Goal: Task Accomplishment & Management: Use online tool/utility

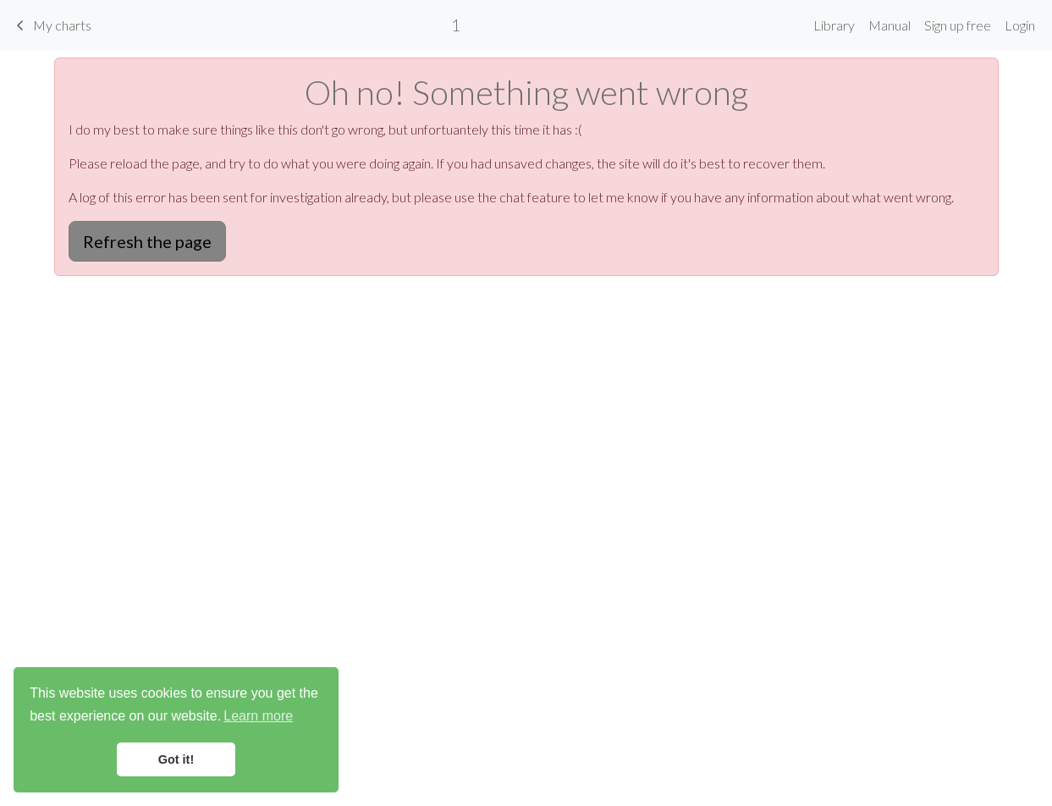
click at [197, 240] on button "Refresh the page" at bounding box center [147, 241] width 157 height 41
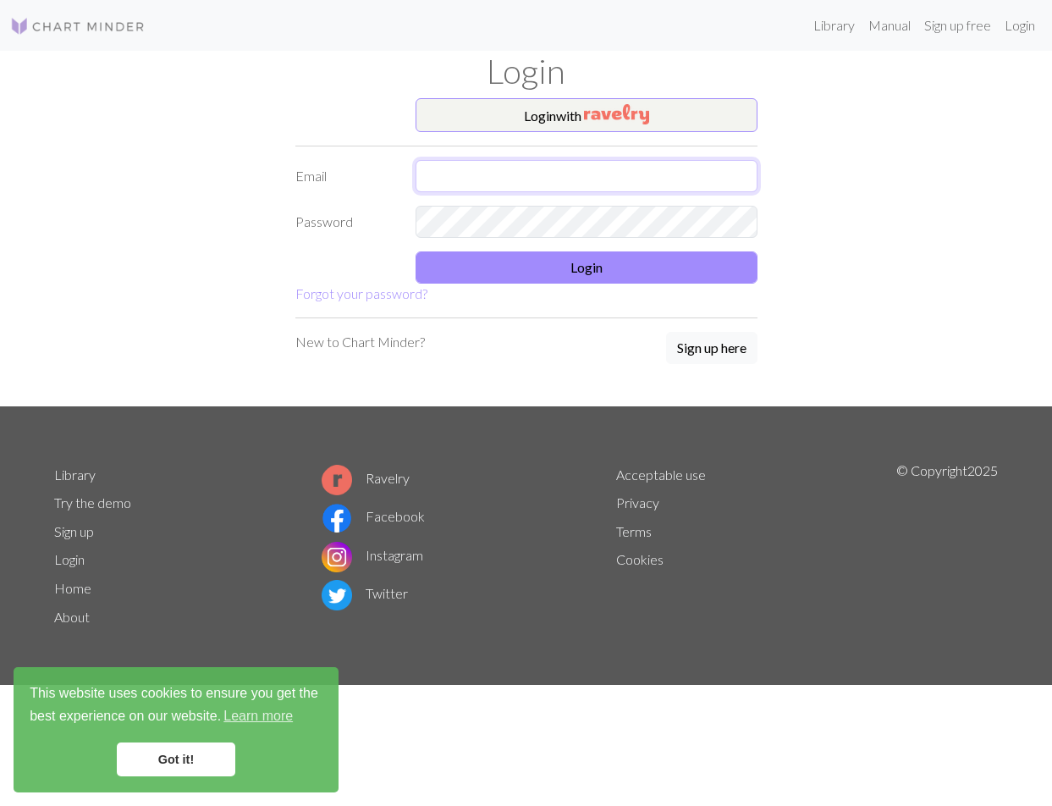
click at [598, 174] on input "text" at bounding box center [587, 176] width 342 height 32
click at [594, 117] on img "button" at bounding box center [616, 114] width 65 height 20
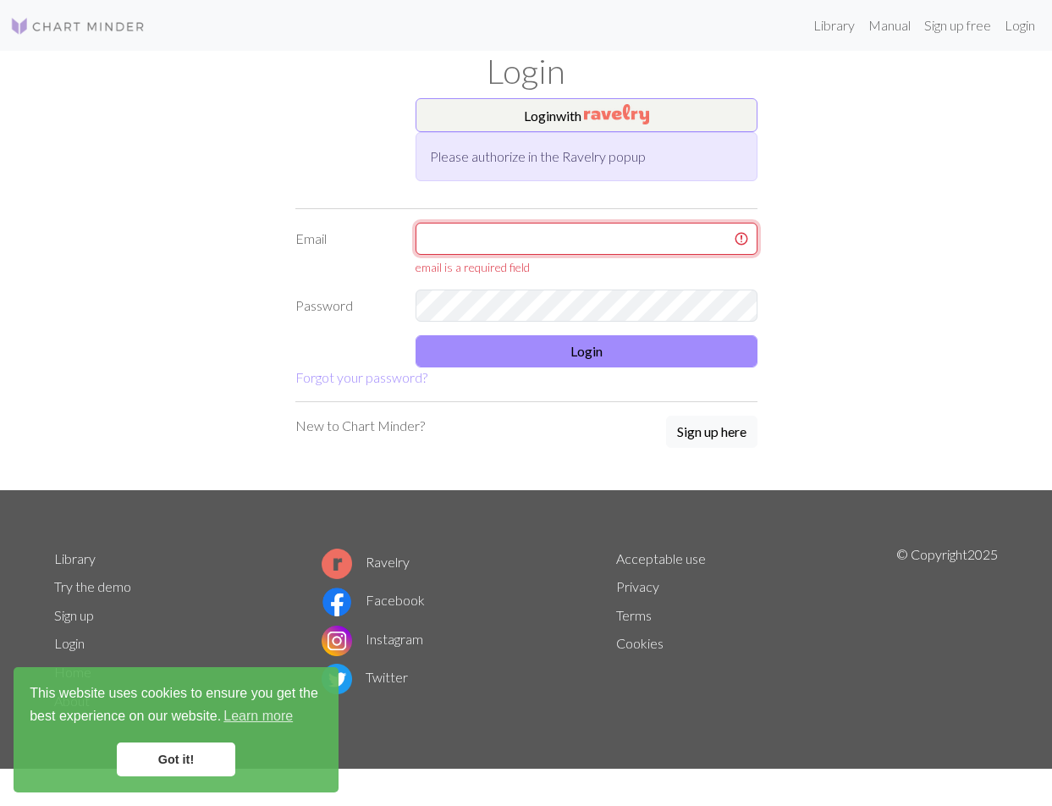
click at [521, 233] on input "text" at bounding box center [587, 239] width 342 height 32
click at [561, 124] on button "Login with" at bounding box center [587, 115] width 342 height 34
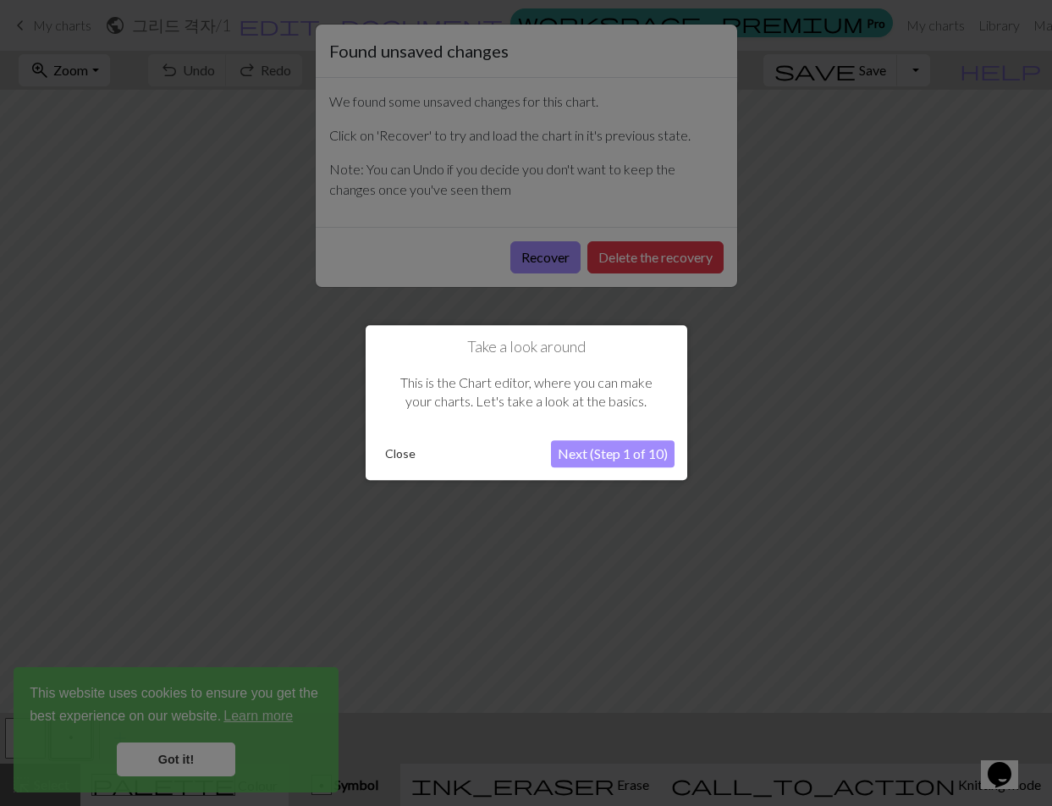
click at [515, 142] on div at bounding box center [526, 403] width 1052 height 806
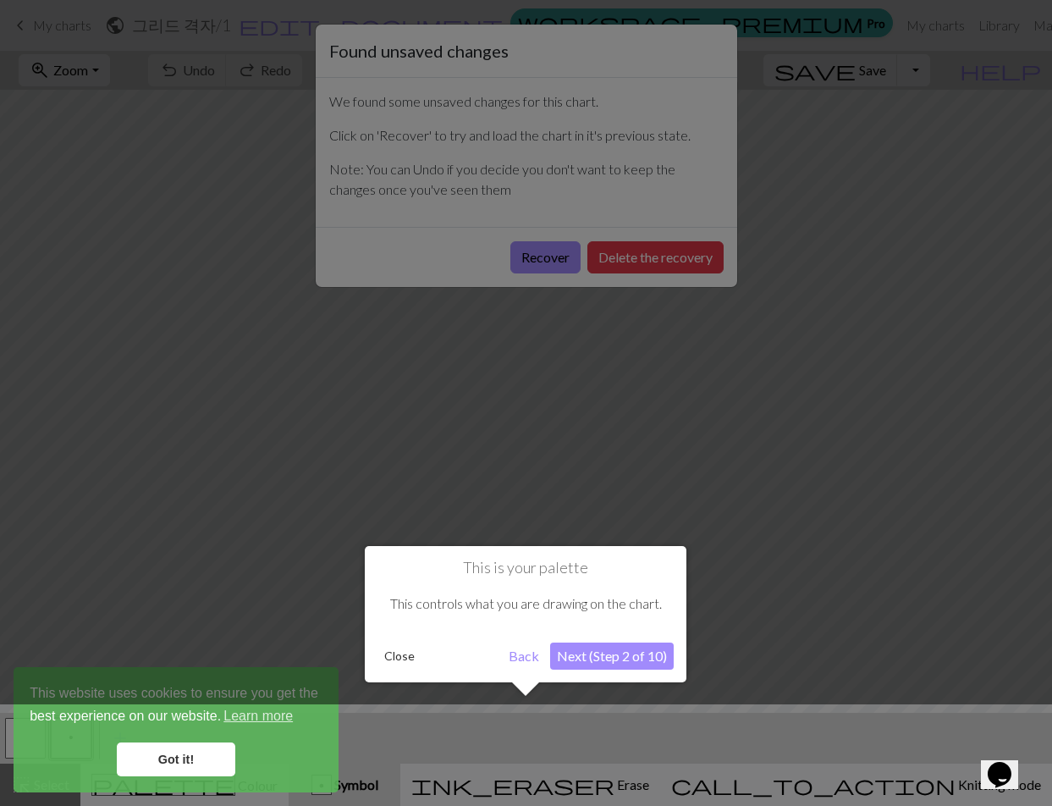
click at [487, 356] on div at bounding box center [526, 403] width 1052 height 806
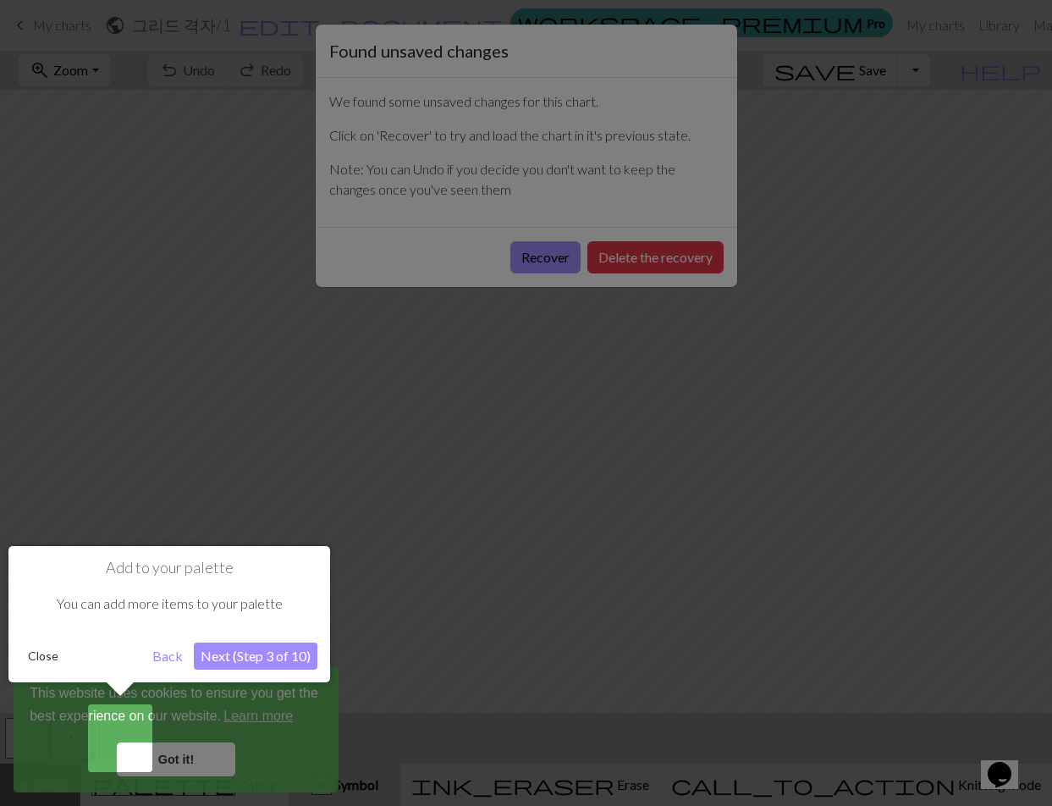
click at [164, 658] on button "Back" at bounding box center [168, 655] width 44 height 27
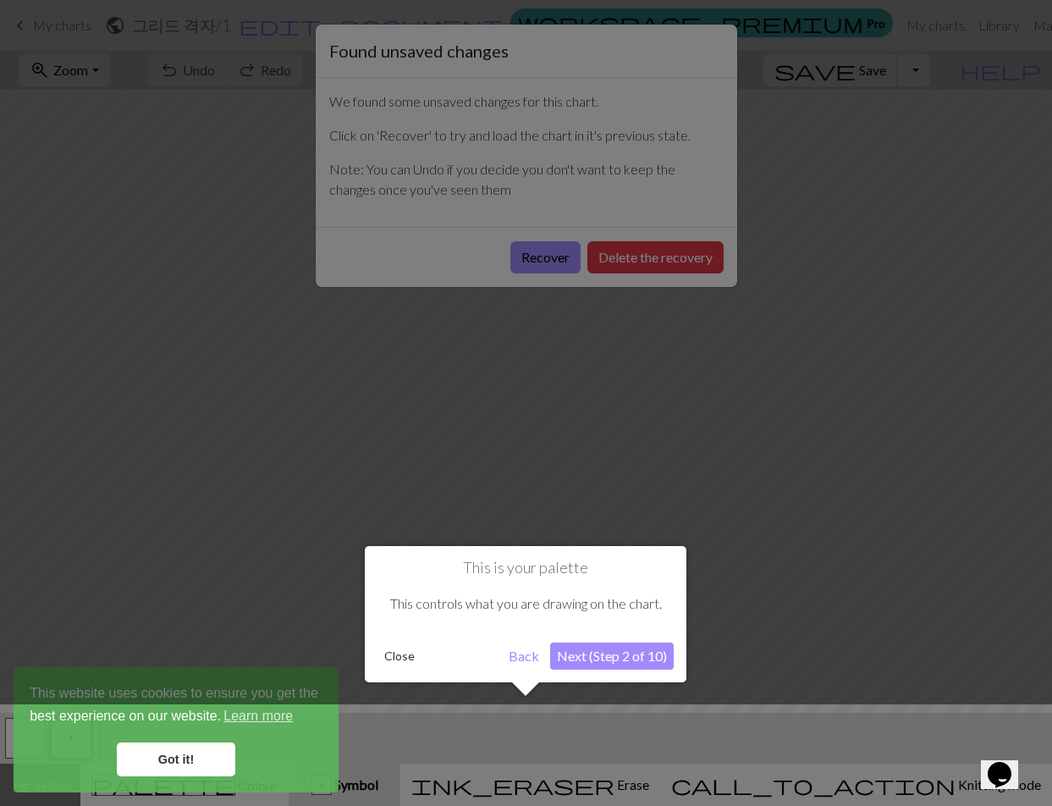
click at [508, 651] on button "Back" at bounding box center [524, 655] width 44 height 27
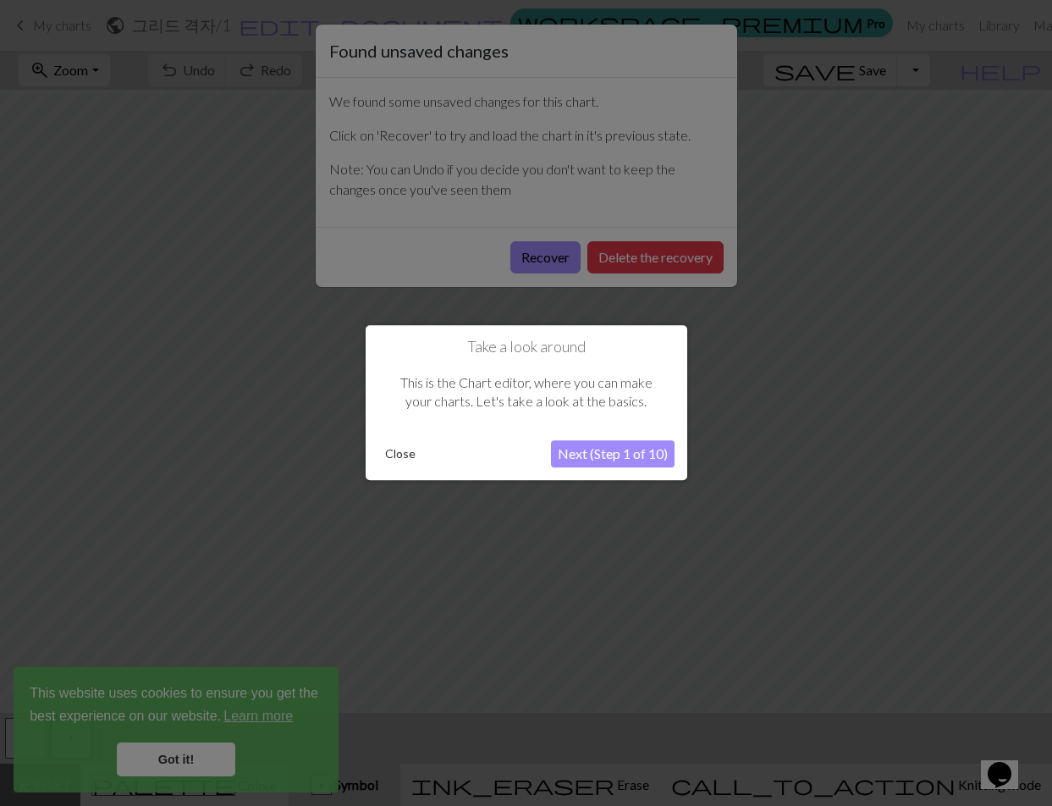
click at [574, 452] on button "Next (Step 1 of 10)" at bounding box center [613, 454] width 124 height 27
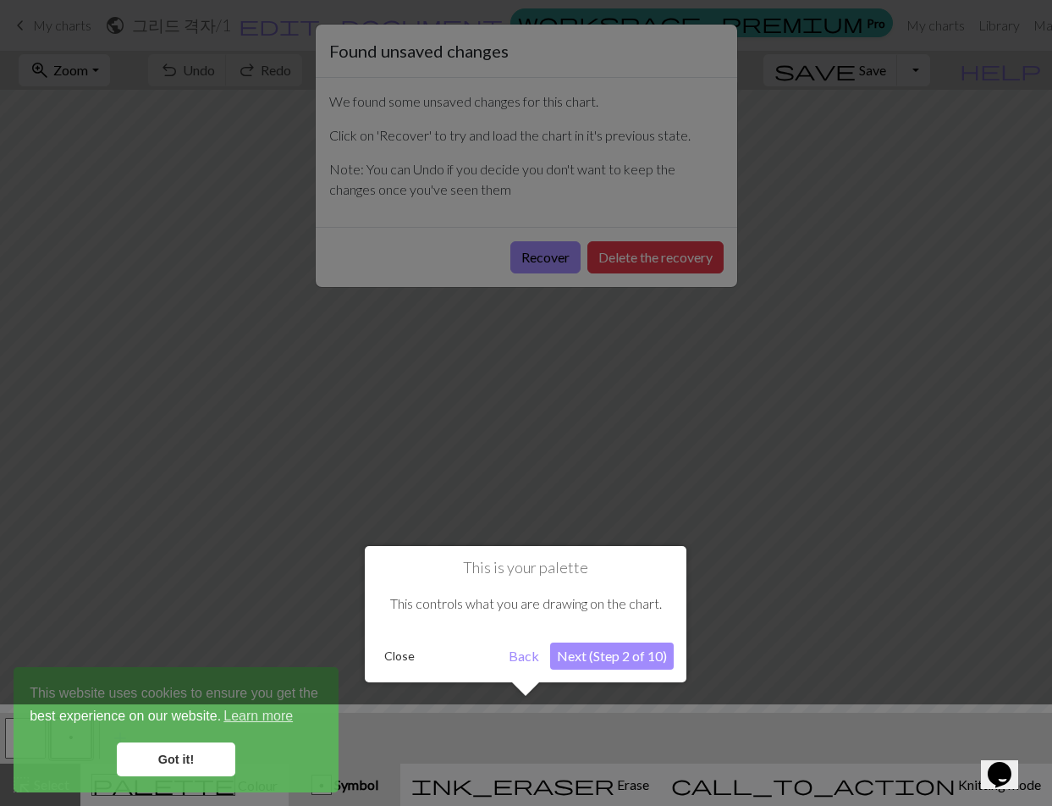
click at [573, 663] on button "Next (Step 2 of 10)" at bounding box center [612, 655] width 124 height 27
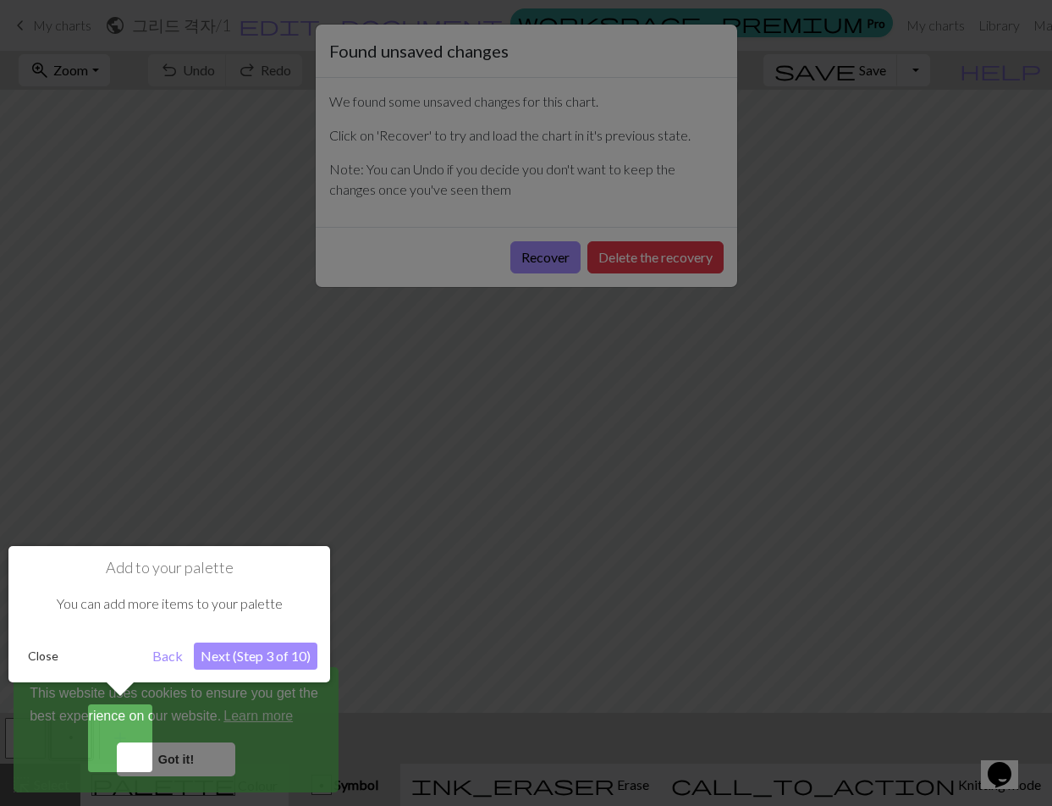
click at [294, 658] on button "Next (Step 3 of 10)" at bounding box center [256, 655] width 124 height 27
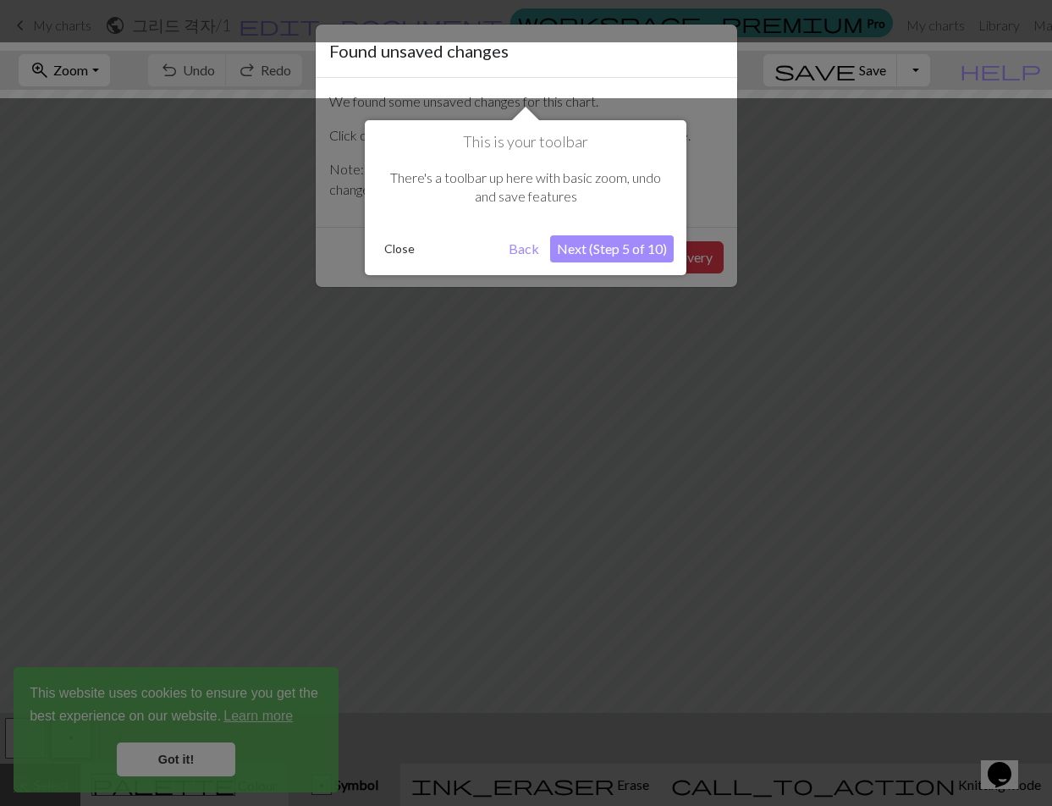
click at [625, 246] on button "Next (Step 5 of 10)" at bounding box center [612, 248] width 124 height 27
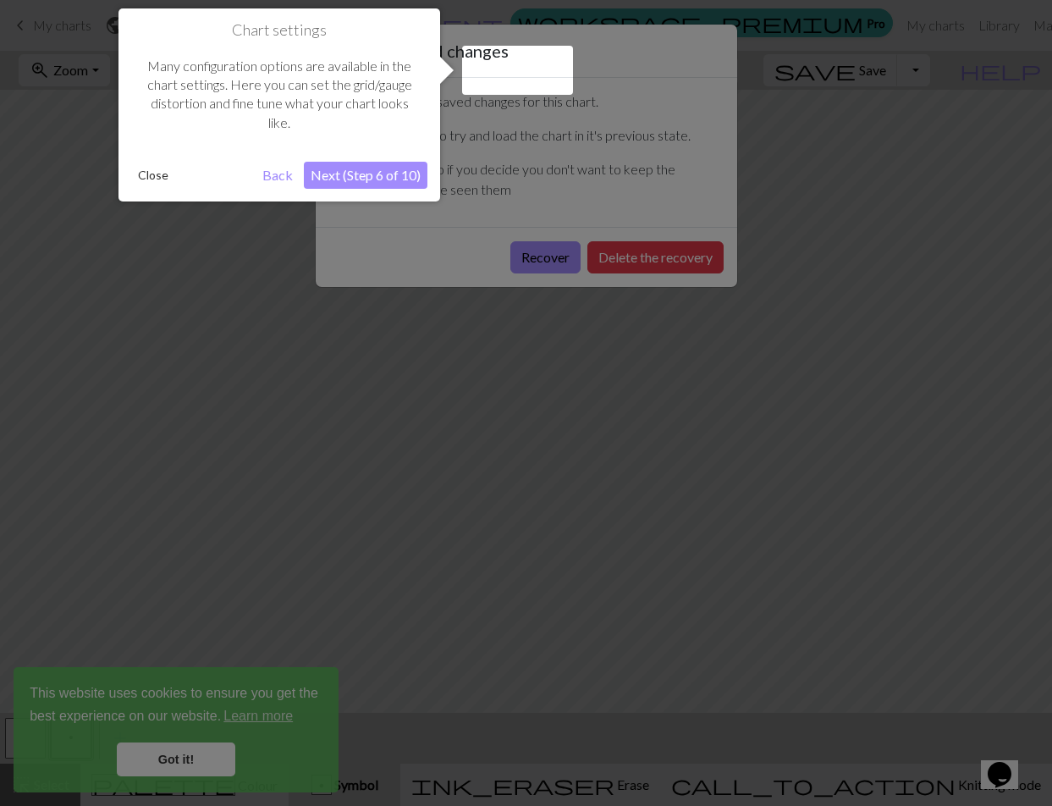
click at [153, 178] on button "Close" at bounding box center [153, 174] width 44 height 25
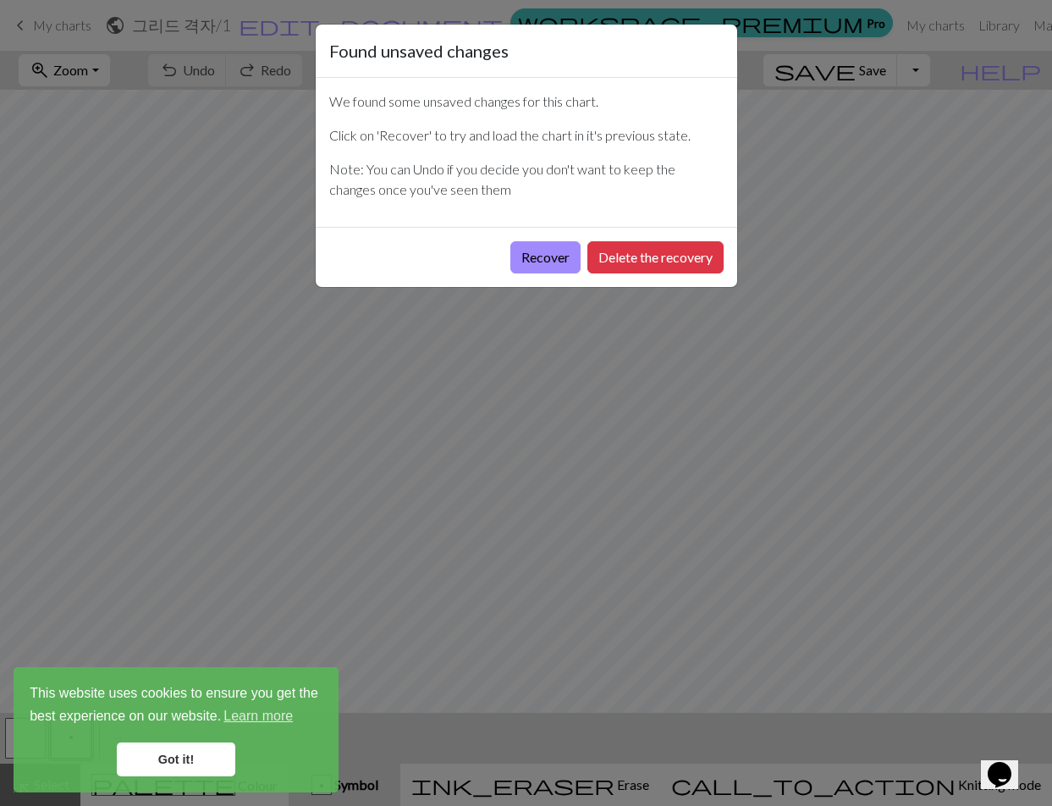
click at [169, 755] on link "Got it!" at bounding box center [176, 759] width 118 height 34
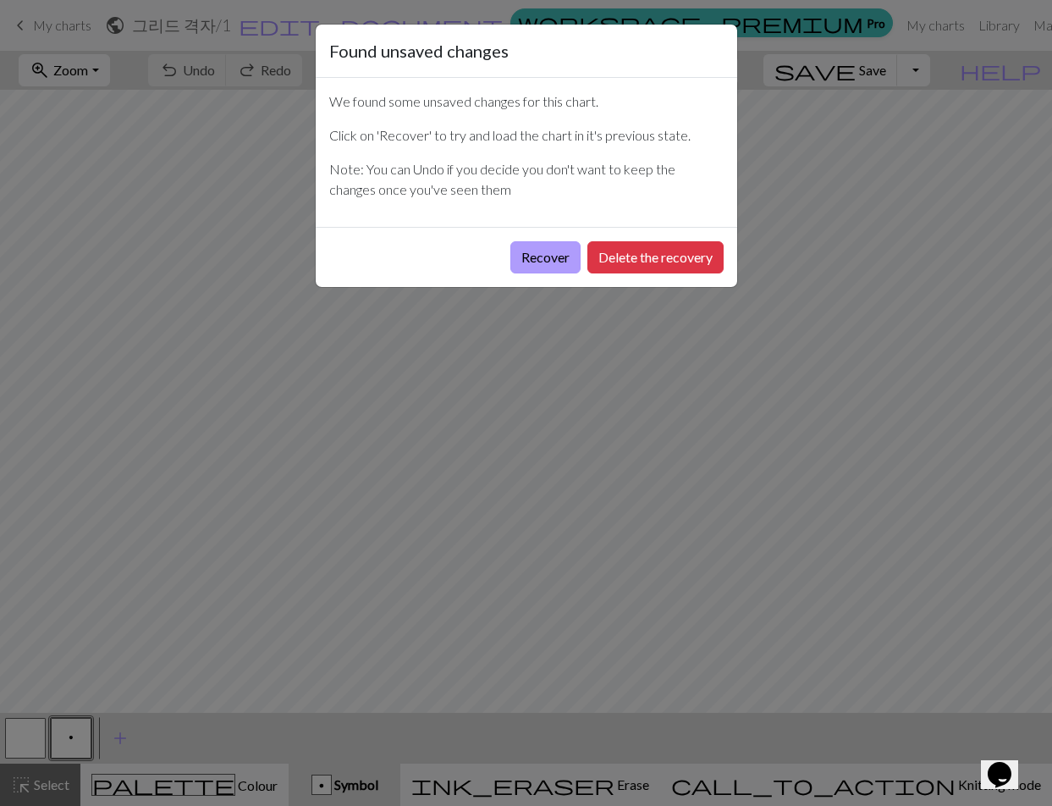
click at [548, 254] on button "Recover" at bounding box center [545, 257] width 70 height 32
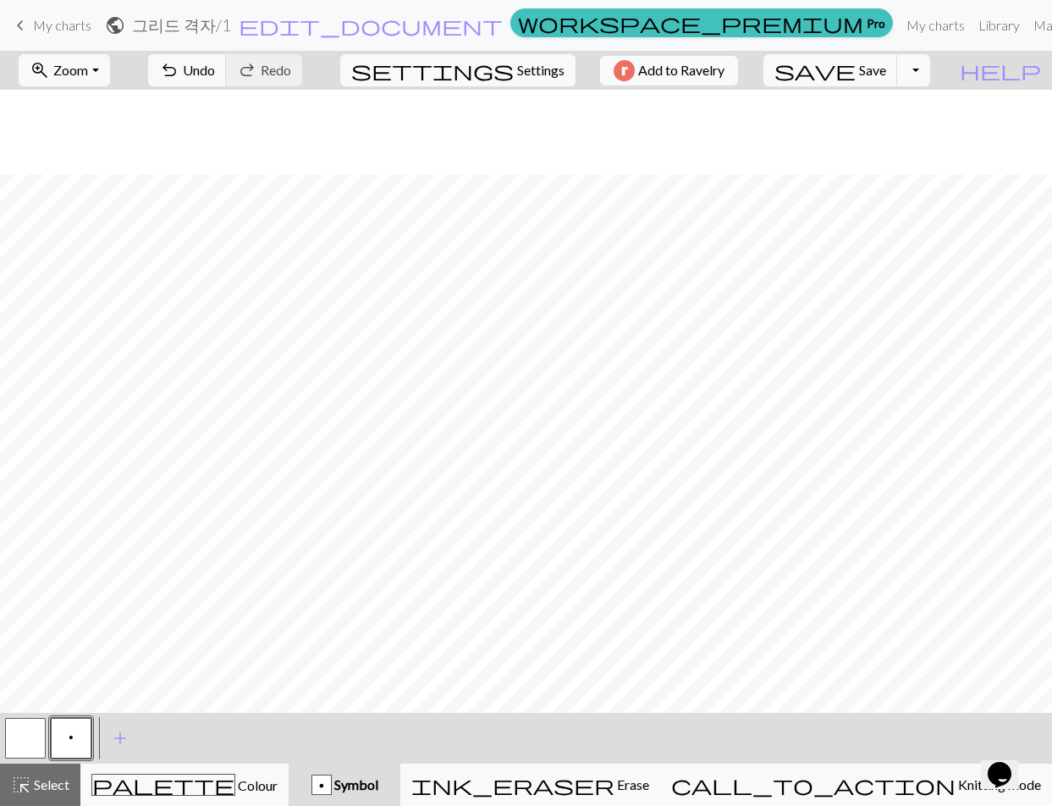
scroll to position [312, 0]
click at [118, 733] on span "add" at bounding box center [120, 738] width 20 height 24
click at [110, 740] on button "button" at bounding box center [116, 738] width 41 height 41
click at [378, 777] on span "Symbol" at bounding box center [355, 784] width 47 height 16
click at [332, 784] on div "button" at bounding box center [321, 784] width 20 height 20
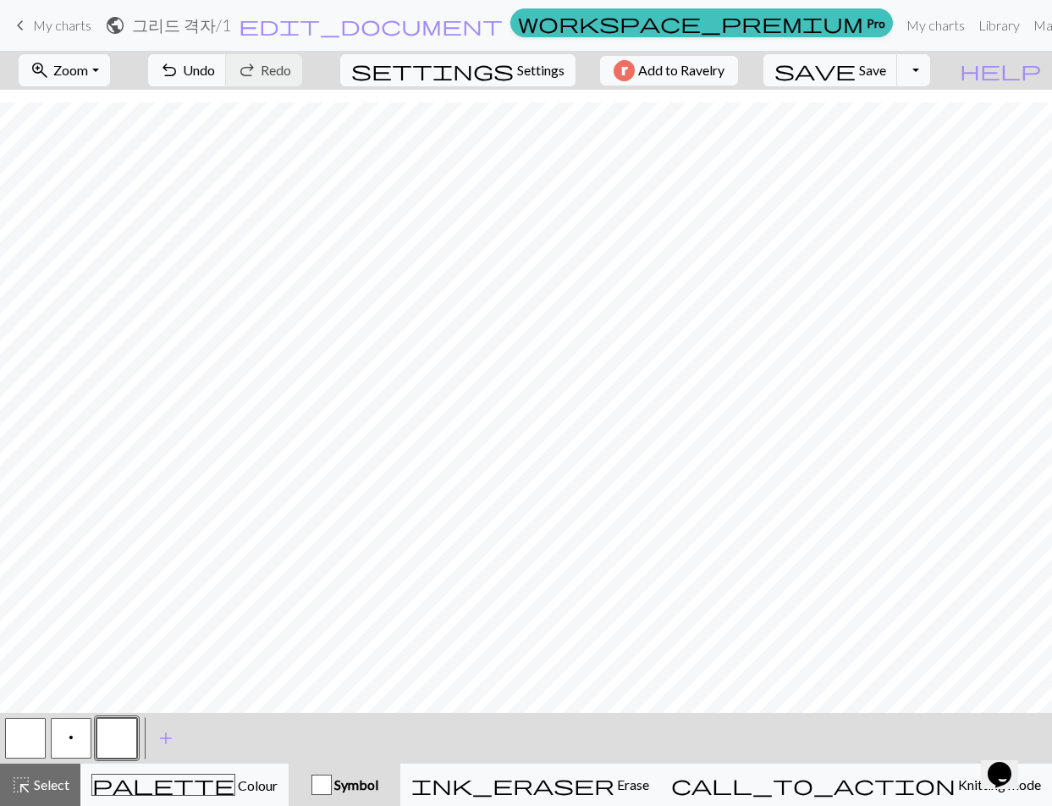
click at [332, 783] on div "button" at bounding box center [321, 784] width 20 height 20
click at [34, 749] on button "button" at bounding box center [25, 738] width 41 height 41
click at [80, 740] on button "p" at bounding box center [71, 738] width 41 height 41
click at [104, 735] on button "button" at bounding box center [116, 738] width 41 height 41
click at [261, 781] on div "palette Colour Colour" at bounding box center [184, 785] width 186 height 22
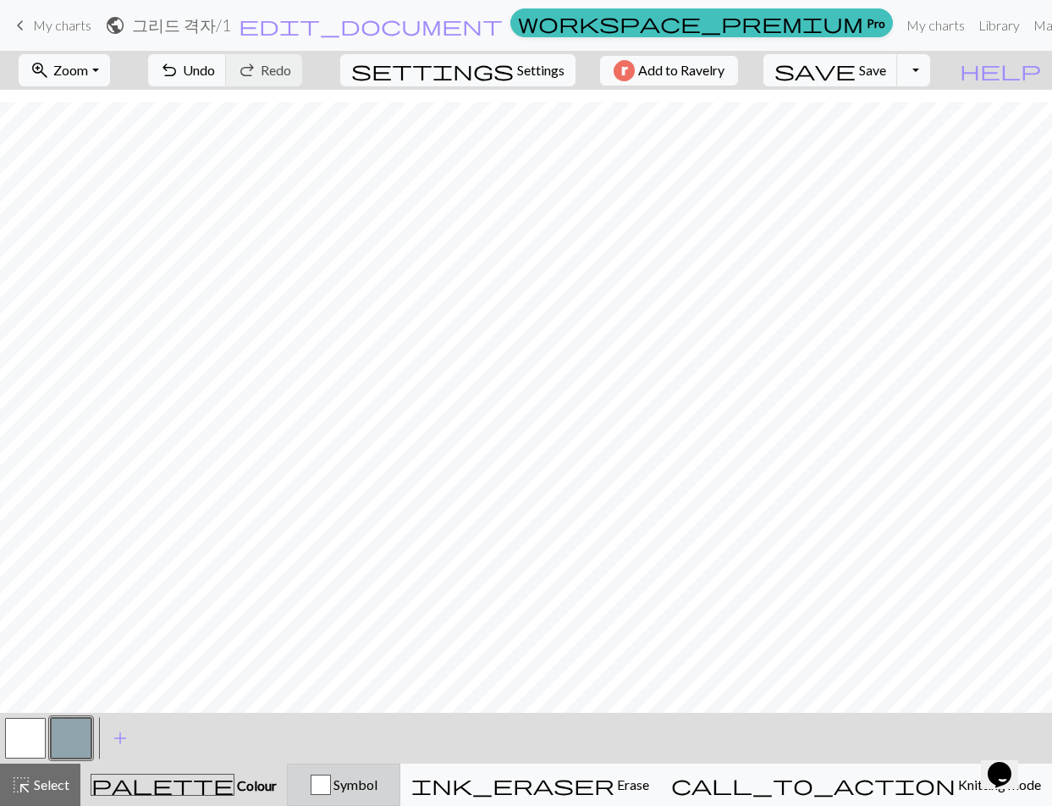
click at [381, 781] on div "Symbol" at bounding box center [343, 784] width 91 height 20
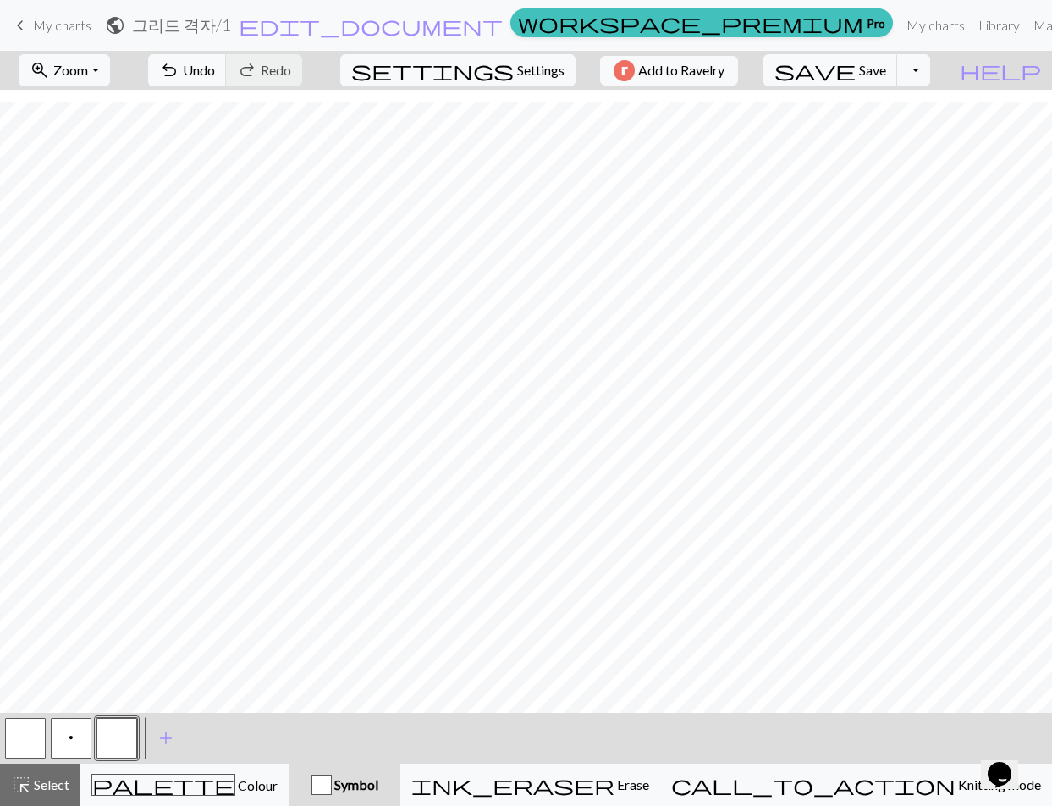
click at [378, 784] on span "Symbol" at bounding box center [355, 784] width 47 height 16
drag, startPoint x: 122, startPoint y: 734, endPoint x: 297, endPoint y: 752, distance: 176.1
click at [297, 752] on div "< p > add Add a symbol" at bounding box center [526, 738] width 1052 height 51
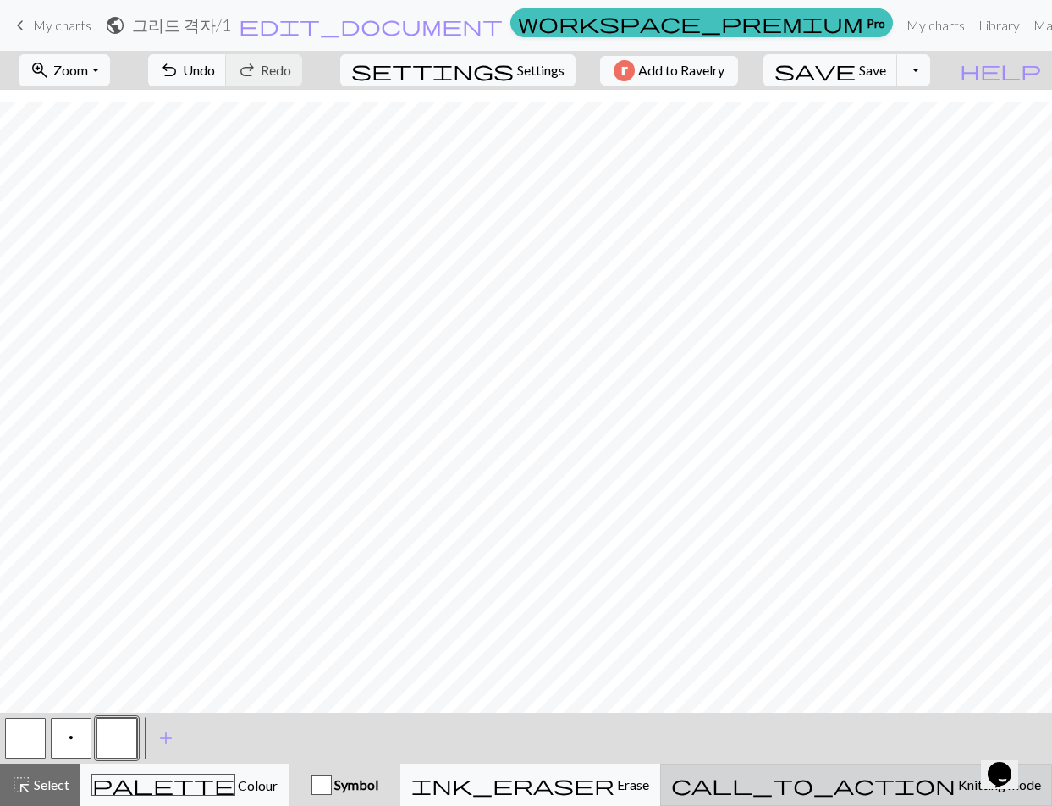
click at [956, 790] on span "Knitting mode" at bounding box center [998, 784] width 85 height 16
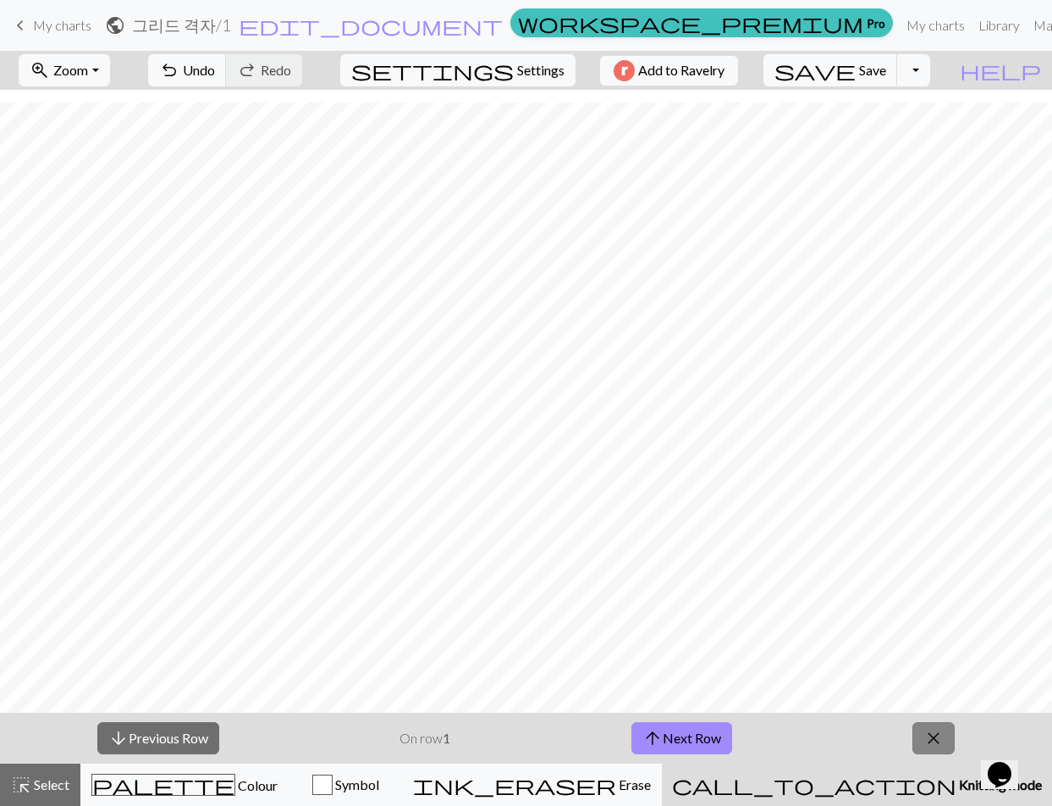
click at [925, 732] on span "close" at bounding box center [933, 738] width 20 height 24
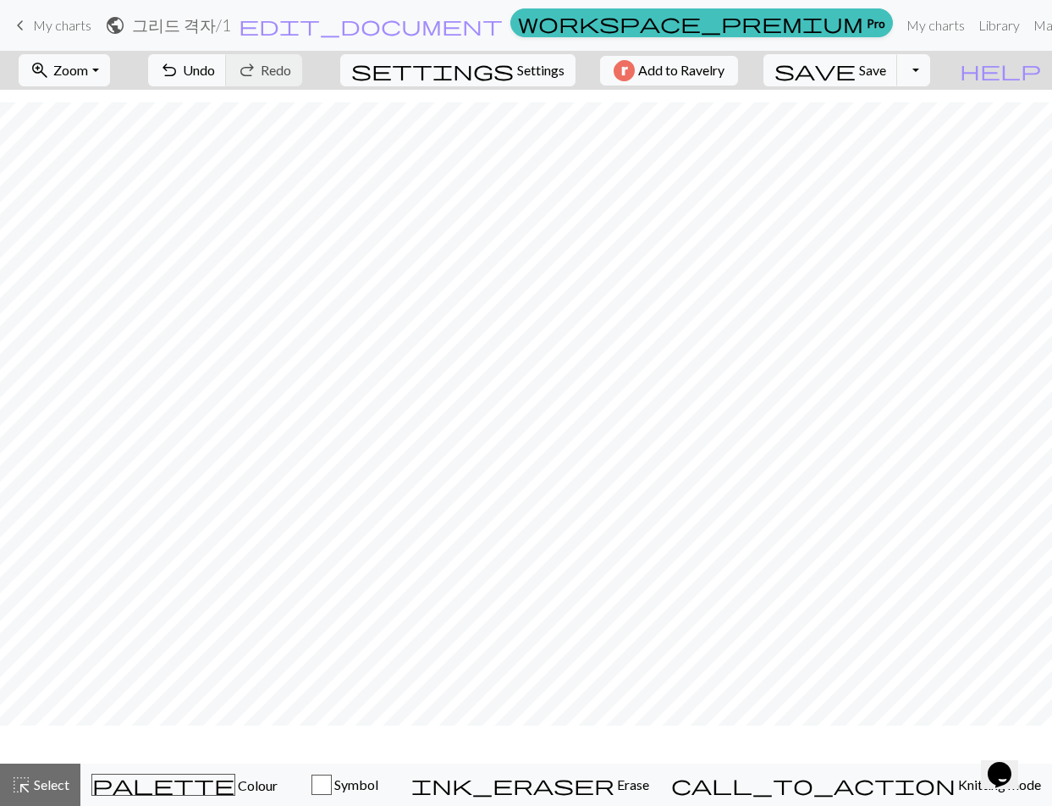
scroll to position [262, 0]
click at [378, 788] on span "Symbol" at bounding box center [355, 784] width 47 height 16
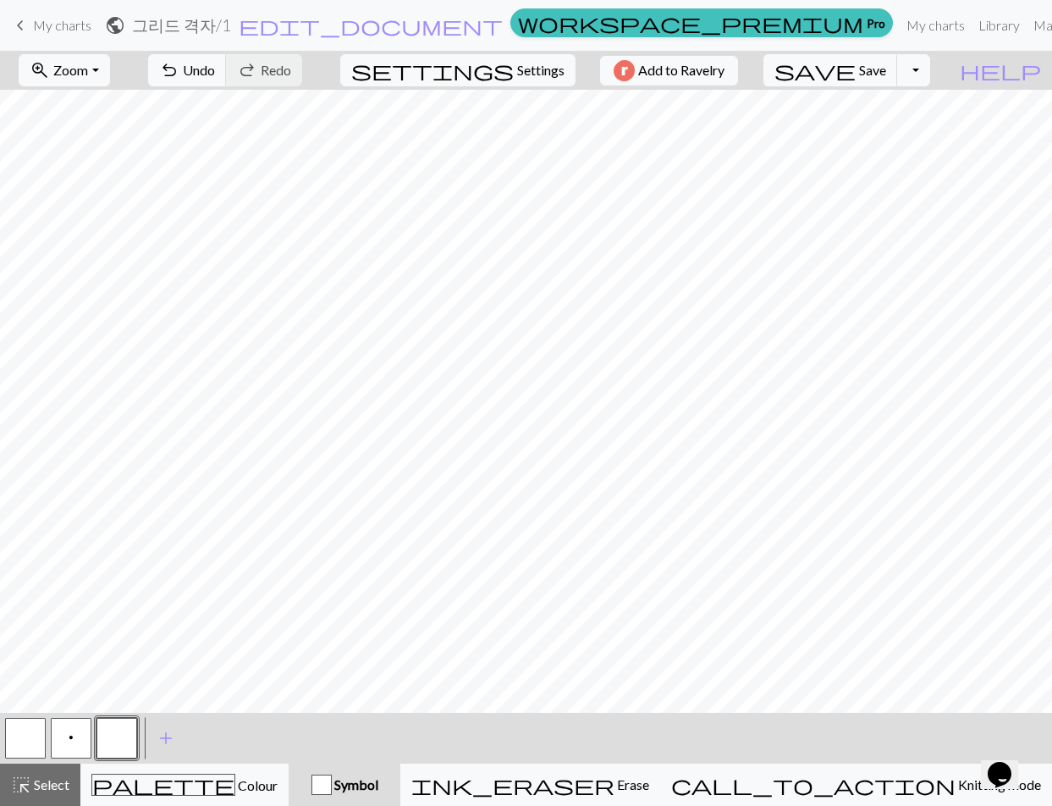
drag, startPoint x: 436, startPoint y: 783, endPoint x: 421, endPoint y: 782, distance: 15.3
click at [332, 782] on div "button" at bounding box center [321, 784] width 20 height 20
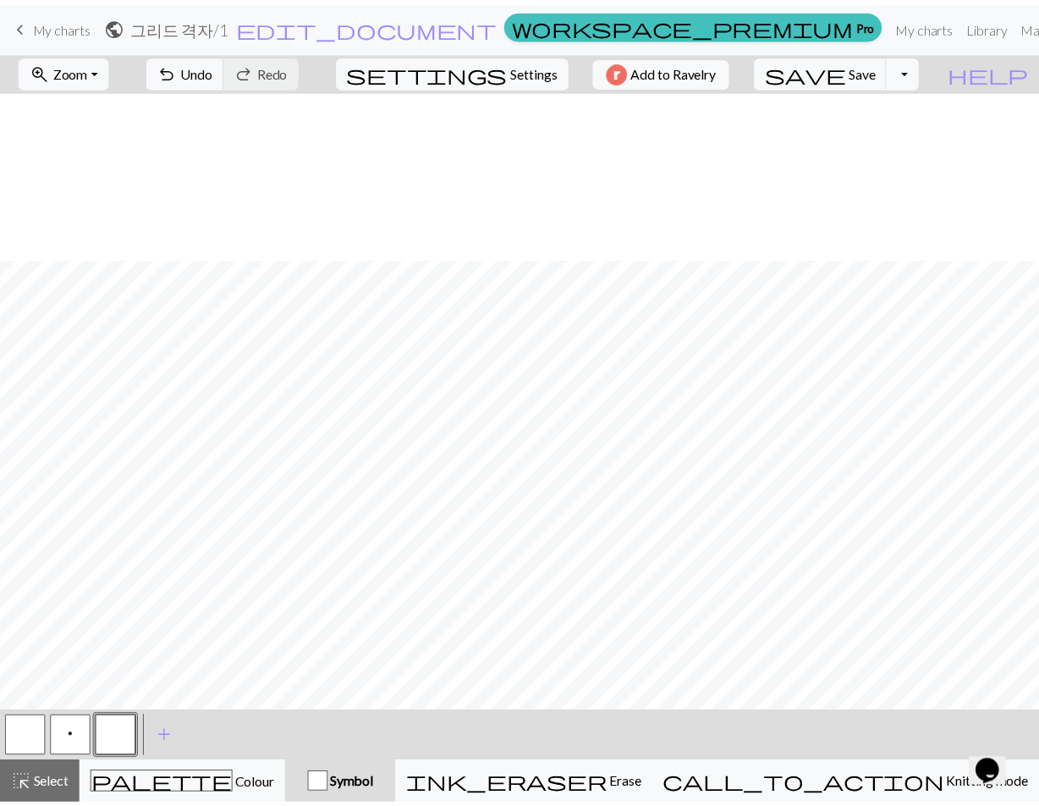
scroll to position [312, 0]
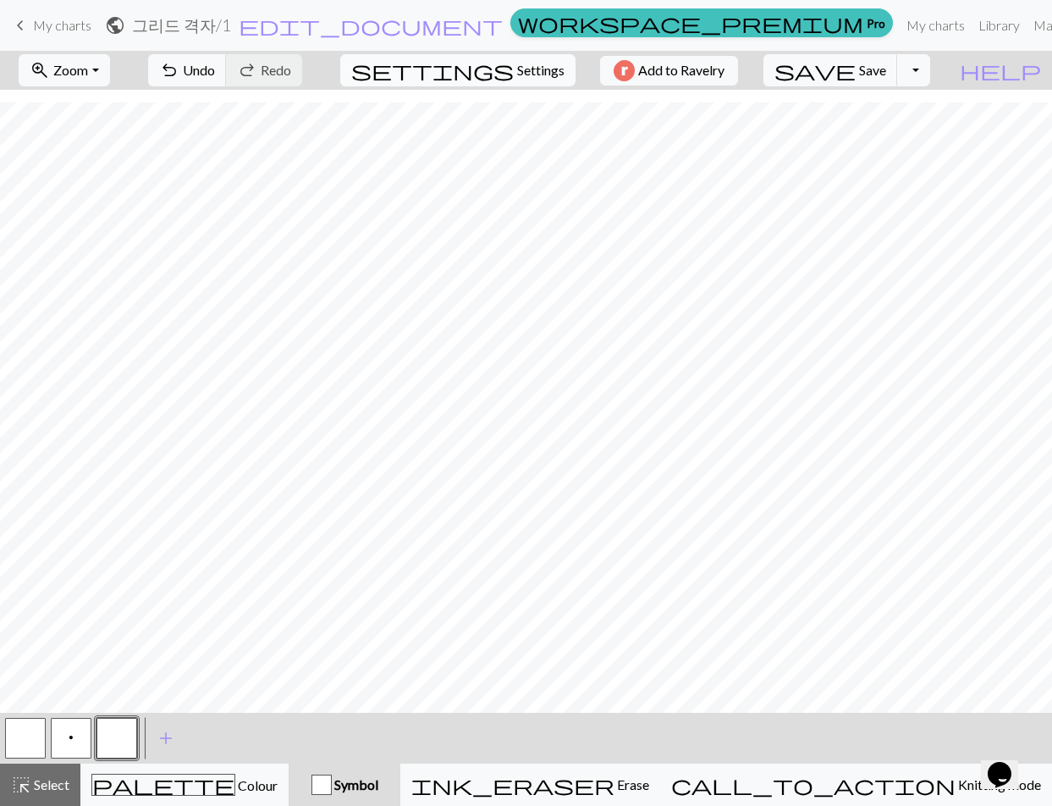
click at [527, 69] on span "Settings" at bounding box center [540, 70] width 47 height 20
select select "aran"
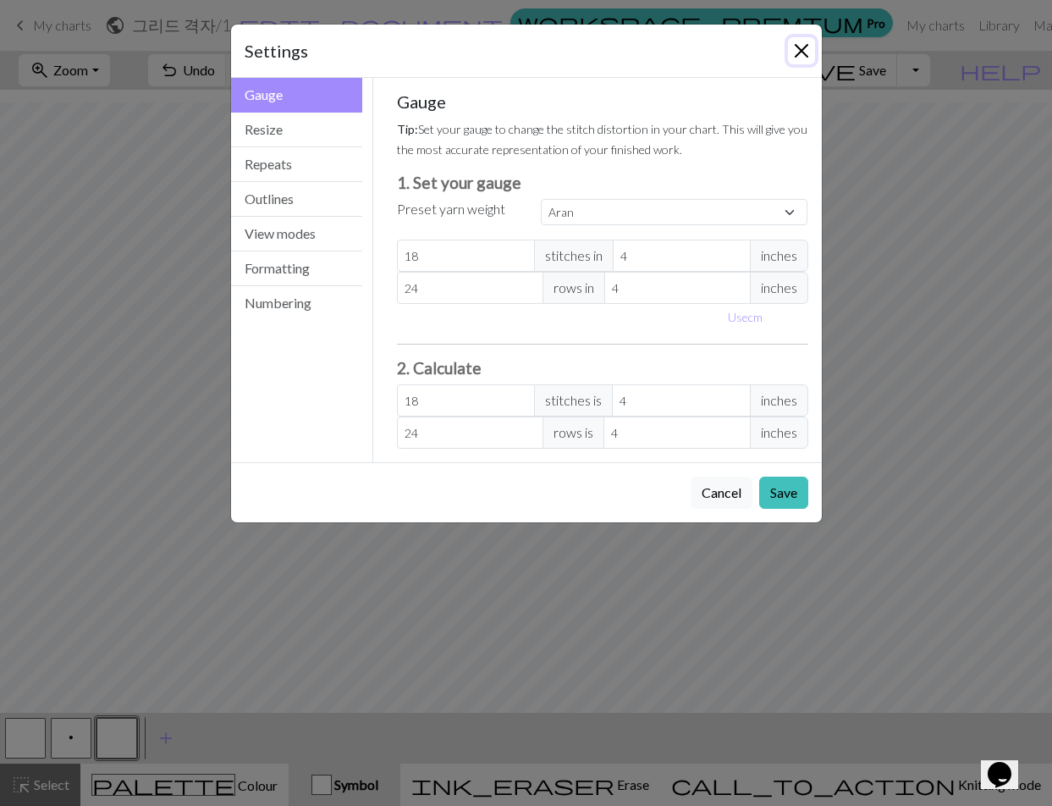
drag, startPoint x: 790, startPoint y: 62, endPoint x: 798, endPoint y: 53, distance: 11.4
click at [792, 58] on button "Close" at bounding box center [801, 50] width 27 height 27
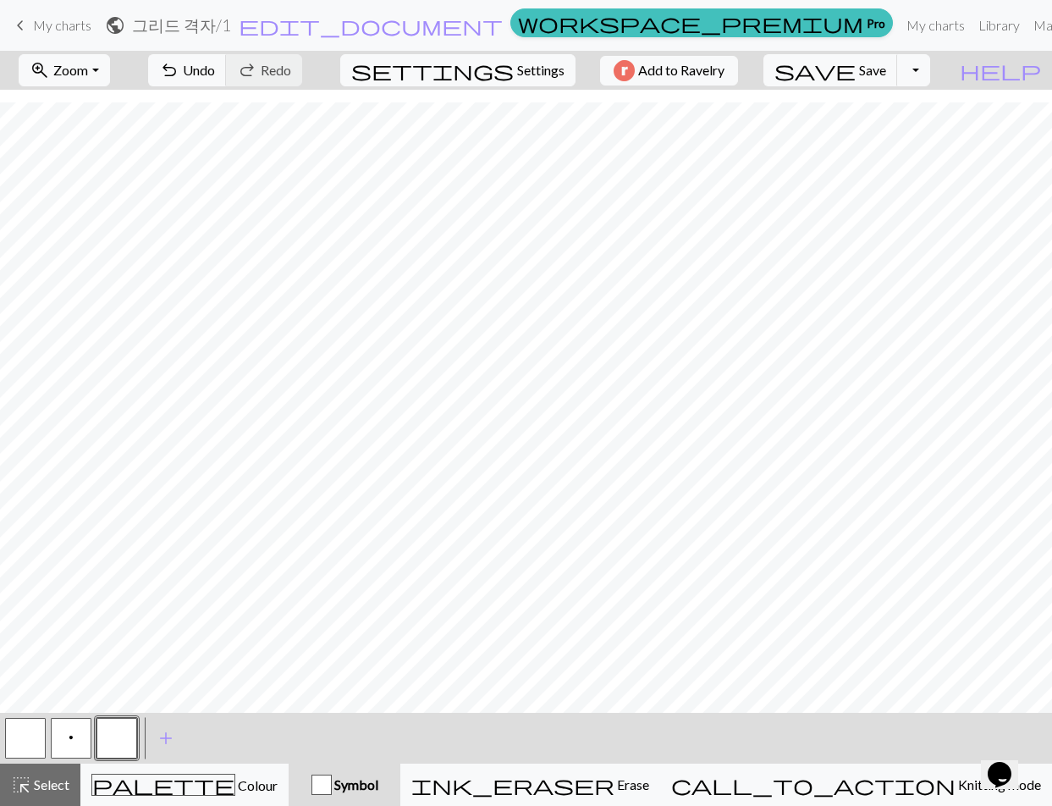
click at [622, 69] on div "zoom_in Zoom Zoom Fit all Fit width Fit height 50% 100% 150% 200% undo Undo Und…" at bounding box center [474, 70] width 949 height 39
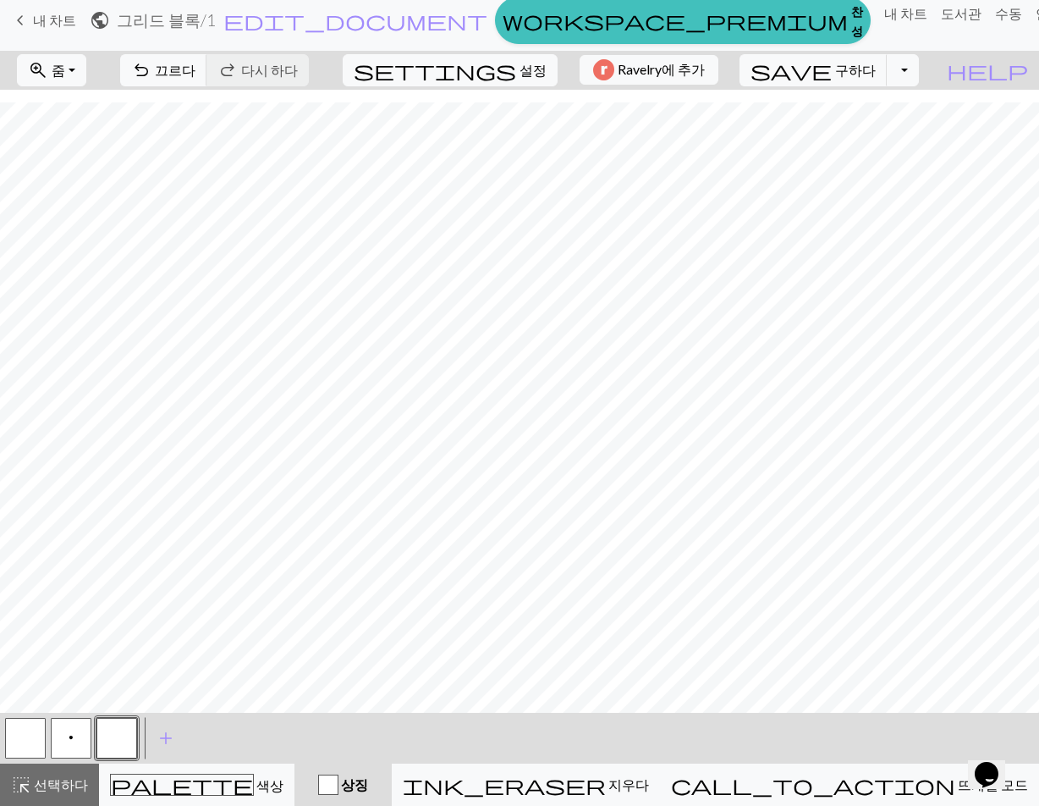
scroll to position [17, 0]
click at [21, 734] on button "button" at bounding box center [25, 738] width 41 height 41
click at [75, 736] on button "p" at bounding box center [71, 738] width 41 height 41
click at [133, 741] on button "button" at bounding box center [116, 738] width 41 height 41
click at [133, 742] on button "button" at bounding box center [116, 738] width 41 height 41
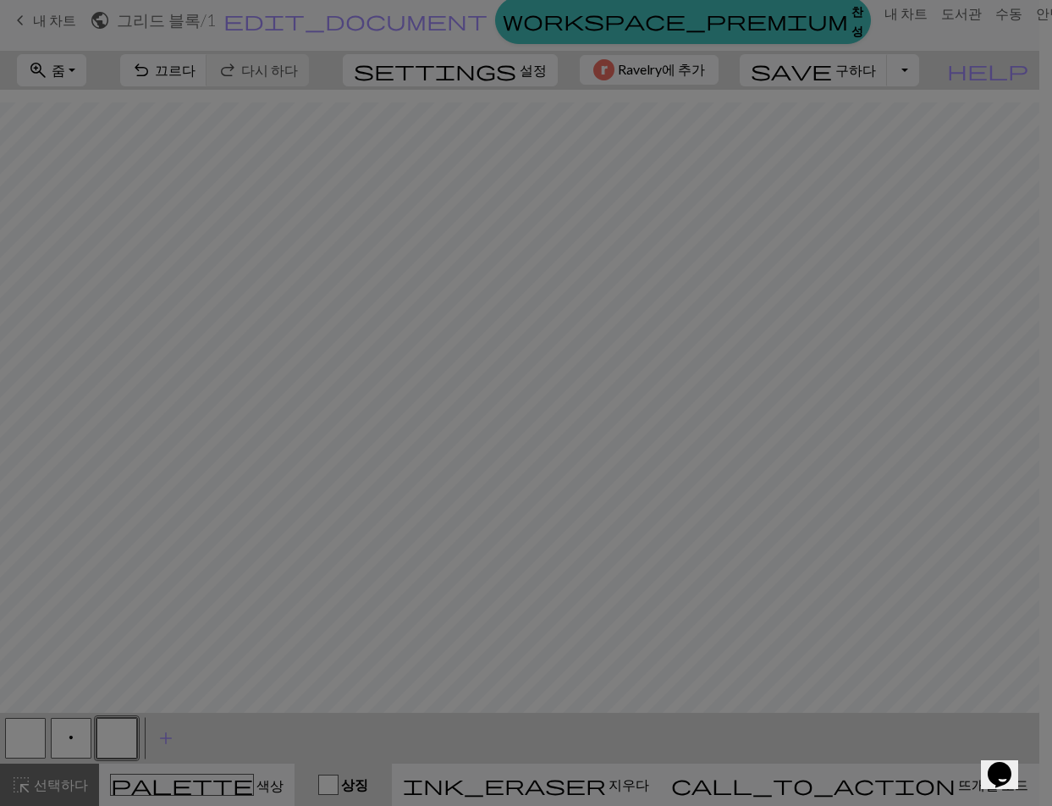
click at [133, 749] on div "Edit symbol Name d f g h j k p s t F H J O P T / | 0 1 2 3 4 5 6 7 8 9 e m n G …" at bounding box center [526, 403] width 1052 height 806
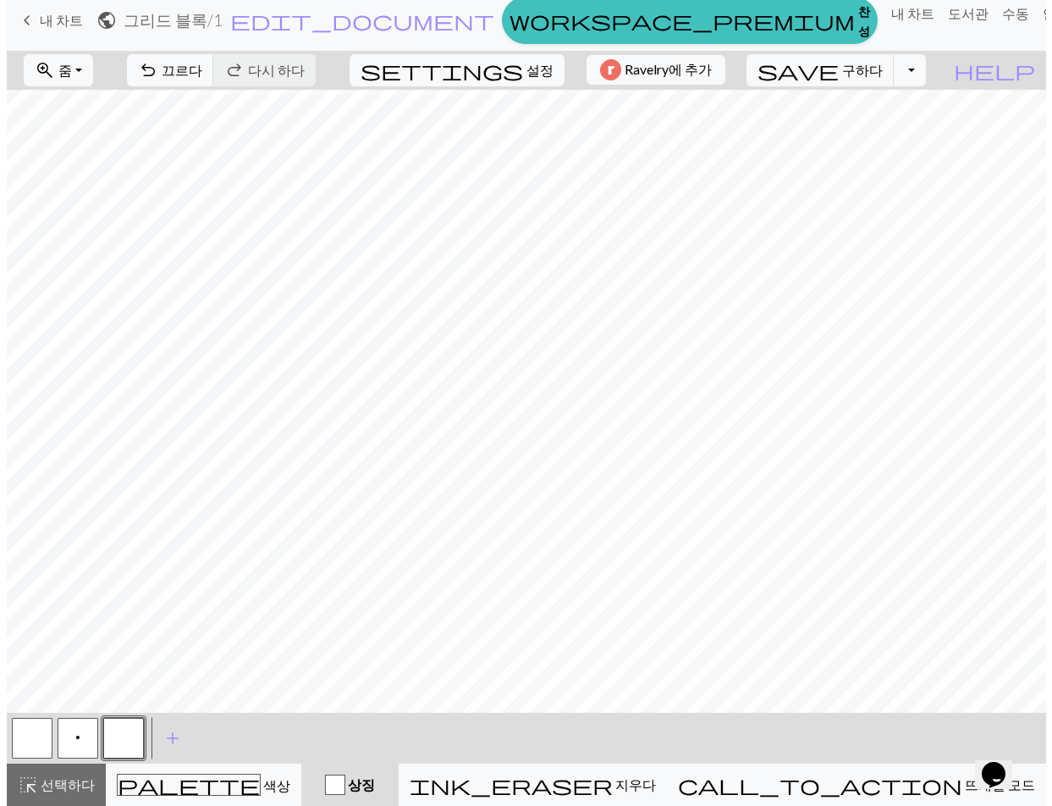
scroll to position [300, 0]
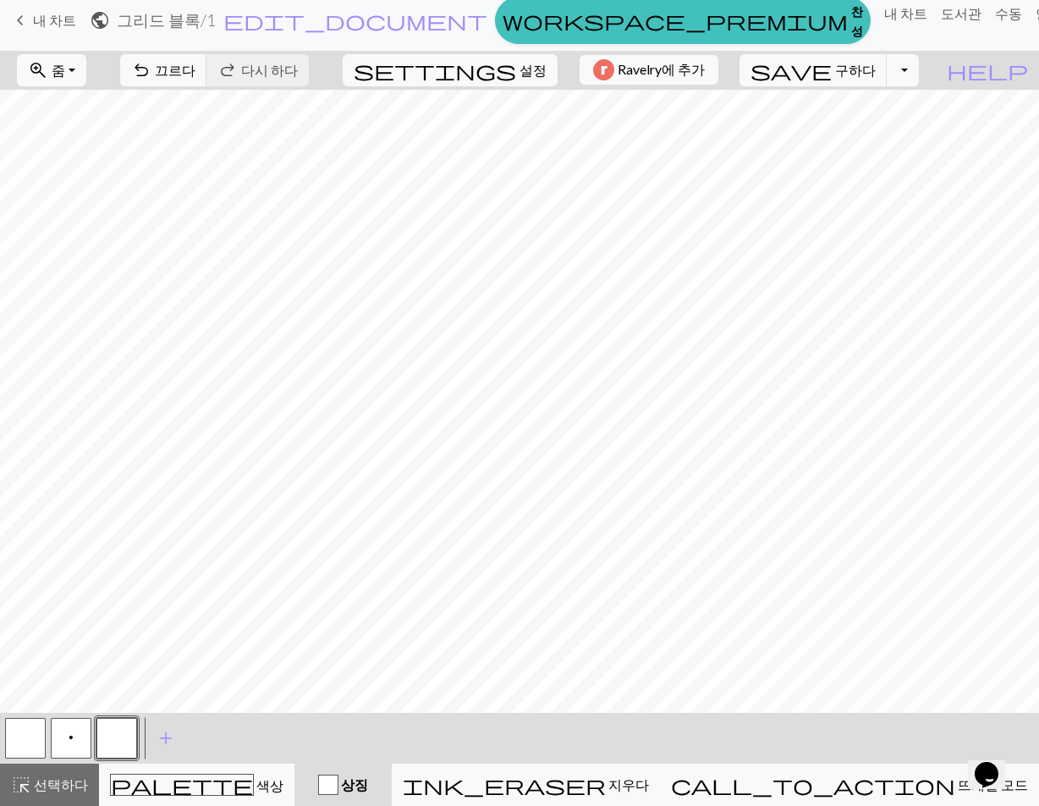
click at [133, 749] on button "button" at bounding box center [116, 738] width 41 height 41
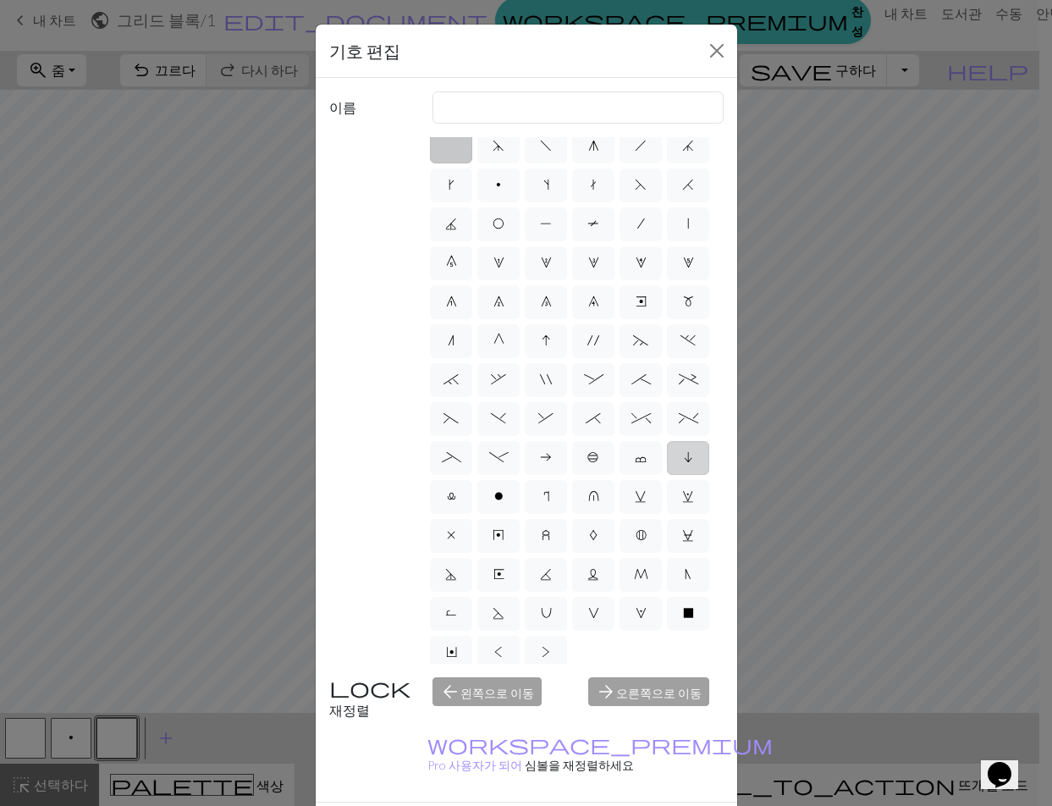
scroll to position [0, 0]
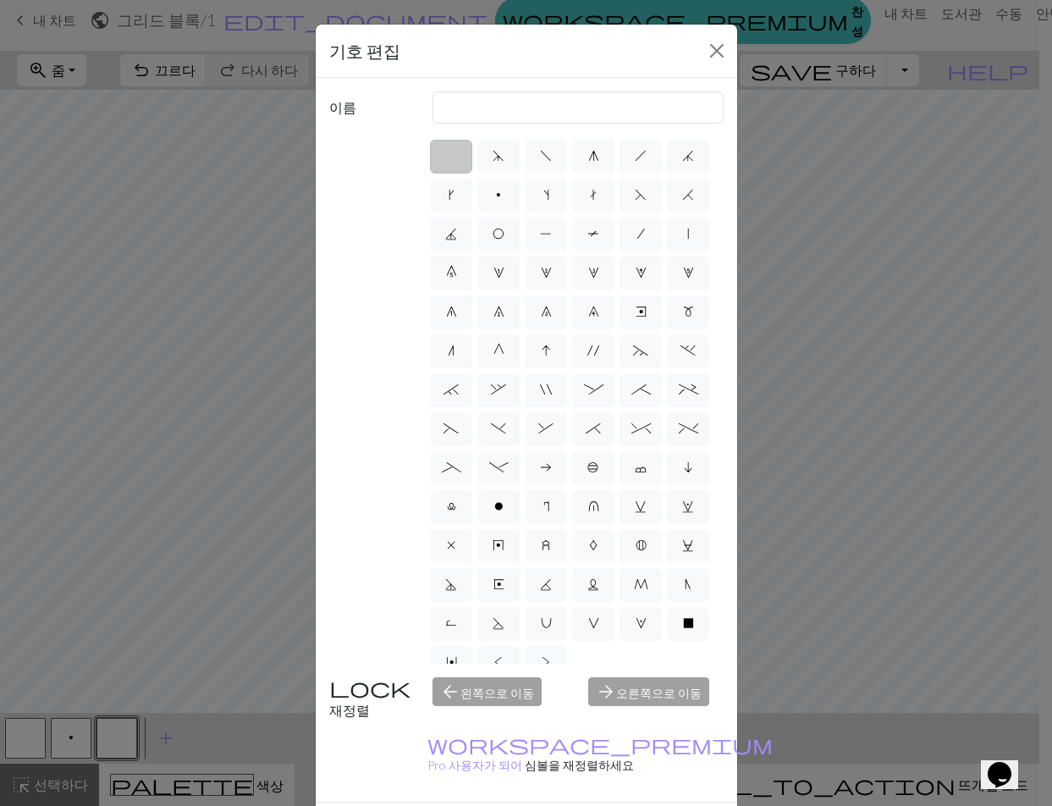
click at [683, 300] on div "d f g h j k p s t F H J O P T / | 0 1 2 3 4 5 6 7 8 9 e m n G I ' ~ . ` , " : ;…" at bounding box center [575, 400] width 296 height 526
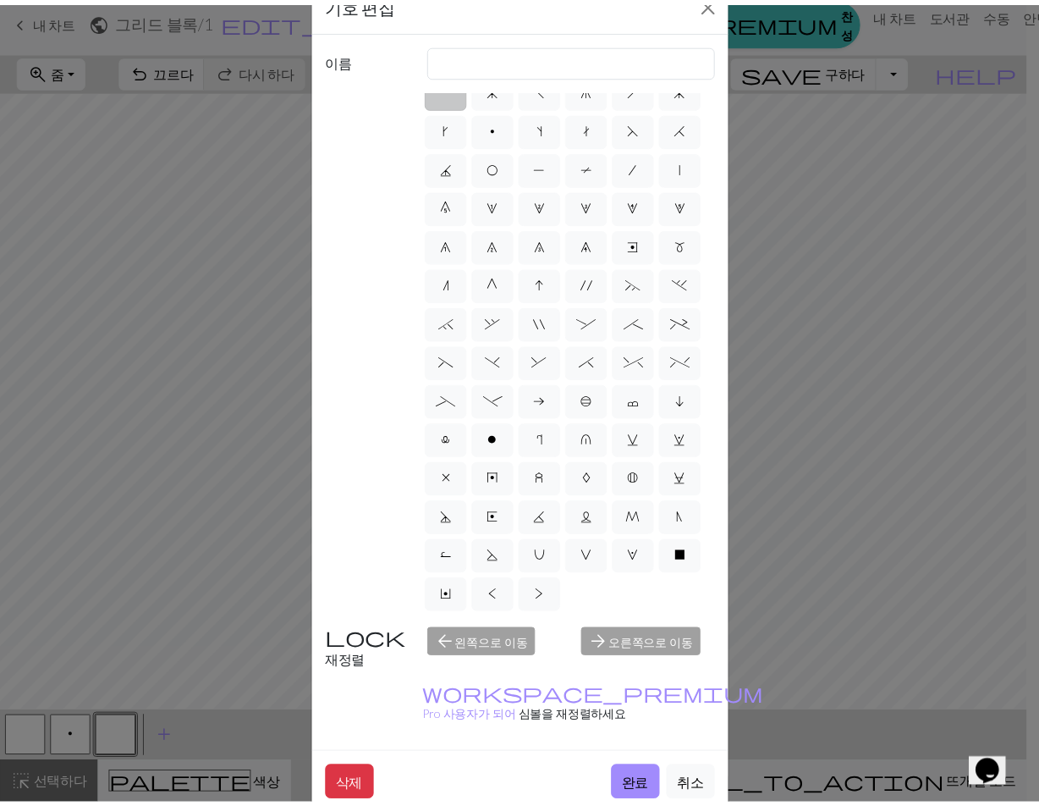
scroll to position [135, 0]
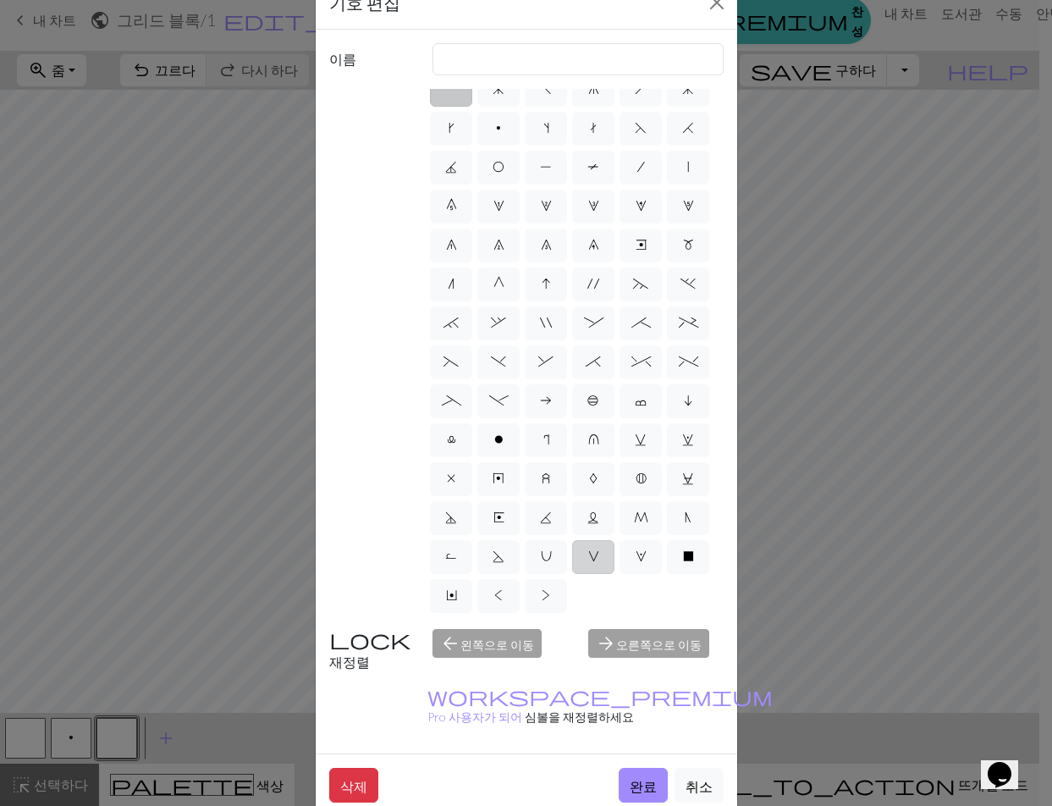
click at [572, 551] on label "V" at bounding box center [593, 557] width 42 height 34
click at [588, 565] on input "V" at bounding box center [593, 570] width 11 height 11
radio input "true"
type input "sl1 purlwise"
click at [572, 552] on label "V" at bounding box center [593, 557] width 42 height 34
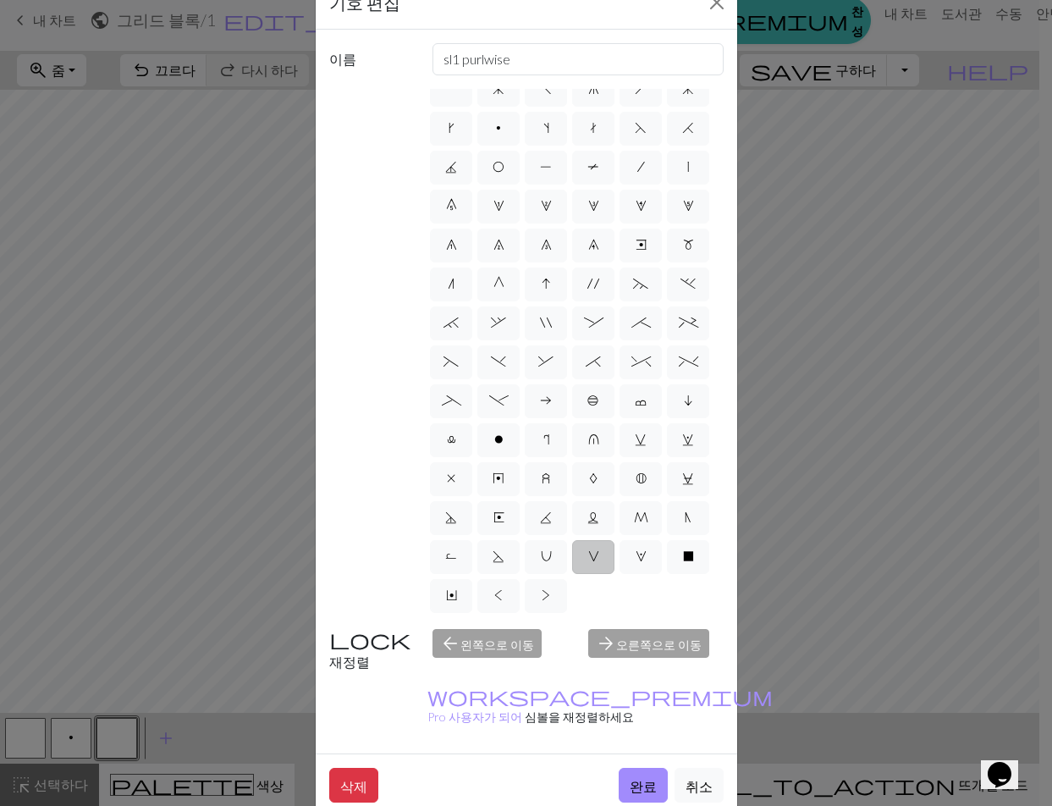
click at [588, 565] on input "V" at bounding box center [593, 570] width 11 height 11
click at [572, 552] on label "V" at bounding box center [593, 557] width 42 height 34
click at [588, 565] on input "V" at bounding box center [593, 570] width 11 height 11
click at [572, 552] on label "V" at bounding box center [593, 557] width 42 height 34
click at [588, 565] on input "V" at bounding box center [593, 570] width 11 height 11
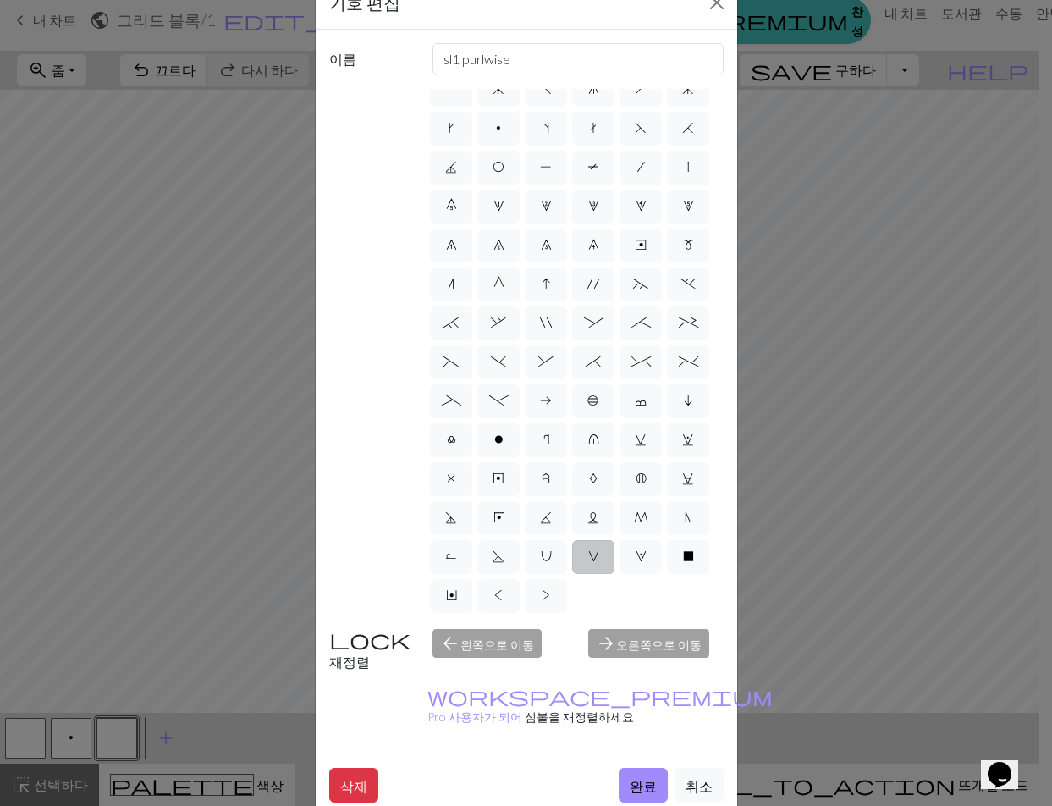
click at [630, 778] on font "완료" at bounding box center [643, 786] width 27 height 16
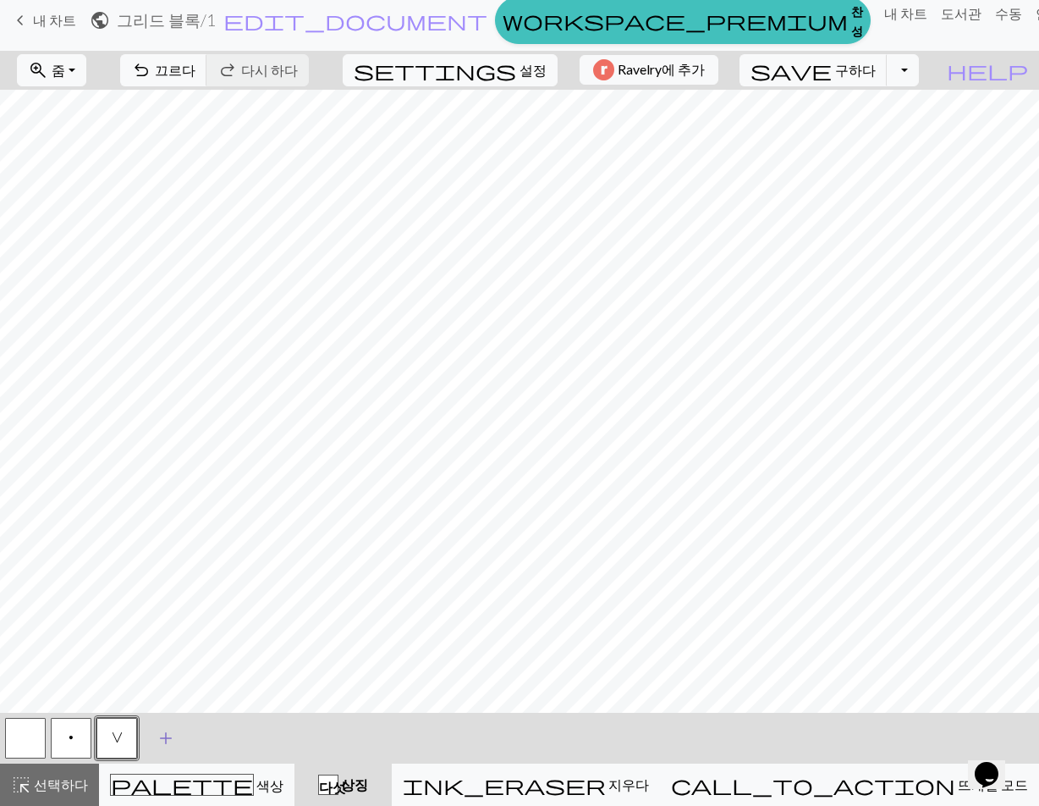
click at [161, 731] on span "add" at bounding box center [166, 738] width 20 height 24
click at [162, 729] on button "button" at bounding box center [162, 738] width 41 height 41
click at [112, 735] on span "V" at bounding box center [117, 737] width 11 height 14
click at [162, 744] on button "button" at bounding box center [162, 738] width 41 height 41
click at [171, 733] on button "button" at bounding box center [162, 738] width 41 height 41
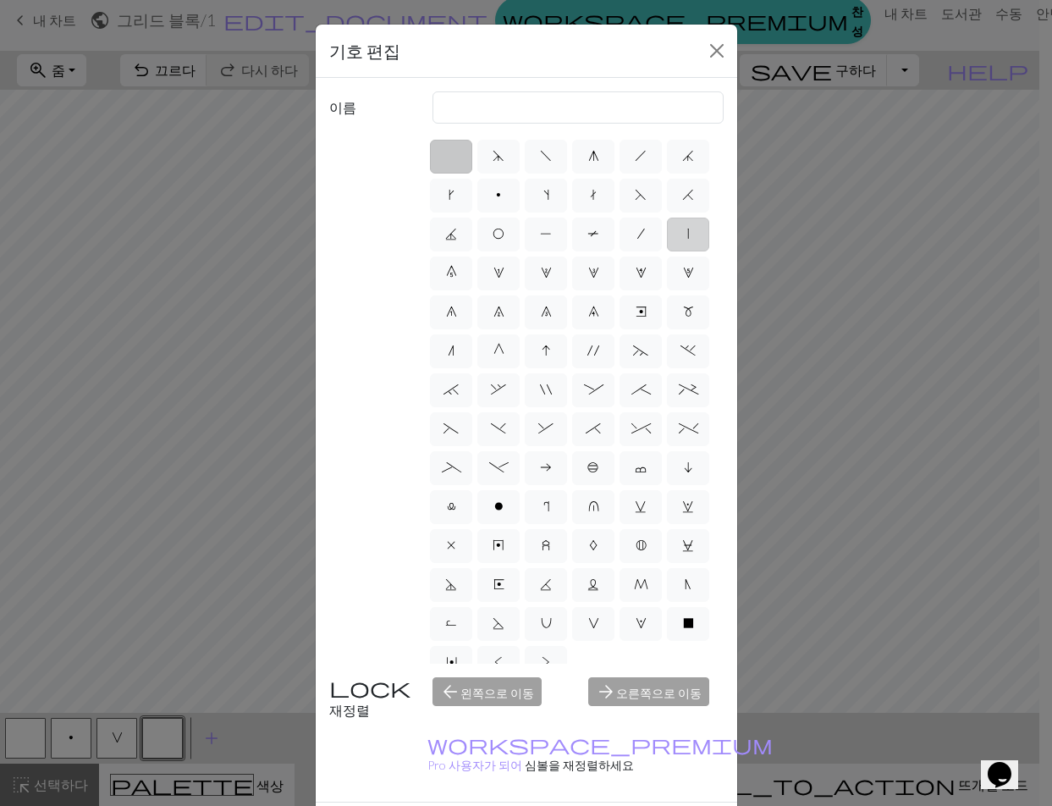
click at [667, 251] on label "|" at bounding box center [688, 235] width 42 height 34
click at [687, 234] on input "|" at bounding box center [692, 228] width 11 height 11
radio input "true"
type input "slip stitch"
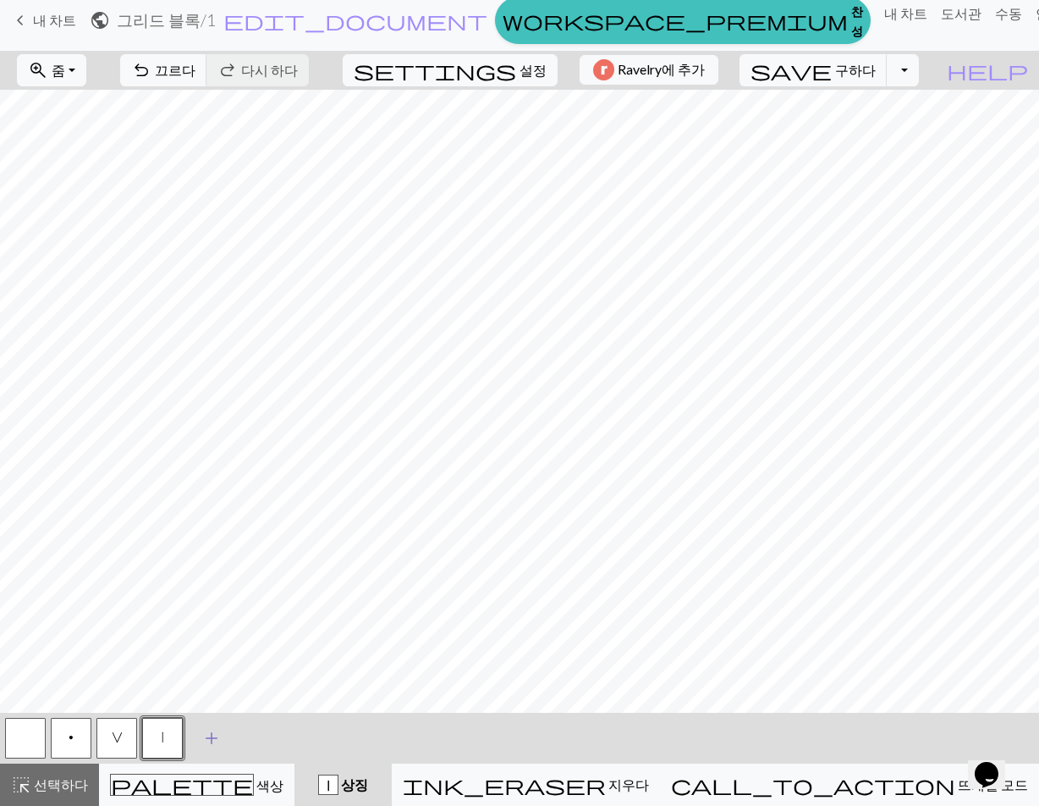
click at [207, 738] on span "add" at bounding box center [211, 738] width 20 height 24
click at [212, 737] on button "button" at bounding box center [208, 738] width 41 height 41
click at [203, 735] on button "button" at bounding box center [208, 738] width 41 height 41
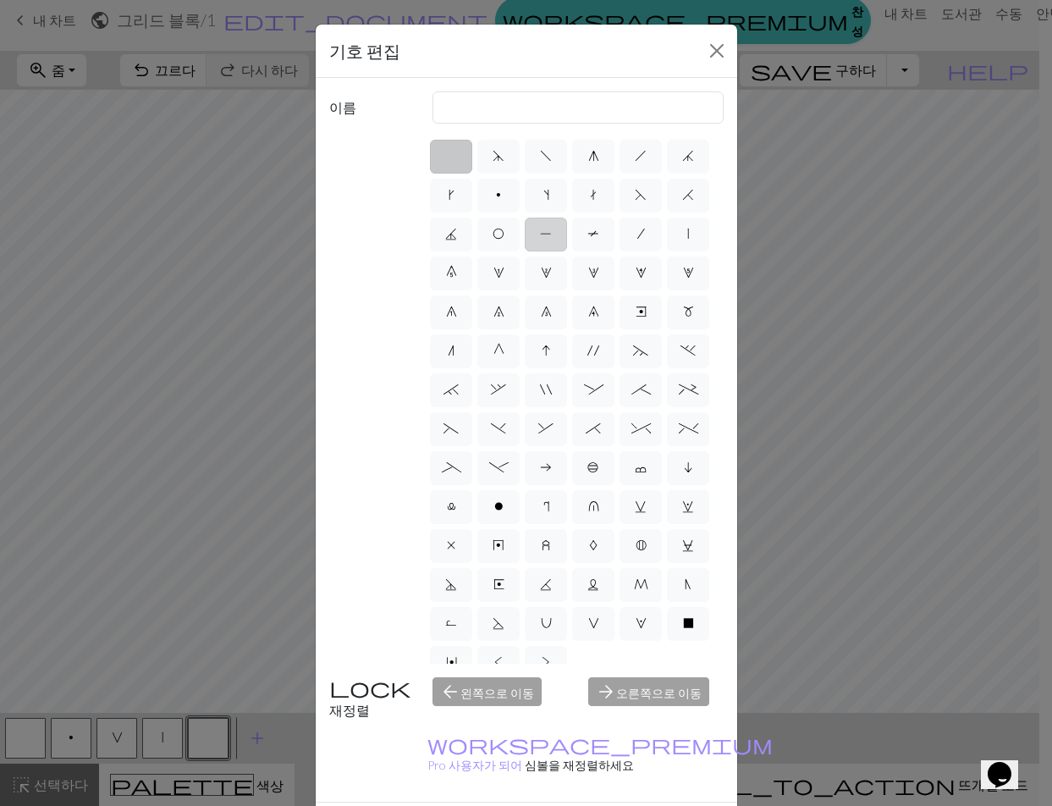
click at [552, 232] on span "P" at bounding box center [546, 234] width 12 height 14
click at [551, 232] on input "P" at bounding box center [545, 228] width 11 height 11
radio input "true"
type input "purl"
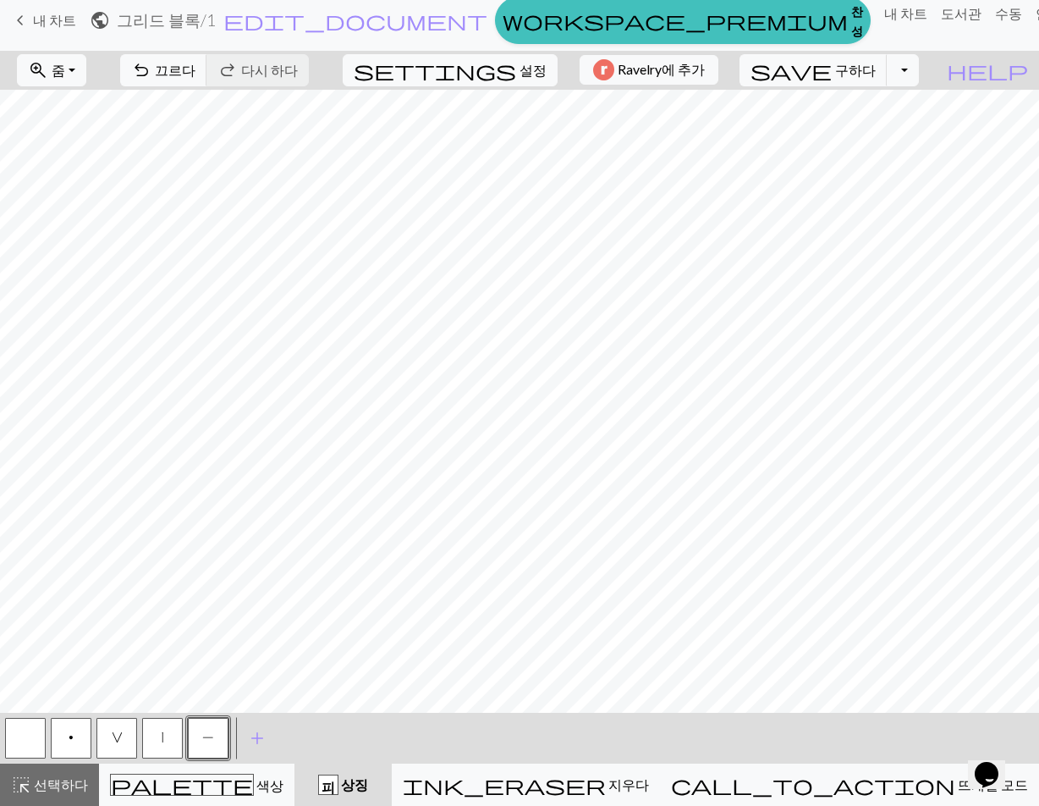
click at [177, 734] on button "|" at bounding box center [162, 738] width 41 height 41
click at [213, 736] on span "P" at bounding box center [208, 737] width 12 height 14
drag, startPoint x: 177, startPoint y: 740, endPoint x: 217, endPoint y: 733, distance: 40.4
click at [176, 740] on button "|" at bounding box center [162, 738] width 41 height 41
click at [201, 744] on button "P" at bounding box center [208, 738] width 41 height 41
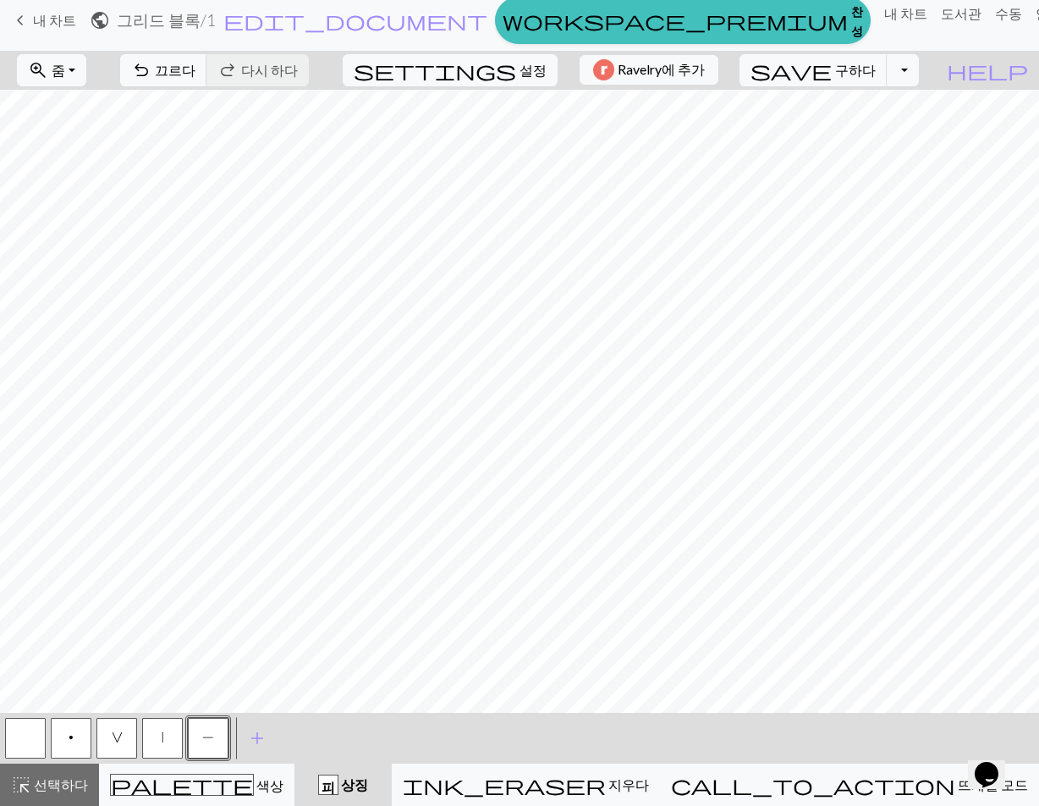
click at [161, 730] on button "|" at bounding box center [162, 738] width 41 height 41
click at [195, 740] on button "P" at bounding box center [208, 738] width 41 height 41
click at [161, 735] on button "|" at bounding box center [162, 738] width 41 height 41
click at [204, 729] on button "P" at bounding box center [208, 738] width 41 height 41
click at [115, 728] on button "V" at bounding box center [116, 738] width 41 height 41
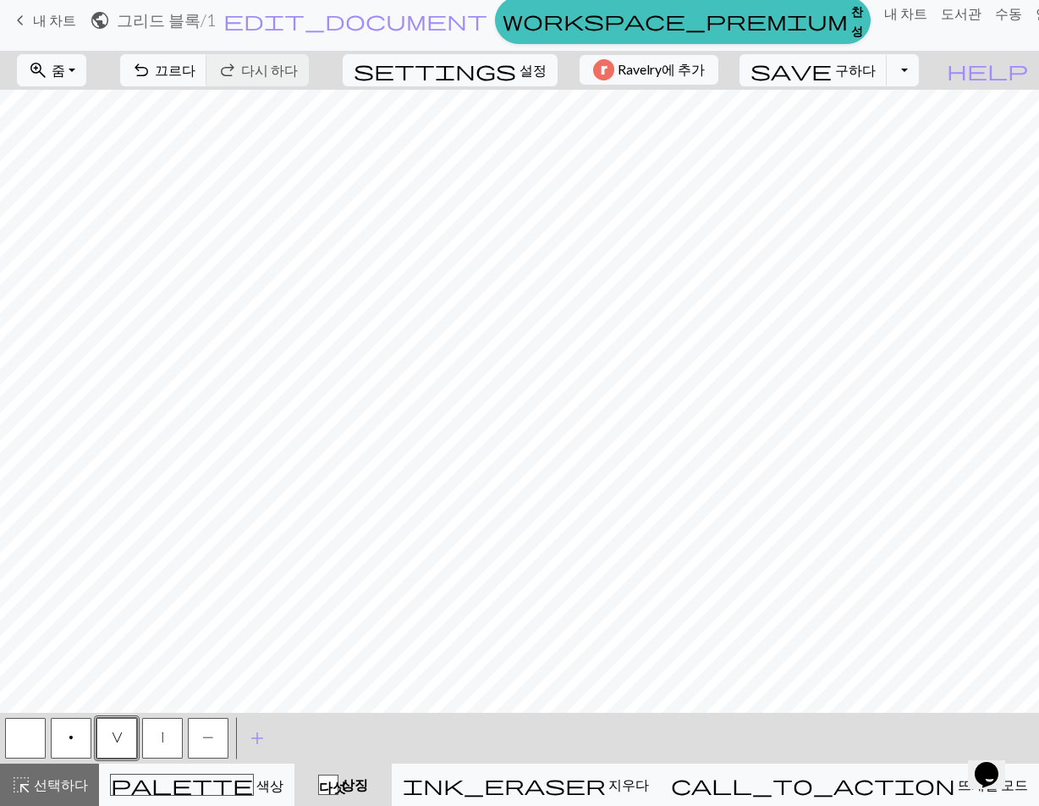
click at [207, 738] on span "P" at bounding box center [208, 737] width 12 height 14
click at [152, 733] on button "|" at bounding box center [162, 738] width 41 height 41
click at [206, 726] on button "P" at bounding box center [208, 738] width 41 height 41
click at [157, 742] on button "|" at bounding box center [162, 738] width 41 height 41
click at [199, 732] on button "P" at bounding box center [208, 738] width 41 height 41
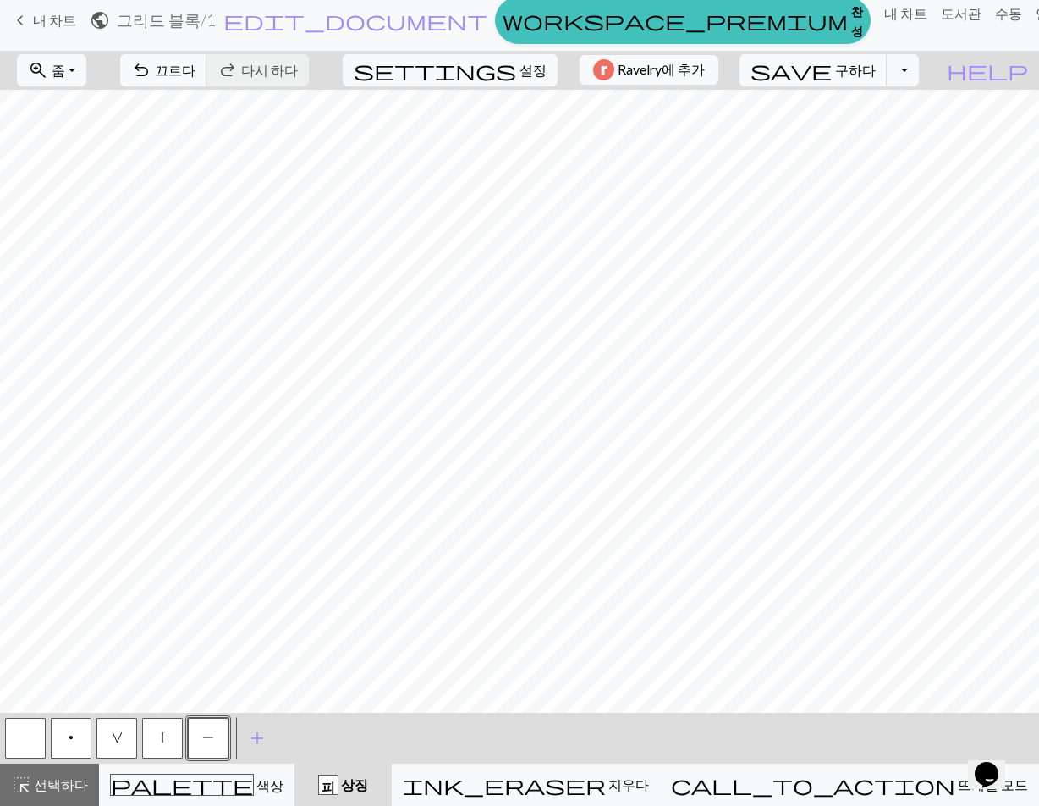
drag, startPoint x: 164, startPoint y: 743, endPoint x: 179, endPoint y: 739, distance: 15.0
click at [166, 742] on button "|" at bounding box center [162, 738] width 41 height 41
click at [207, 732] on span "P" at bounding box center [208, 737] width 12 height 14
click at [168, 741] on button "|" at bounding box center [162, 738] width 41 height 41
drag, startPoint x: 205, startPoint y: 738, endPoint x: 291, endPoint y: 713, distance: 90.0
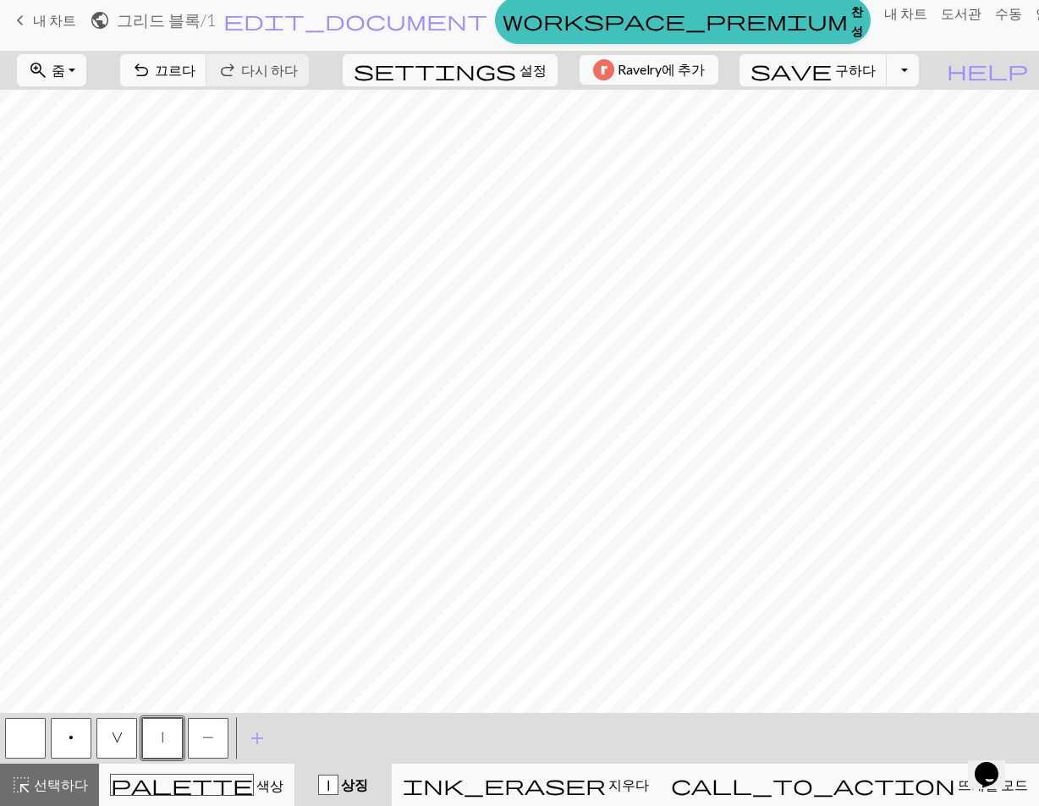
click at [204, 738] on span "P" at bounding box center [208, 737] width 12 height 14
click at [304, 731] on div "< p V | P > add 기호 추가" at bounding box center [519, 738] width 1039 height 51
click at [78, 787] on font "선택하다" at bounding box center [61, 784] width 54 height 16
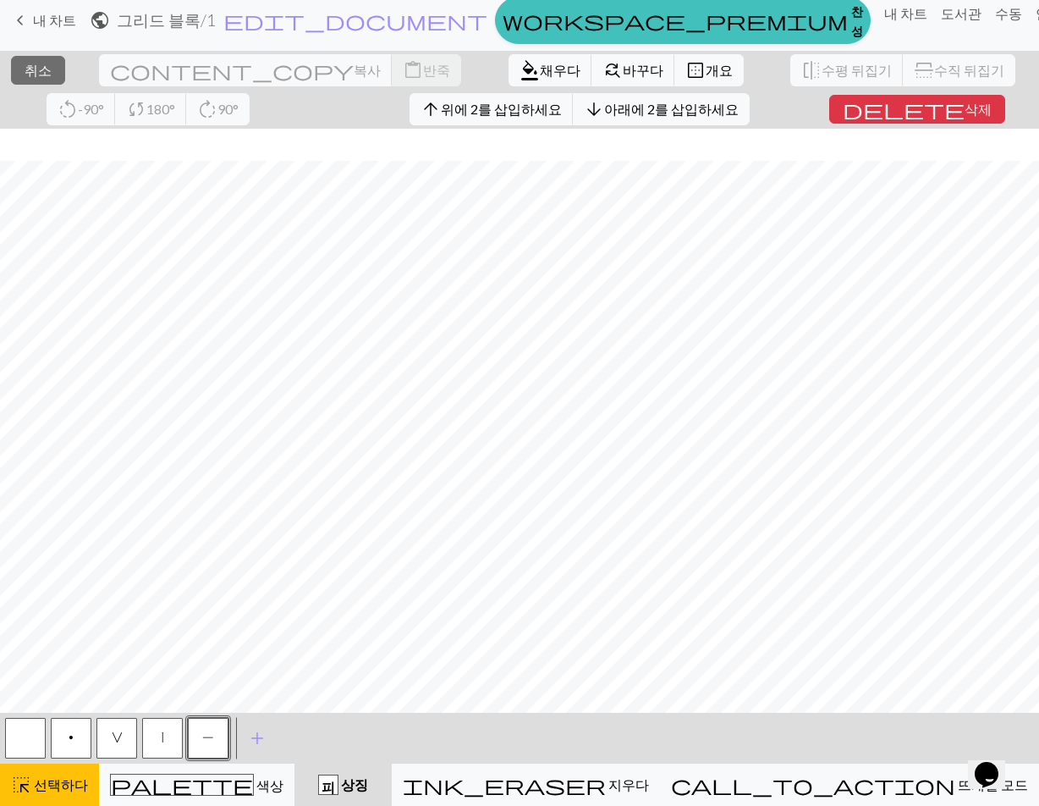
scroll to position [351, 0]
click at [441, 110] on font "위에 2를 삽입하세요" at bounding box center [501, 109] width 121 height 16
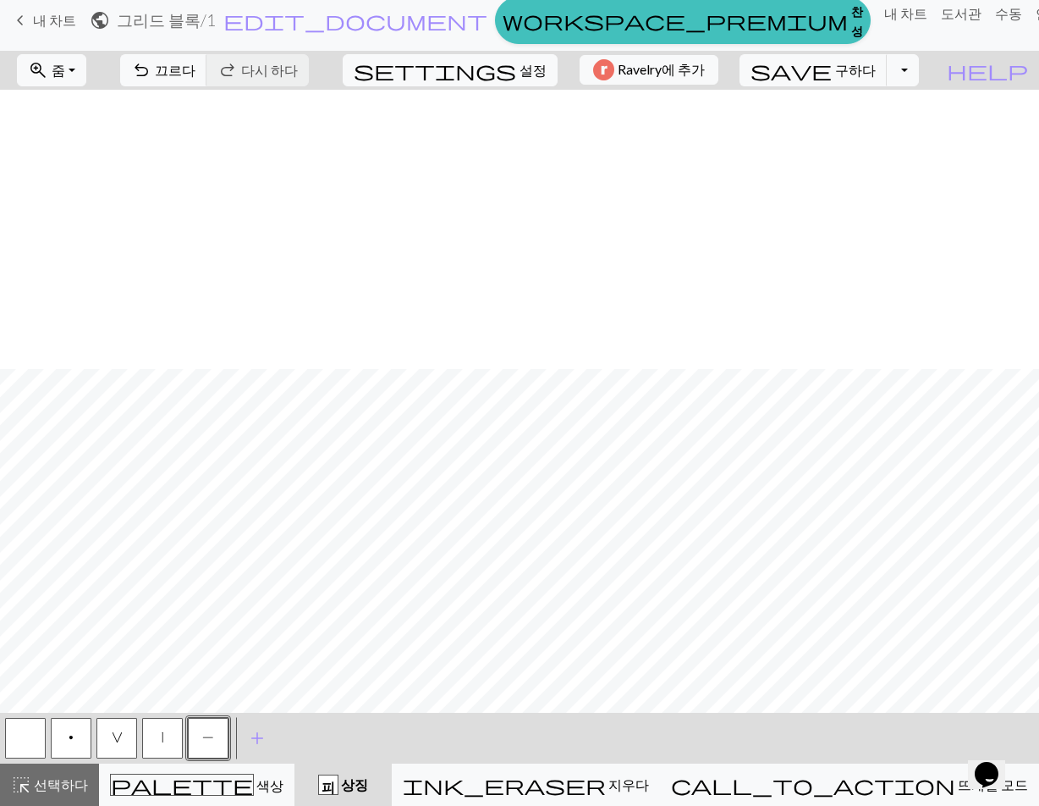
scroll to position [346, 0]
click at [151, 69] on span "undo" at bounding box center [141, 70] width 20 height 24
click at [196, 69] on font "끄르다" at bounding box center [175, 70] width 41 height 16
click at [52, 780] on font "선택하다" at bounding box center [61, 784] width 54 height 16
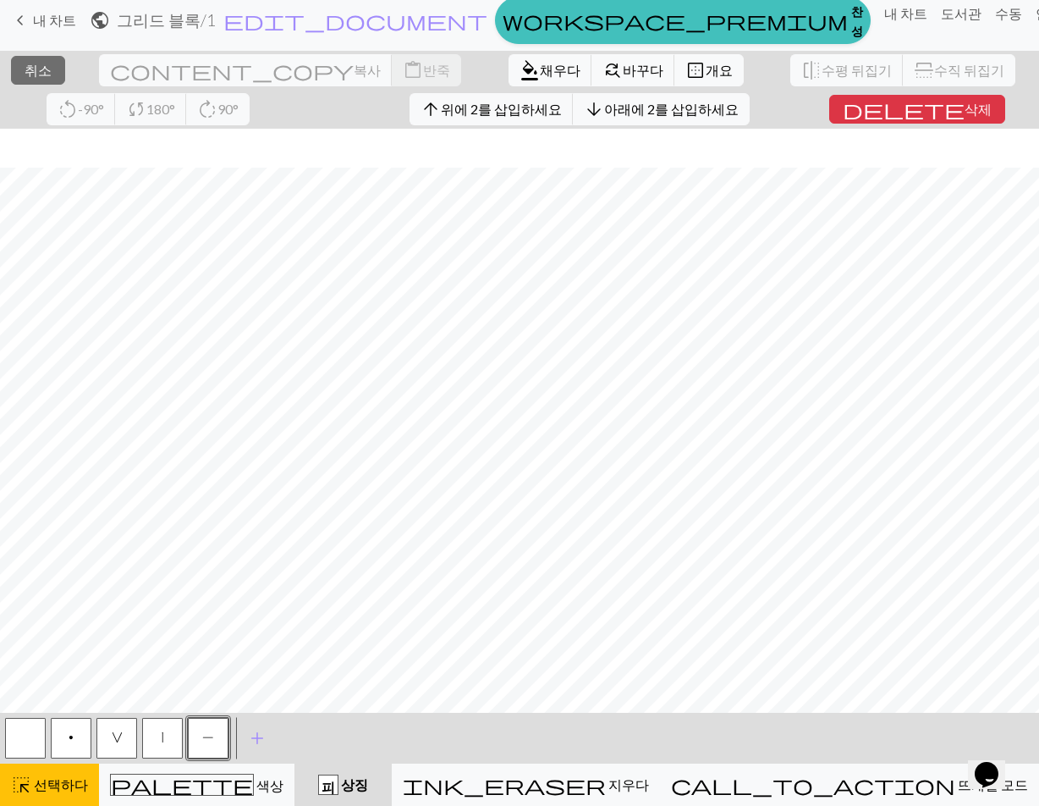
scroll to position [385, 0]
click at [44, 798] on button "highlight_alt 선택하다 선택하다" at bounding box center [49, 784] width 99 height 42
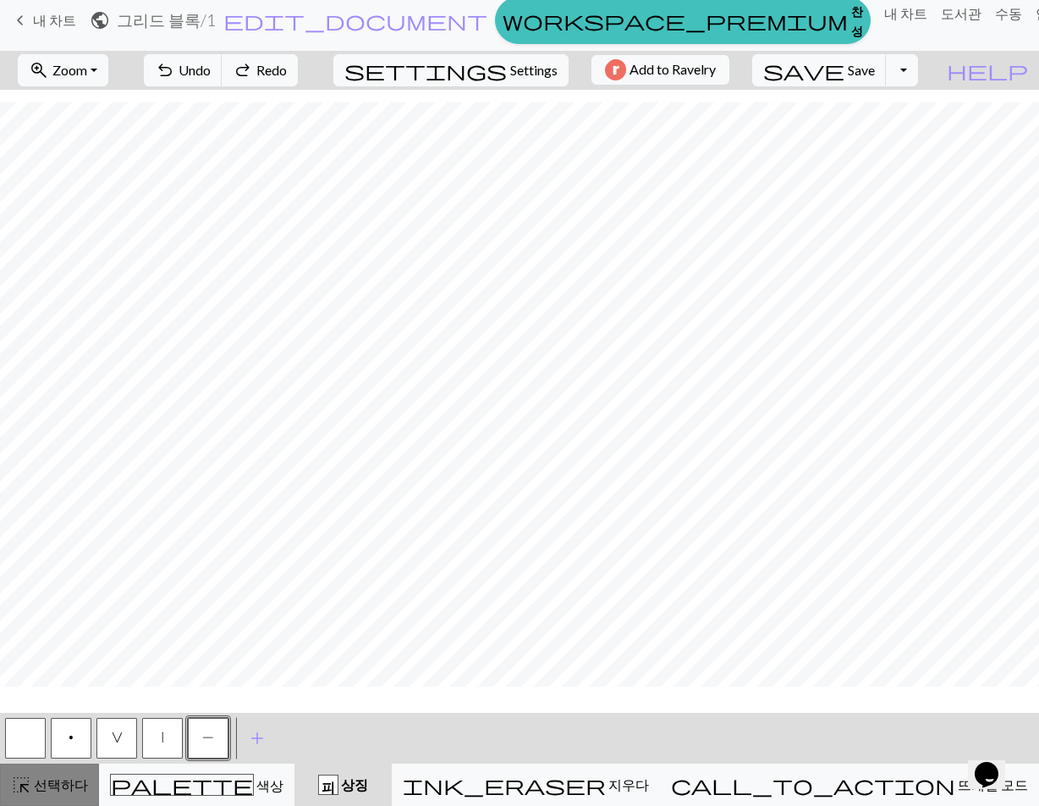
scroll to position [346, 0]
click at [38, 786] on font "선택하다" at bounding box center [61, 784] width 54 height 16
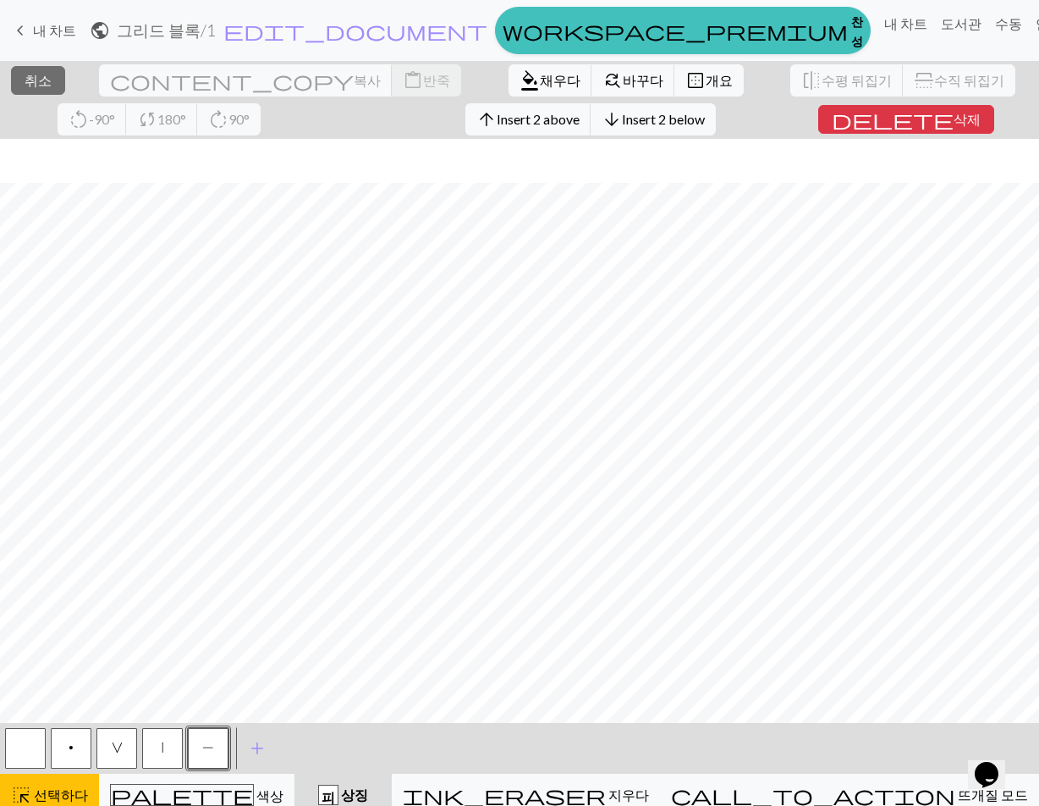
scroll to position [385, 0]
click at [354, 88] on font "복사" at bounding box center [367, 80] width 27 height 16
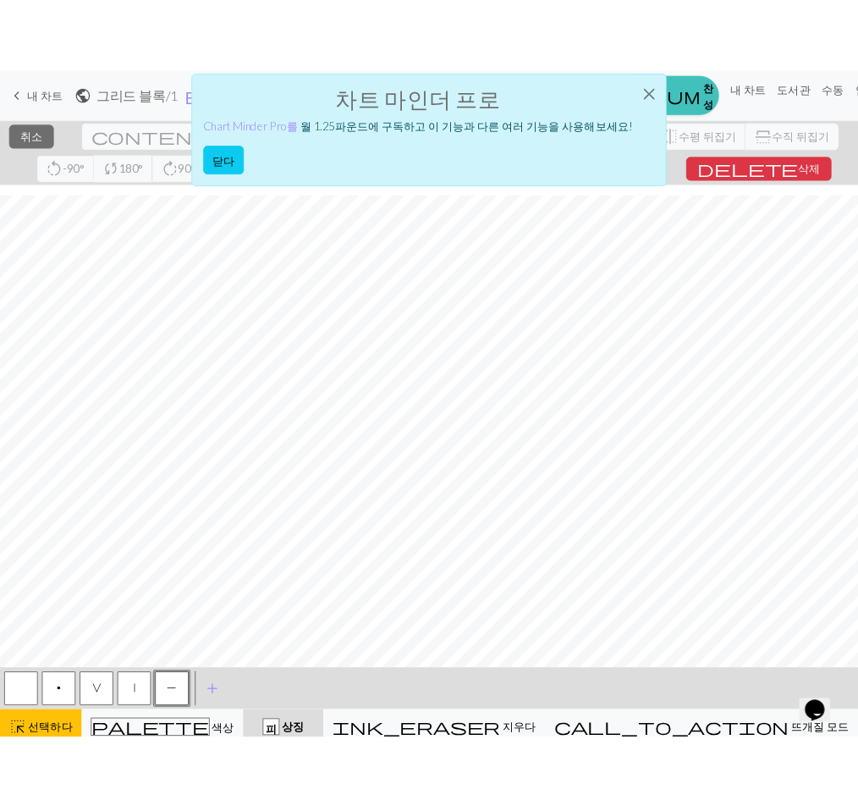
scroll to position [346, 0]
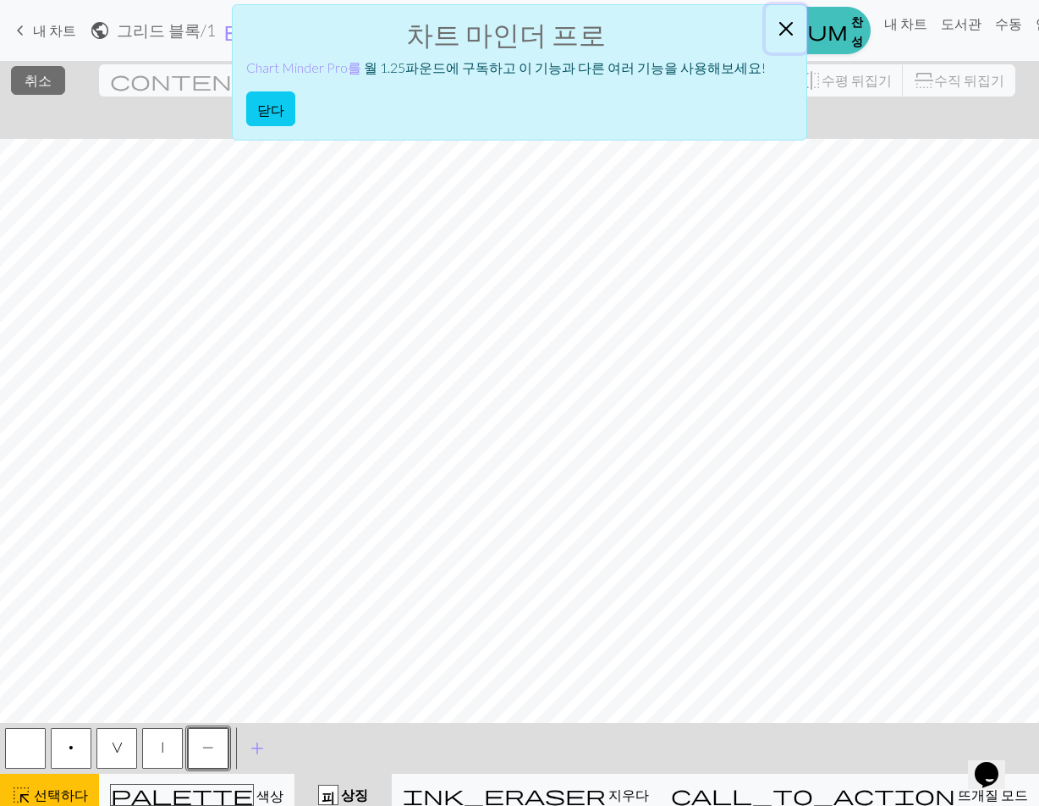
click at [773, 25] on button "닫다" at bounding box center [786, 28] width 41 height 47
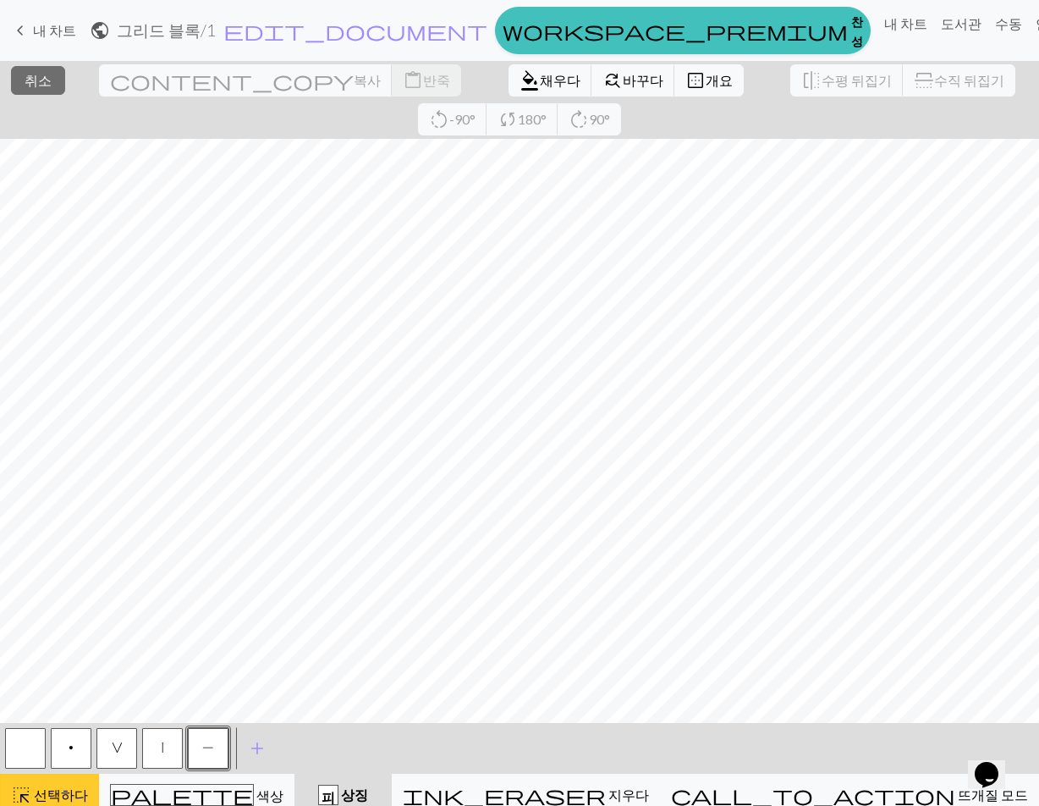
click at [59, 793] on font "선택하다" at bounding box center [61, 794] width 54 height 16
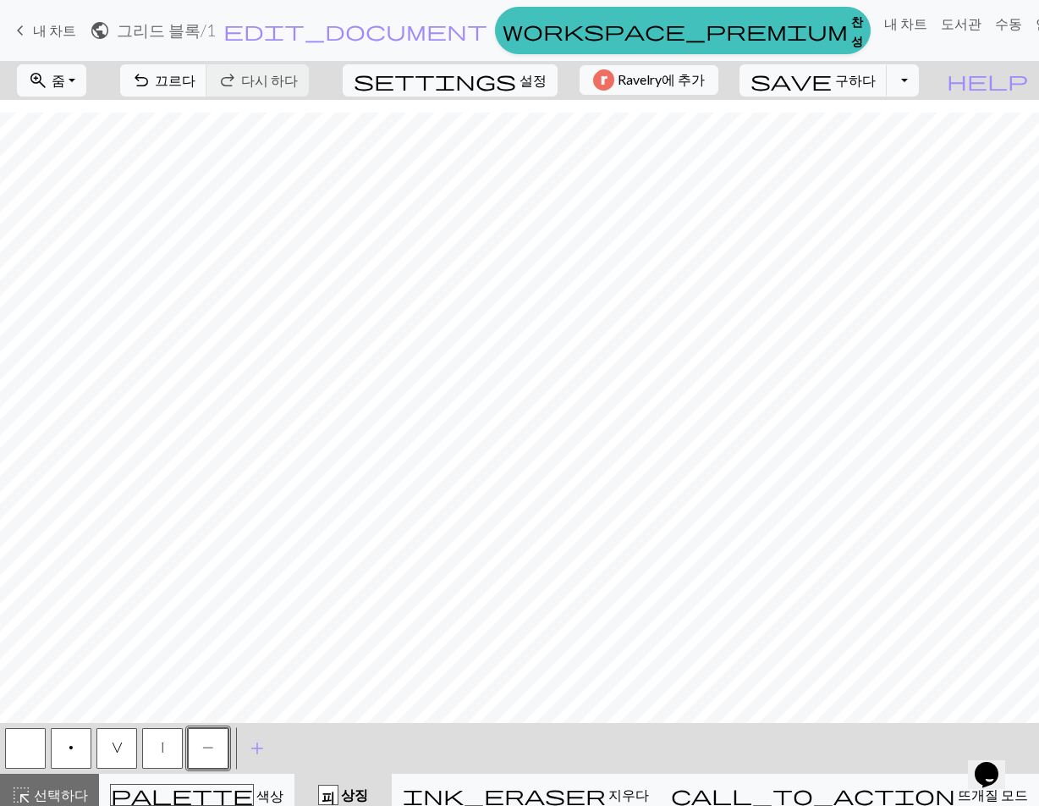
click at [132, 748] on button "V" at bounding box center [116, 748] width 41 height 41
click at [175, 751] on button "|" at bounding box center [162, 748] width 41 height 41
click at [207, 96] on button "undo 끄르다 끄르다" at bounding box center [163, 80] width 87 height 32
click at [118, 746] on button "V" at bounding box center [116, 748] width 41 height 41
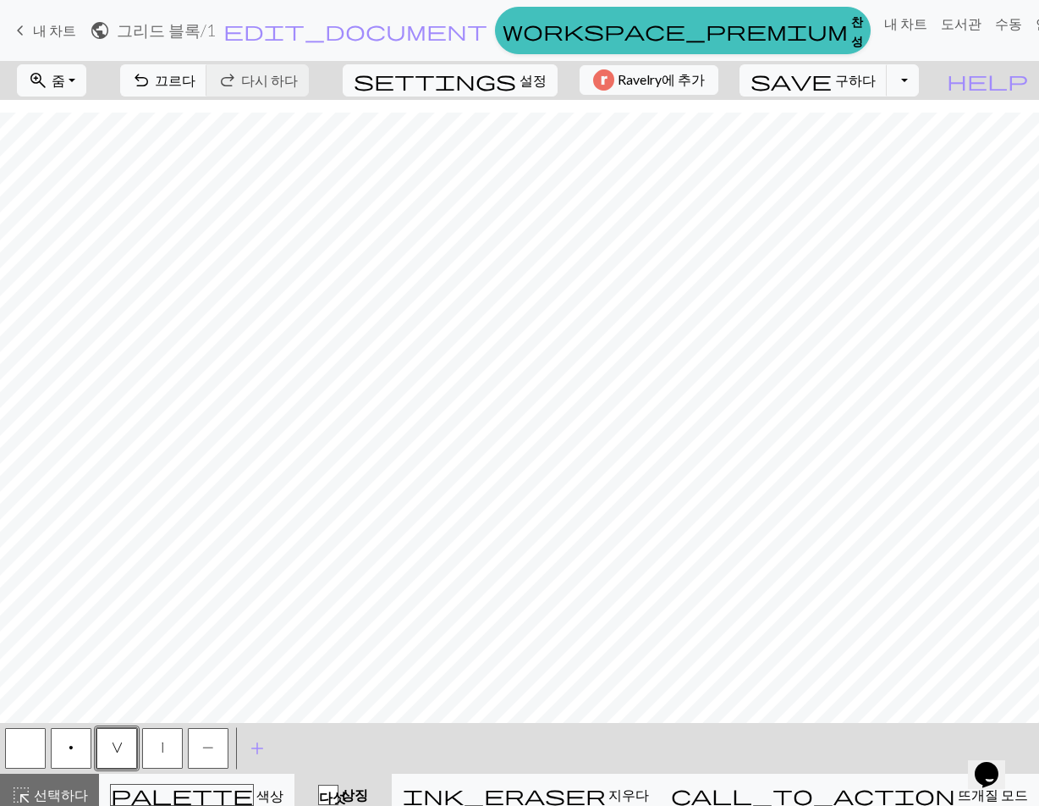
click at [157, 753] on button "|" at bounding box center [162, 748] width 41 height 41
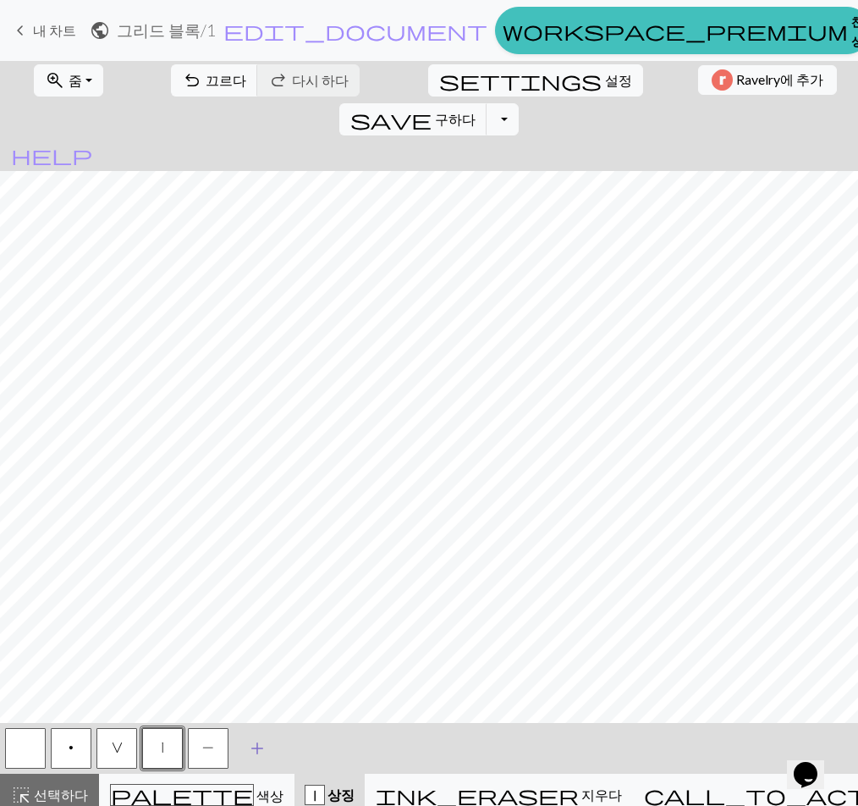
click at [246, 750] on button "add 기호 추가" at bounding box center [257, 748] width 42 height 42
click at [249, 758] on button "button" at bounding box center [254, 748] width 41 height 41
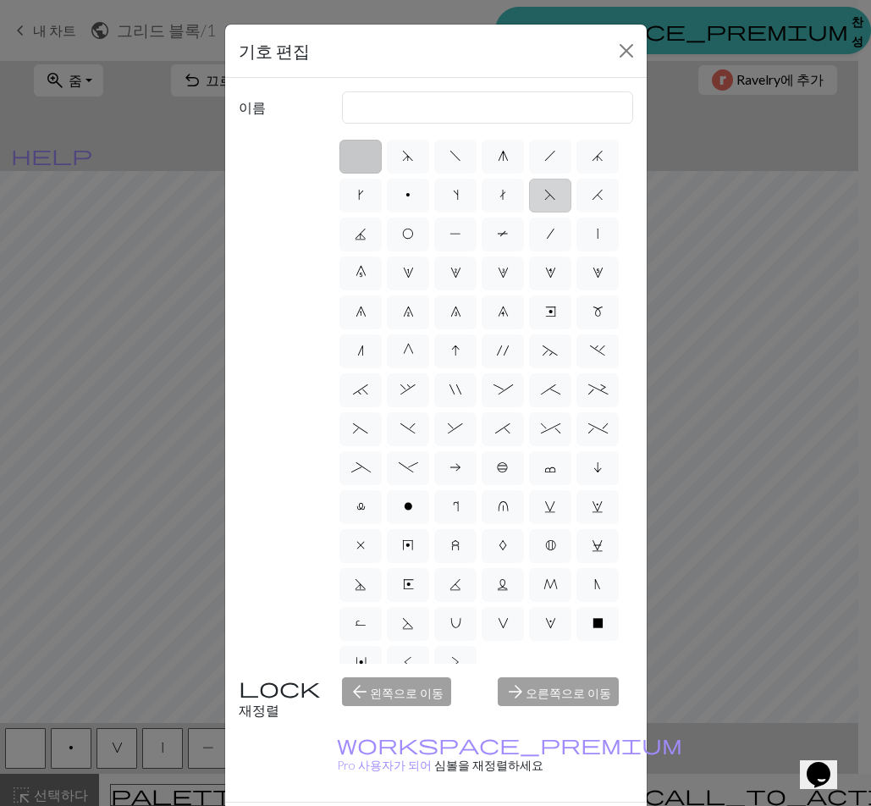
click at [544, 201] on span "F" at bounding box center [550, 195] width 12 height 14
click at [544, 196] on input "F" at bounding box center [549, 190] width 11 height 11
radio input "true"
type input "ssk"
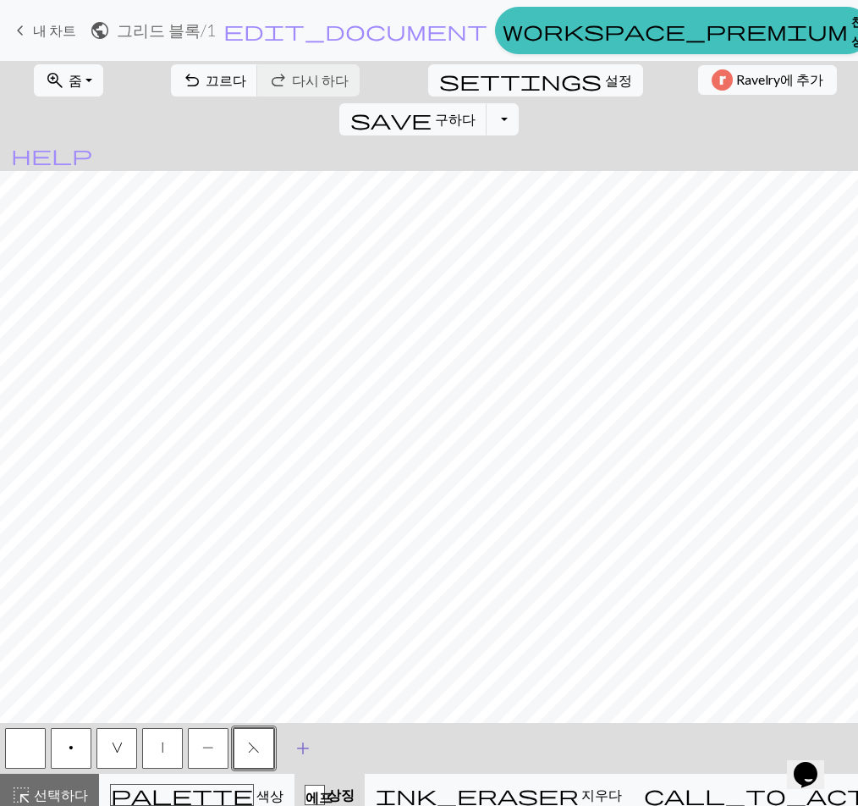
click at [289, 745] on button "add 기호 추가" at bounding box center [303, 748] width 42 height 42
click at [294, 750] on button "button" at bounding box center [299, 748] width 41 height 41
click at [304, 749] on button "button" at bounding box center [299, 748] width 41 height 41
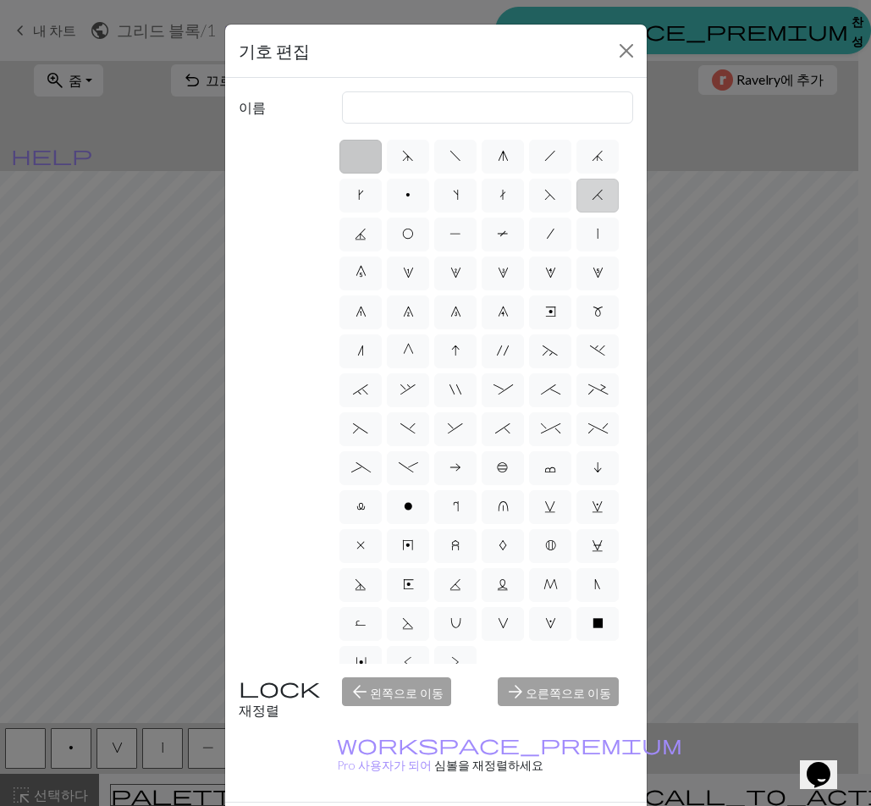
click at [576, 212] on label "H" at bounding box center [597, 196] width 42 height 34
click at [592, 196] on input "H" at bounding box center [597, 190] width 11 height 11
radio input "true"
type input "k2tog"
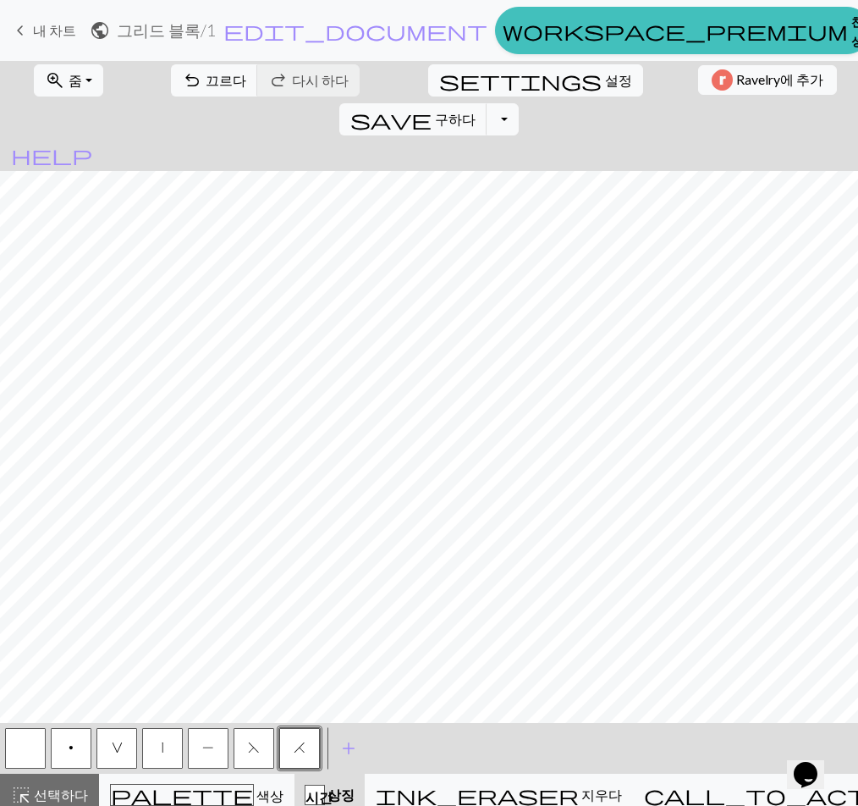
click at [121, 753] on span "V" at bounding box center [117, 748] width 11 height 14
click at [173, 757] on button "|" at bounding box center [162, 748] width 41 height 41
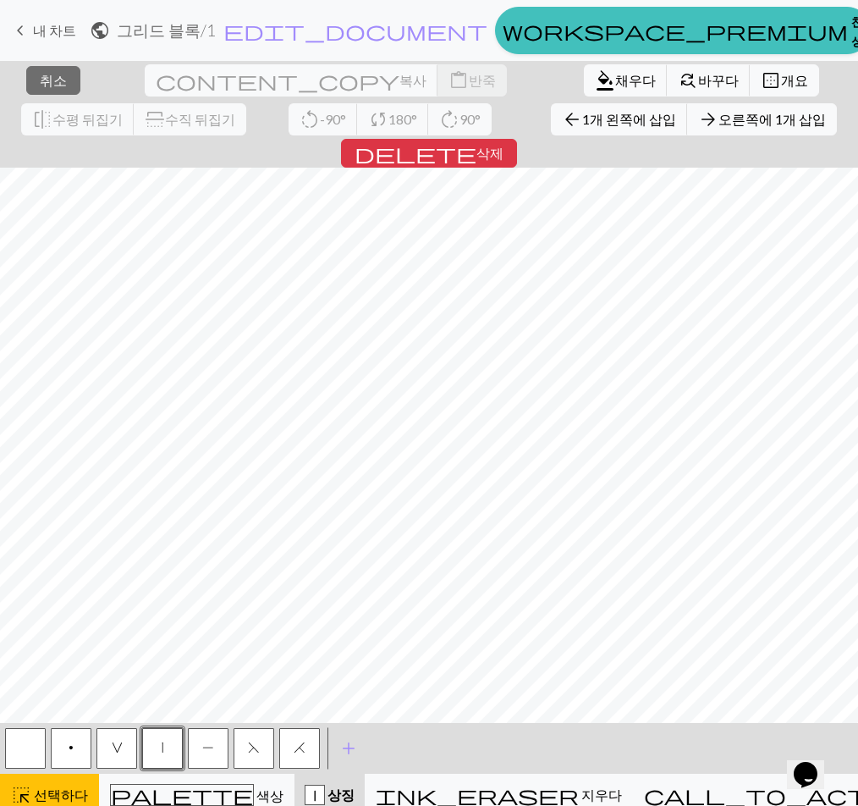
scroll to position [17, 0]
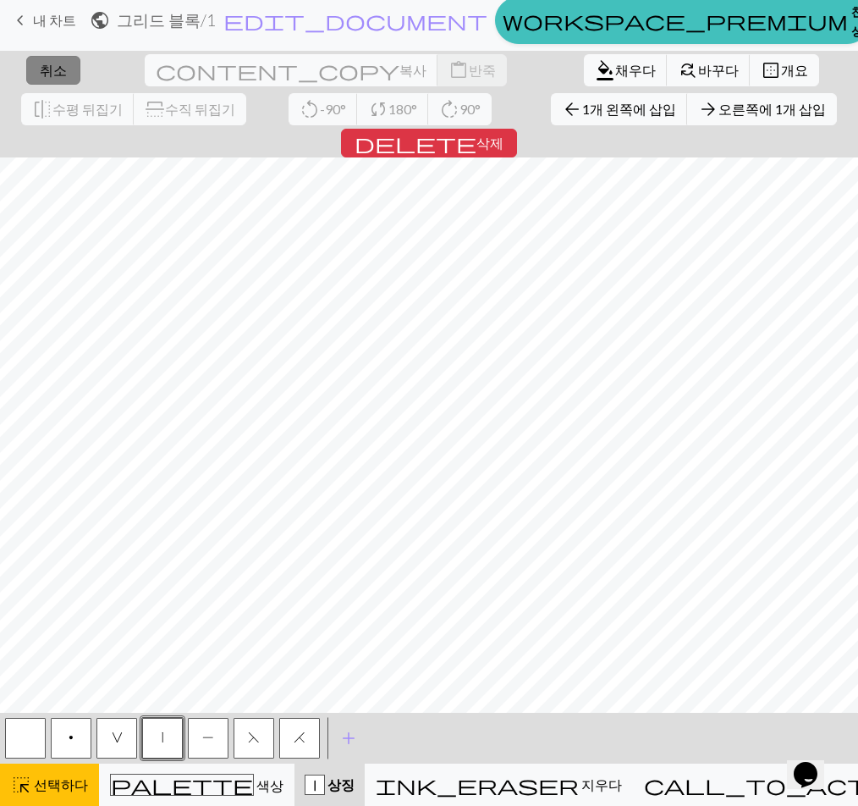
click at [46, 73] on font "취소" at bounding box center [53, 70] width 27 height 16
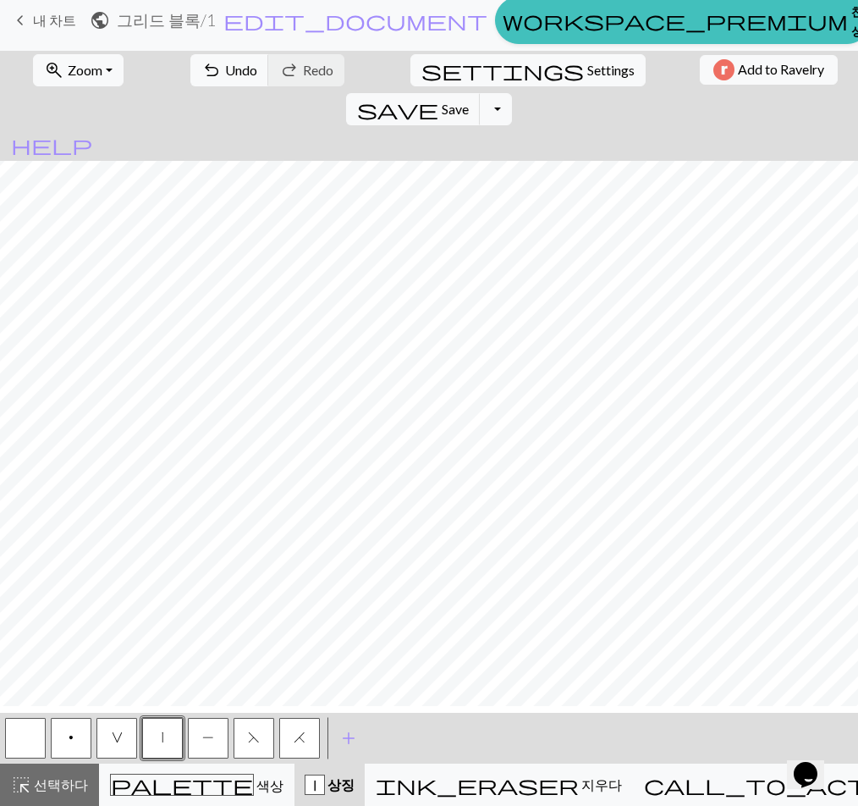
scroll to position [346, 0]
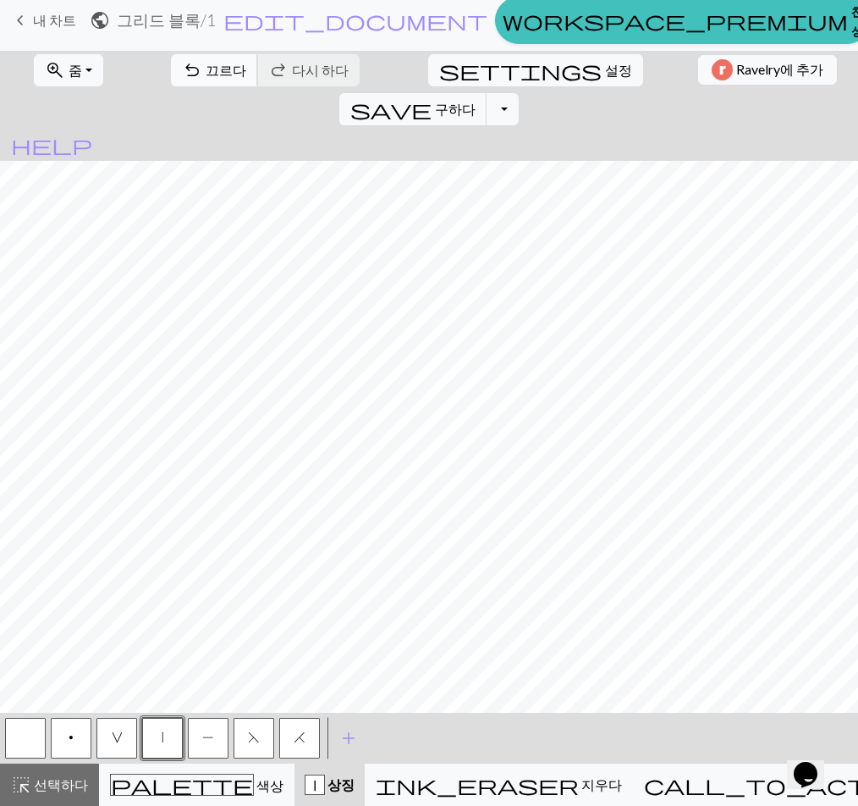
click at [182, 63] on span "undo" at bounding box center [192, 70] width 20 height 24
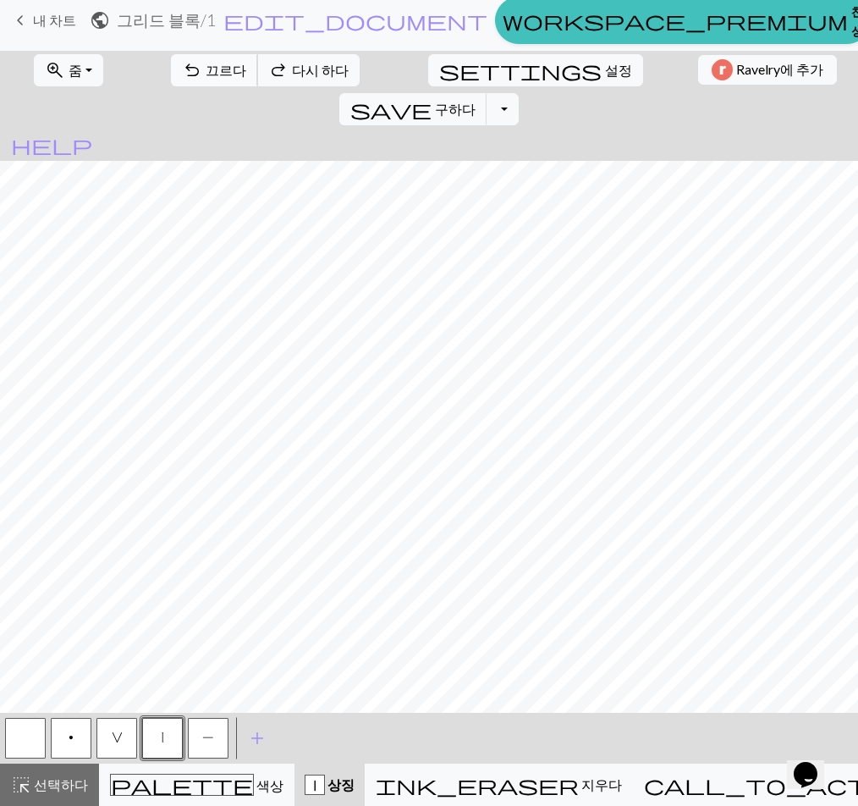
click at [182, 63] on span "undo" at bounding box center [192, 70] width 20 height 24
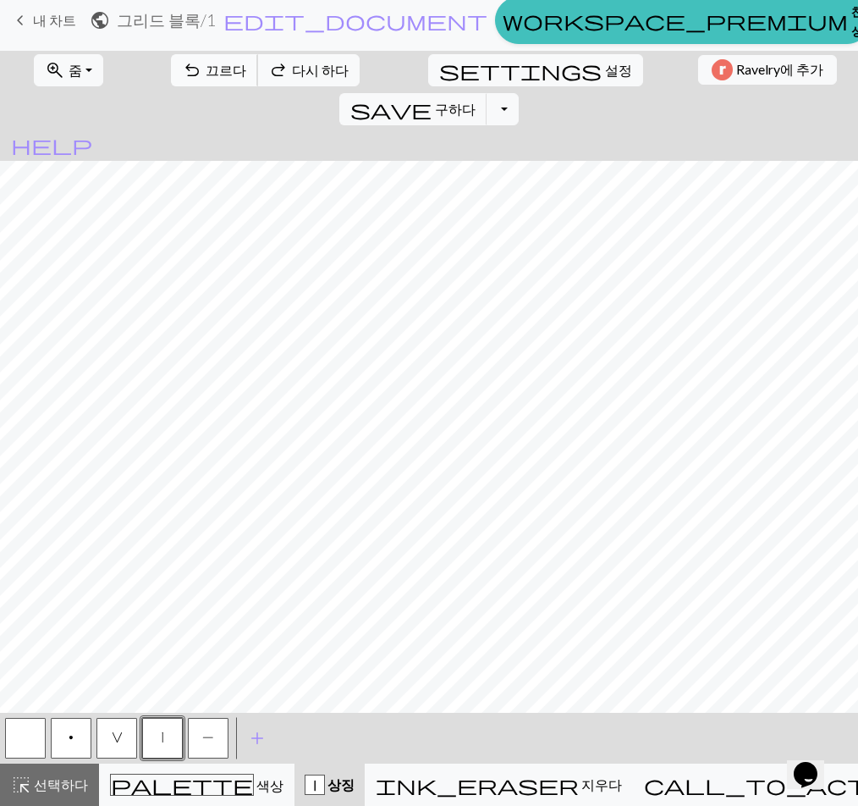
click at [182, 63] on span "undo" at bounding box center [192, 70] width 20 height 24
click at [292, 69] on font "다시 하다" at bounding box center [320, 70] width 57 height 16
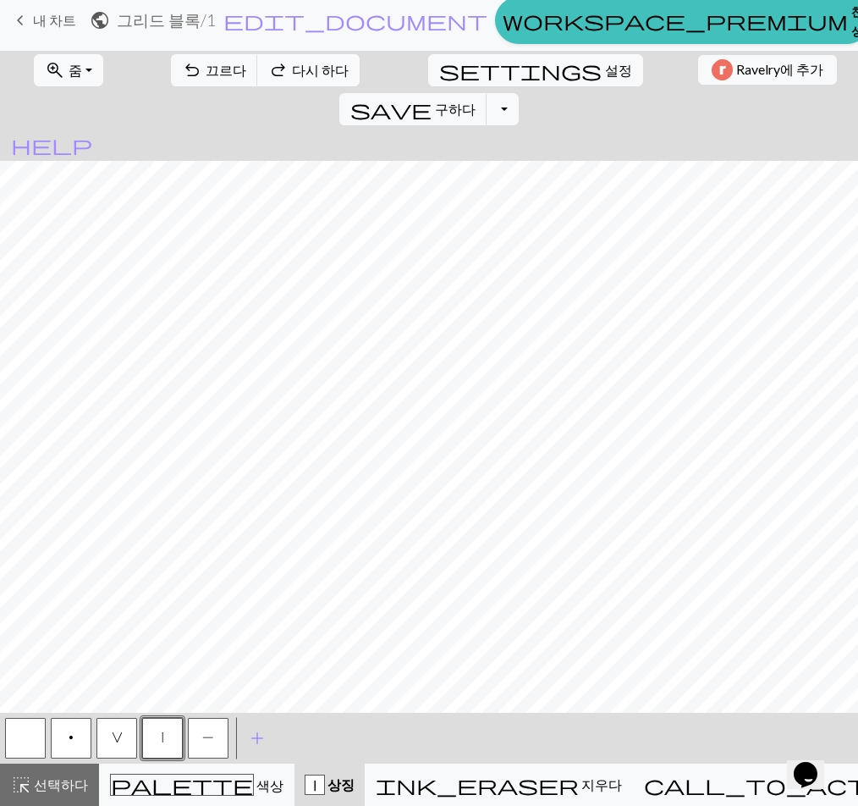
click at [292, 69] on font "다시 하다" at bounding box center [320, 70] width 57 height 16
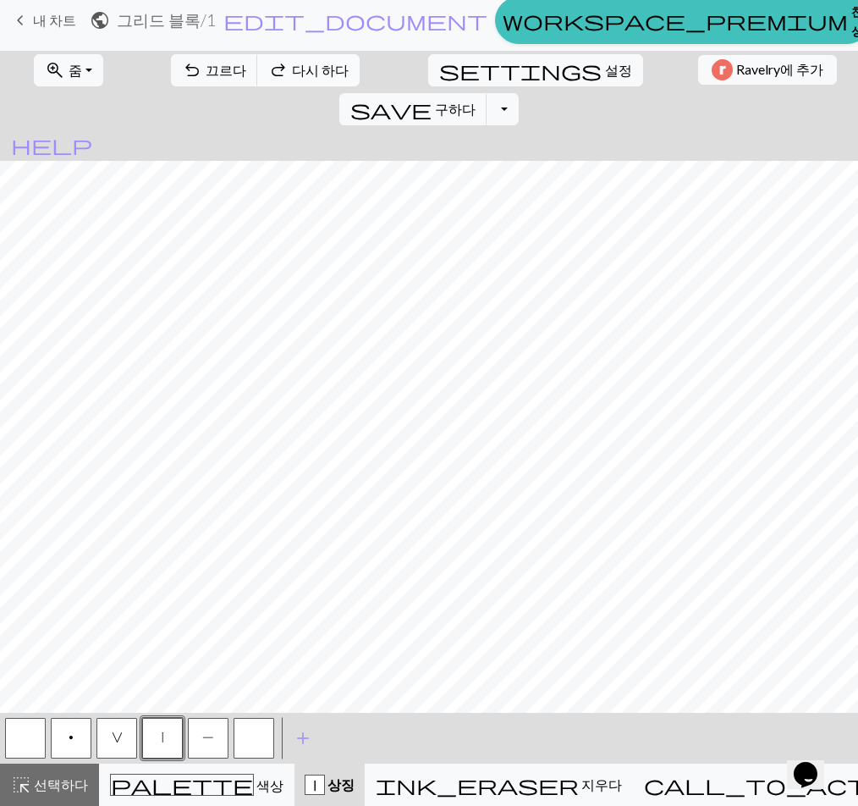
click at [292, 69] on font "다시 하다" at bounding box center [320, 70] width 57 height 16
click at [109, 737] on button "V" at bounding box center [116, 738] width 41 height 41
click at [182, 78] on span "undo" at bounding box center [192, 70] width 20 height 24
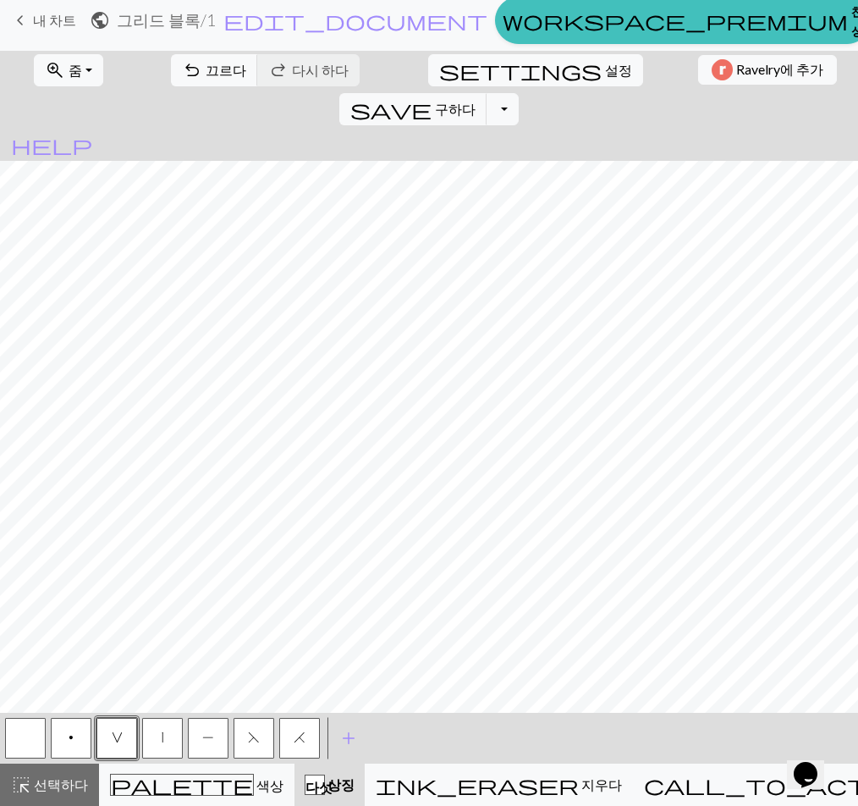
click at [173, 735] on button "|" at bounding box center [162, 738] width 41 height 41
drag, startPoint x: 204, startPoint y: 744, endPoint x: 355, endPoint y: 700, distance: 157.8
click at [205, 744] on button "P" at bounding box center [208, 738] width 41 height 41
click at [167, 735] on button "|" at bounding box center [162, 738] width 41 height 41
click at [199, 745] on button "P" at bounding box center [208, 738] width 41 height 41
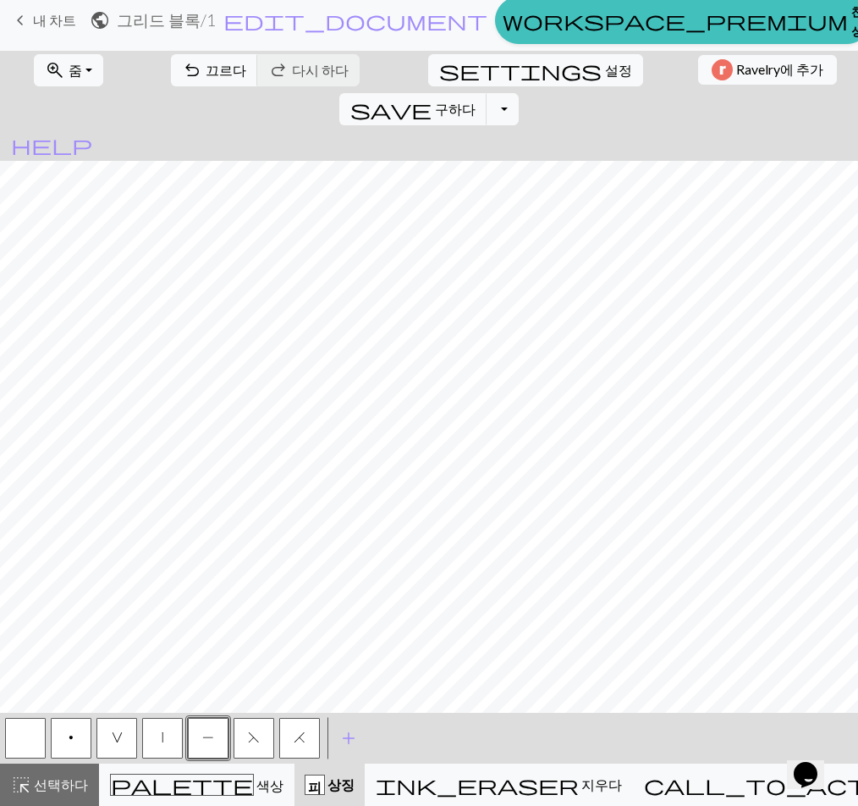
click at [170, 733] on button "|" at bounding box center [162, 738] width 41 height 41
click at [215, 737] on button "P" at bounding box center [208, 738] width 41 height 41
click at [167, 735] on button "|" at bounding box center [162, 738] width 41 height 41
click at [203, 730] on button "P" at bounding box center [208, 738] width 41 height 41
click at [166, 741] on button "|" at bounding box center [162, 738] width 41 height 41
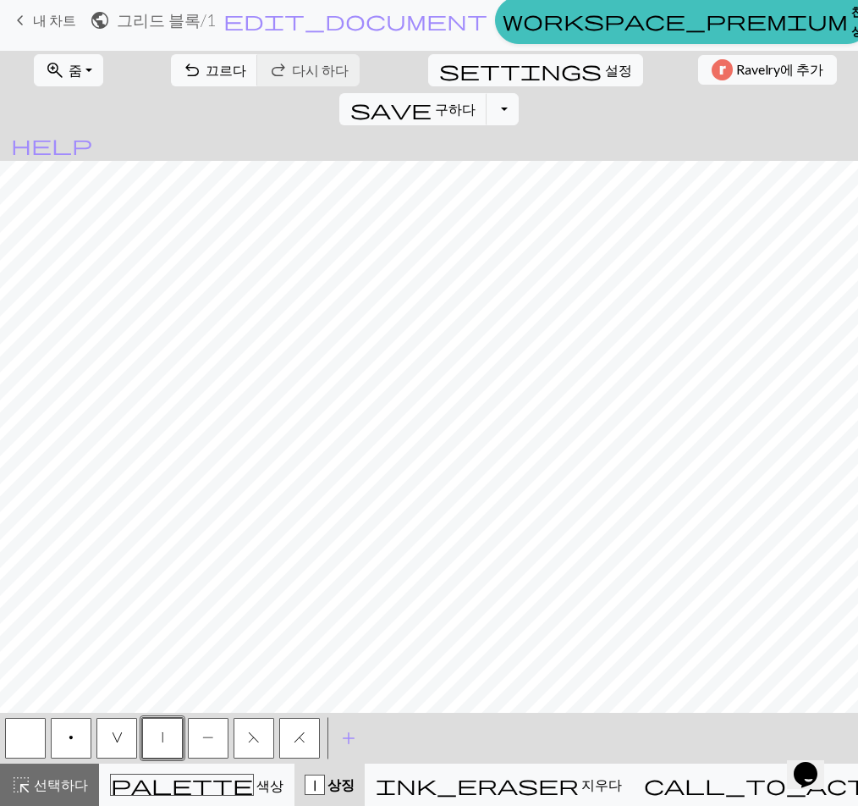
click at [215, 739] on button "P" at bounding box center [208, 738] width 41 height 41
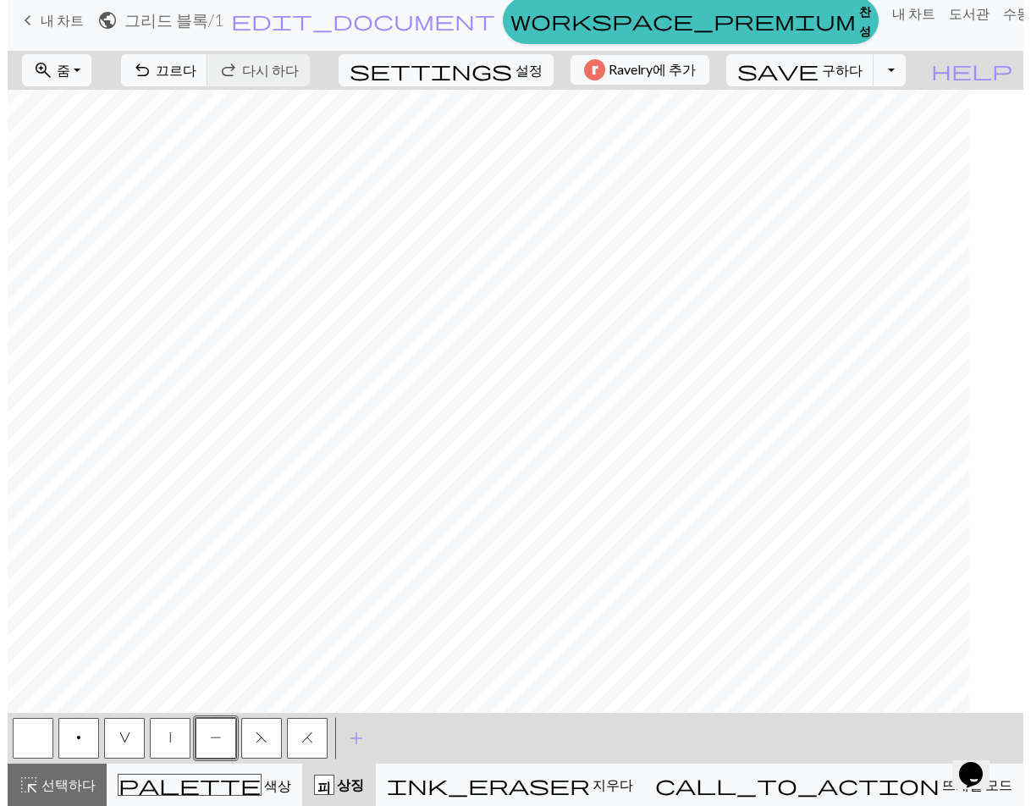
scroll to position [333, 0]
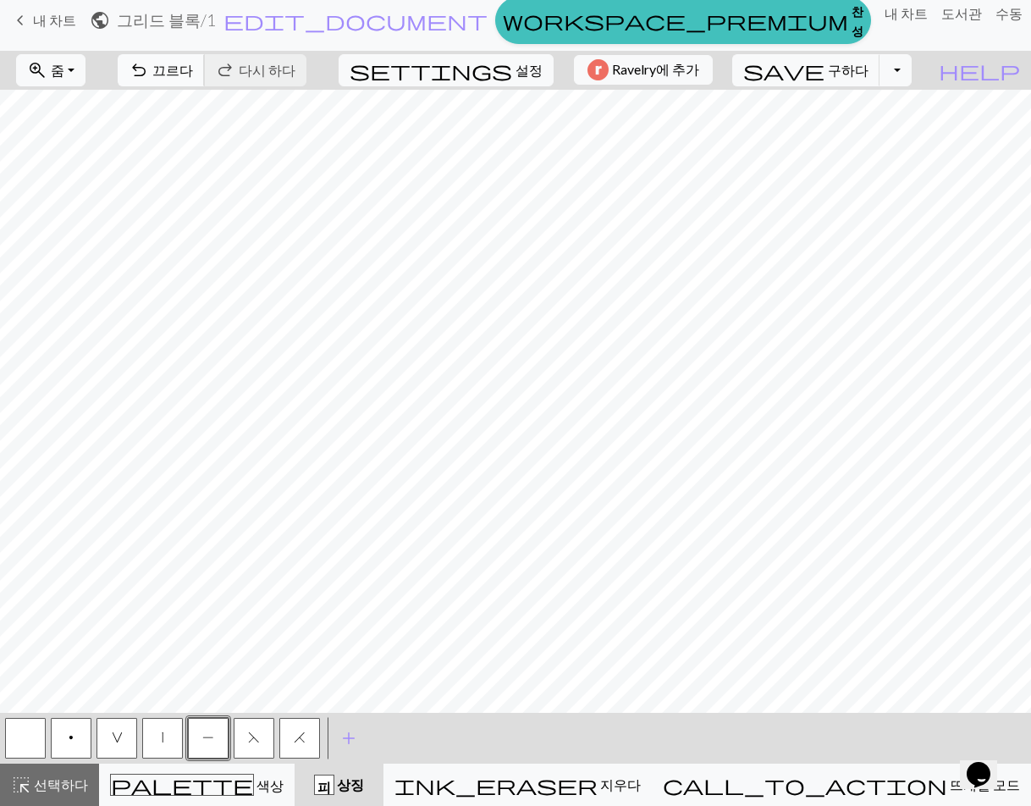
click at [205, 78] on button "undo 끄르다 끄르다" at bounding box center [161, 70] width 87 height 32
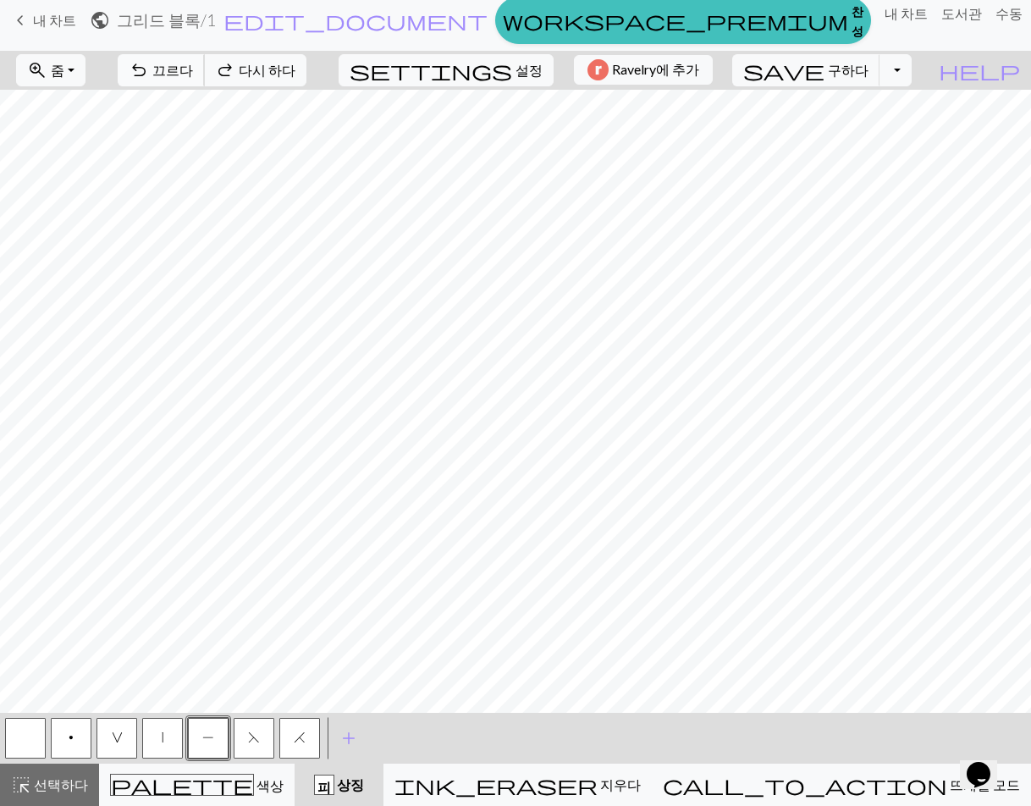
click at [205, 78] on button "undo 끄르다 끄르다" at bounding box center [161, 70] width 87 height 32
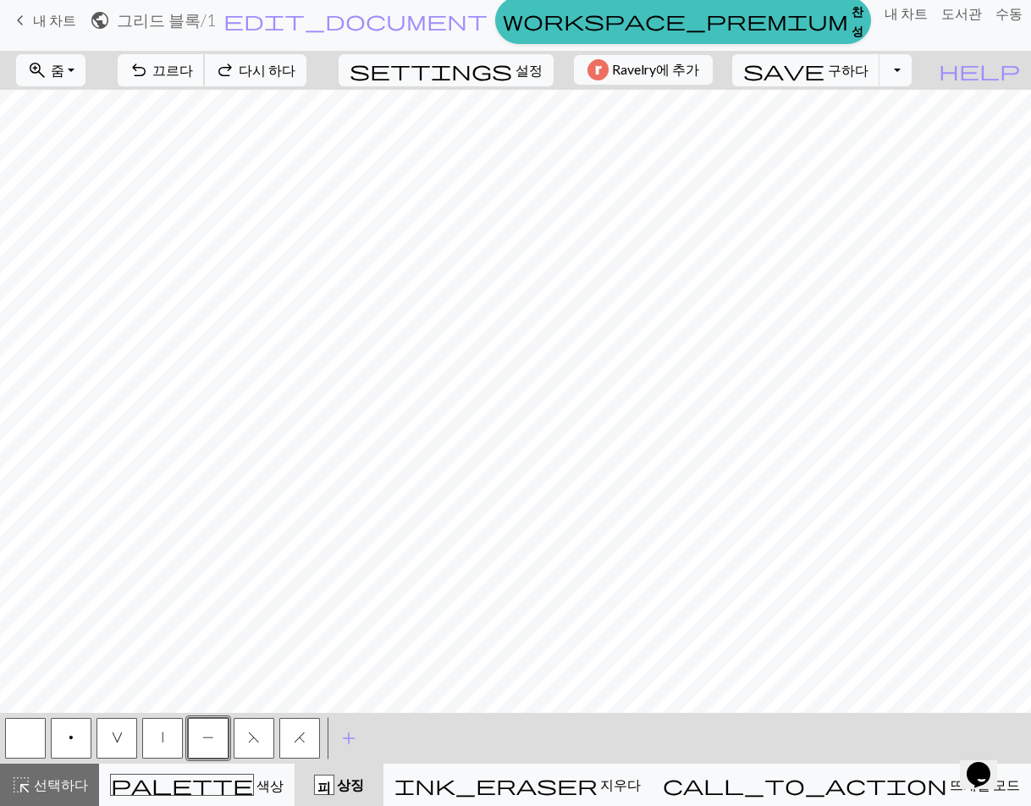
click at [205, 79] on button "undo 끄르다 끄르다" at bounding box center [161, 70] width 87 height 32
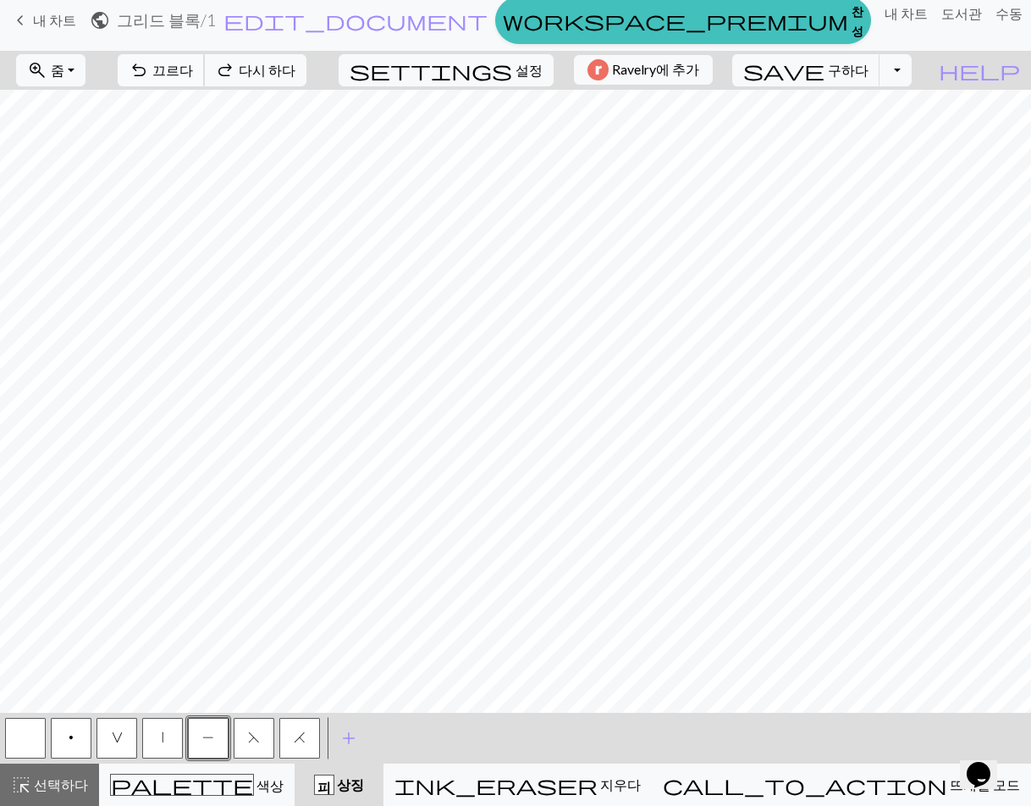
click at [205, 79] on button "undo 끄르다 끄르다" at bounding box center [161, 70] width 87 height 32
click at [235, 66] on span "redo" at bounding box center [225, 70] width 20 height 24
click at [295, 72] on font "다시 하다" at bounding box center [267, 70] width 57 height 16
click at [793, 731] on div "< p V | P F H > add 기호 추가" at bounding box center [515, 738] width 1031 height 51
click at [251, 735] on span "F" at bounding box center [254, 737] width 12 height 14
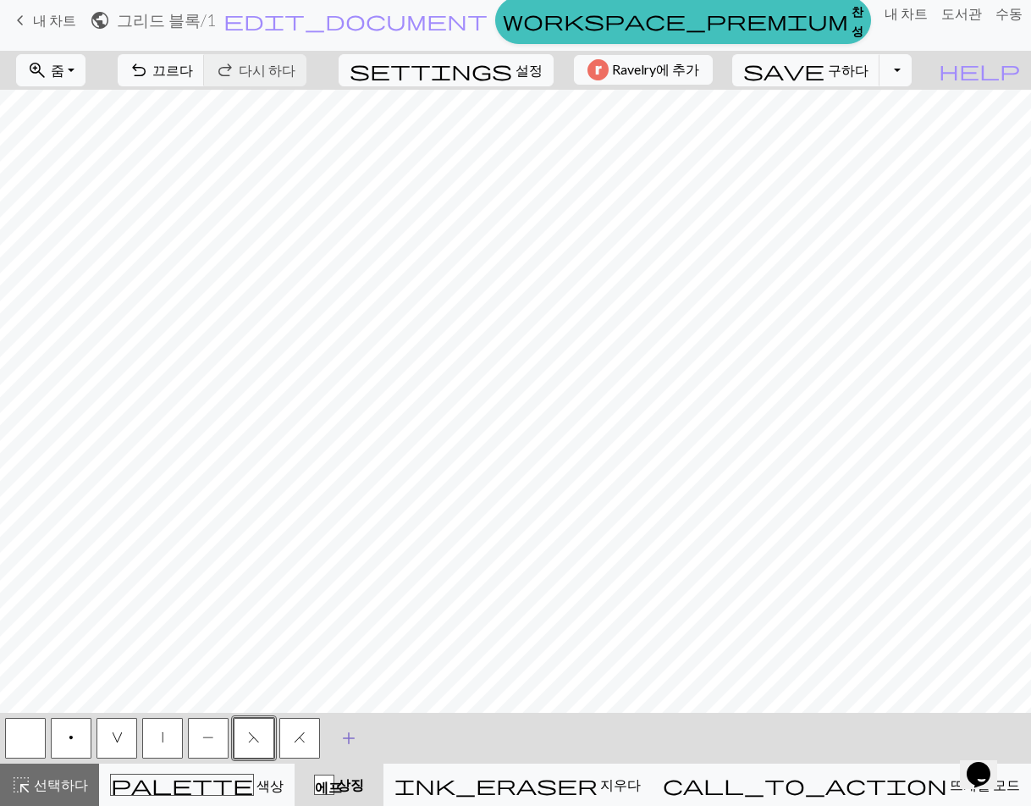
click at [353, 733] on span "add" at bounding box center [349, 738] width 20 height 24
click at [340, 730] on button "button" at bounding box center [345, 738] width 41 height 41
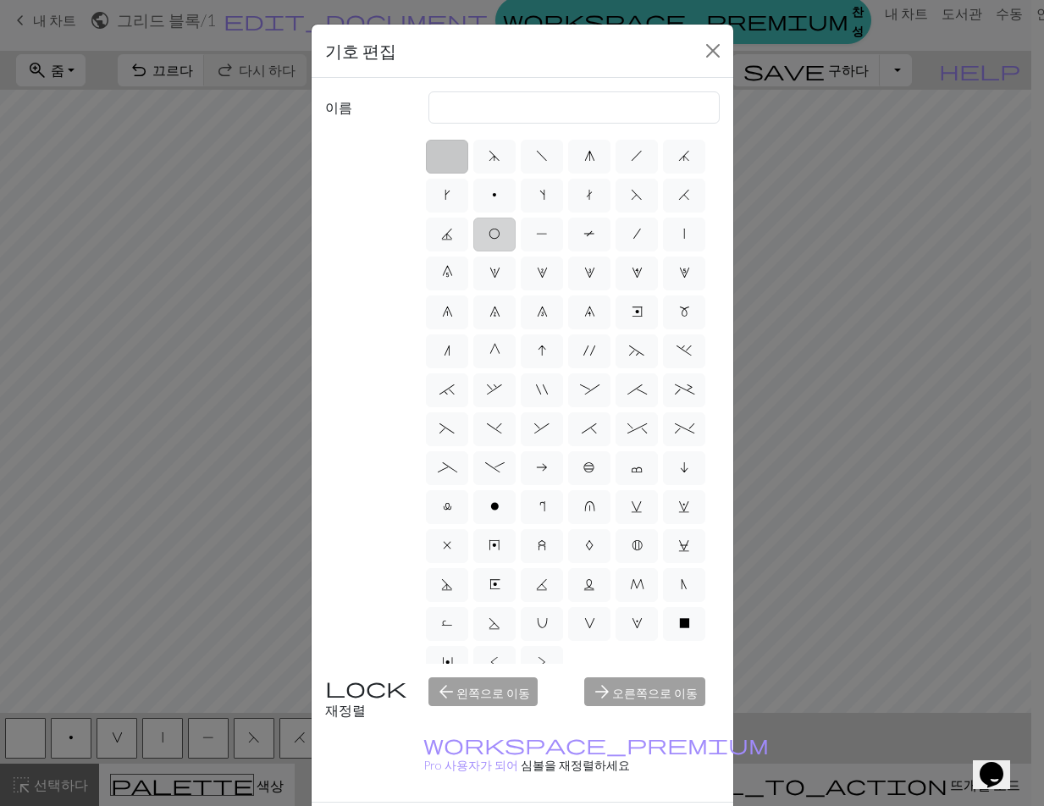
click at [515, 243] on label "O" at bounding box center [494, 235] width 42 height 34
click at [499, 234] on input "O" at bounding box center [493, 228] width 11 height 11
radio input "true"
type input "yo"
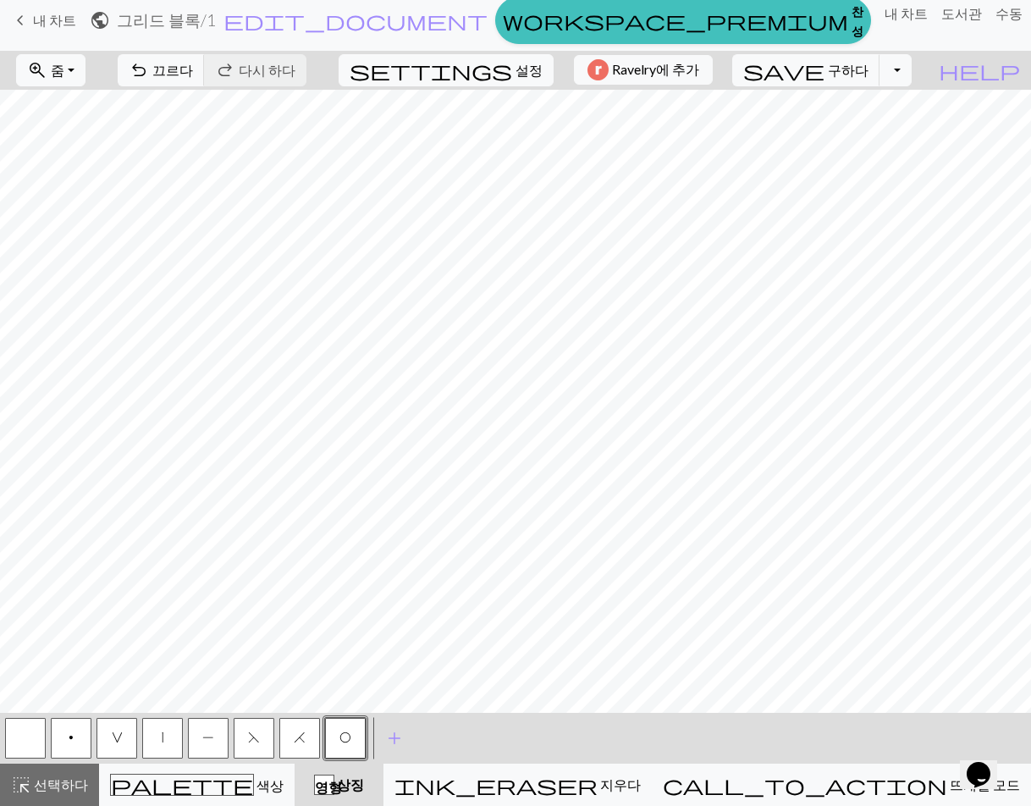
click at [693, 725] on div "< p V | P F H O > add 기호 추가" at bounding box center [515, 738] width 1031 height 51
click at [159, 740] on button "|" at bounding box center [162, 738] width 41 height 41
click at [292, 744] on button "H" at bounding box center [299, 738] width 41 height 41
drag, startPoint x: 167, startPoint y: 743, endPoint x: 172, endPoint y: 735, distance: 9.2
click at [166, 743] on button "|" at bounding box center [162, 738] width 41 height 41
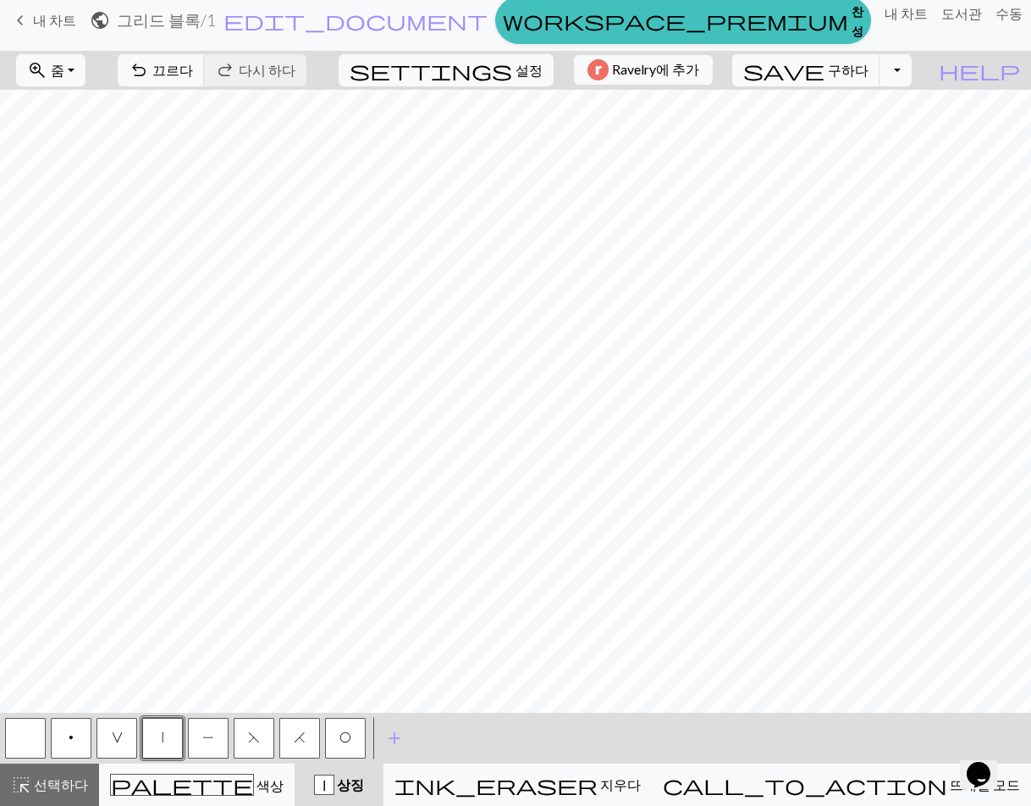
click at [253, 741] on span "F" at bounding box center [254, 737] width 12 height 14
click at [348, 735] on span "O" at bounding box center [345, 737] width 12 height 14
click at [162, 746] on button "|" at bounding box center [162, 738] width 41 height 41
click at [301, 735] on span "H" at bounding box center [300, 737] width 12 height 14
click at [158, 736] on button "|" at bounding box center [162, 738] width 41 height 41
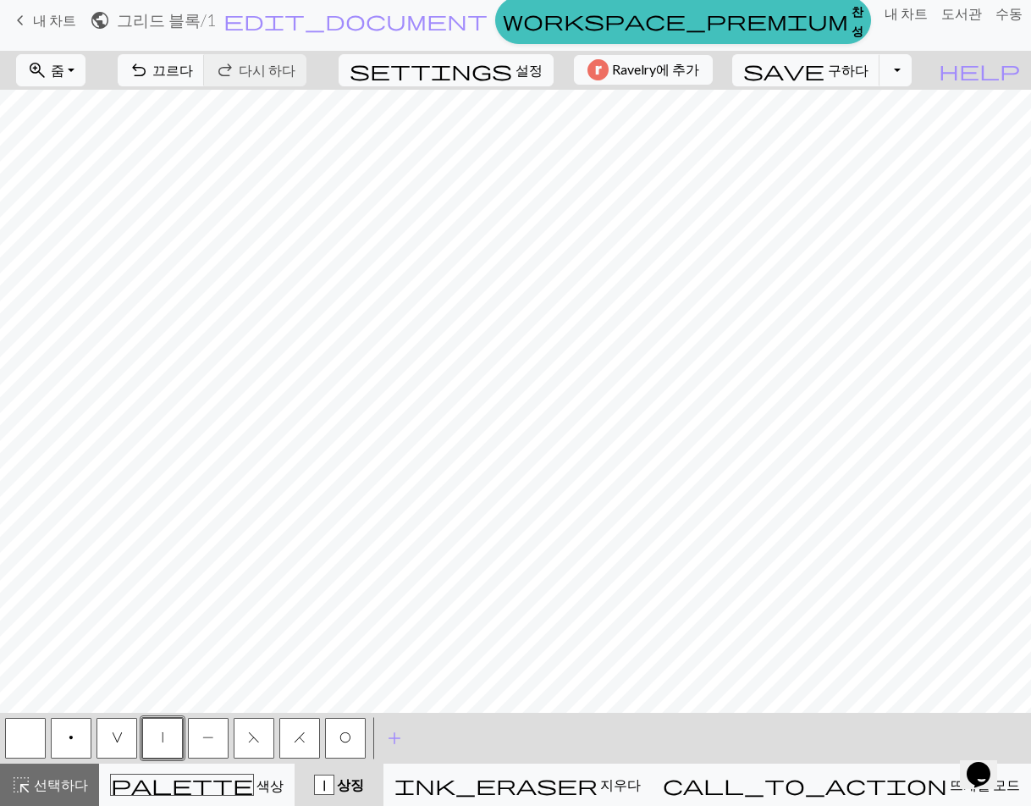
click at [293, 736] on button "H" at bounding box center [299, 738] width 41 height 41
click at [261, 732] on button "F" at bounding box center [254, 738] width 41 height 41
click at [350, 730] on span "O" at bounding box center [345, 737] width 12 height 14
click at [335, 729] on button "O" at bounding box center [345, 738] width 41 height 41
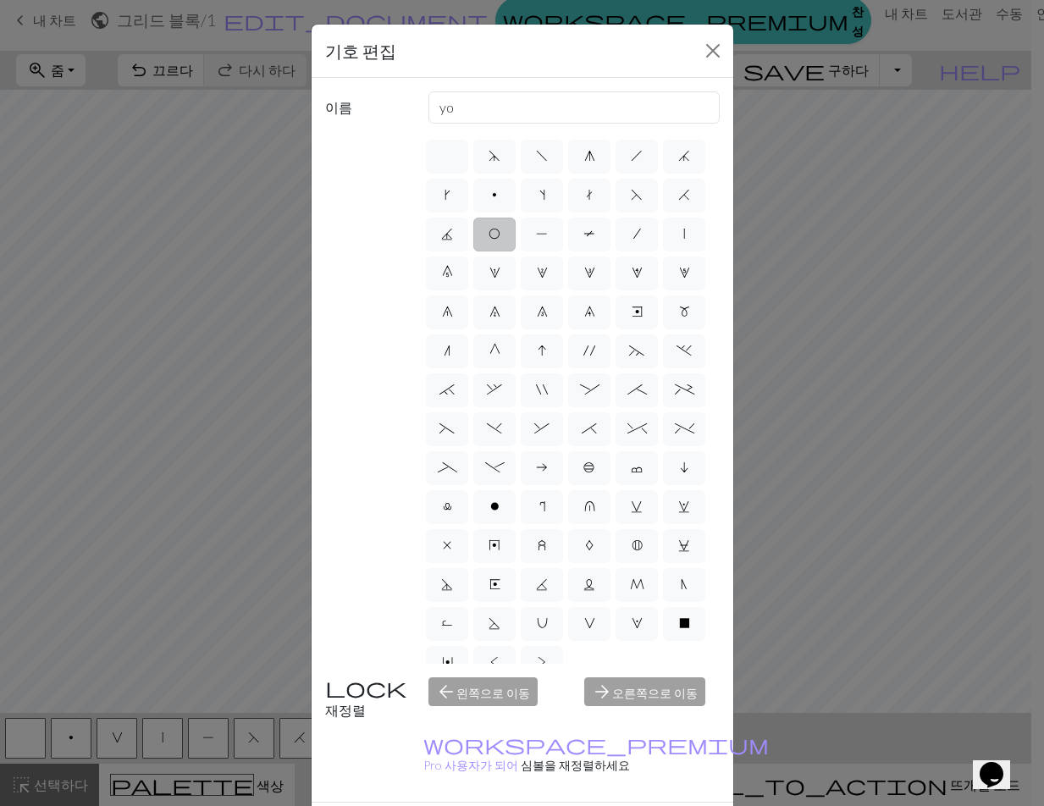
click at [735, 596] on div "기호 편집 이름 yo d f g h j k p s t F H J O P T / | 0 1 2 3 4 5 6 7 8 9 e m n G I ' ~…" at bounding box center [522, 403] width 1044 height 806
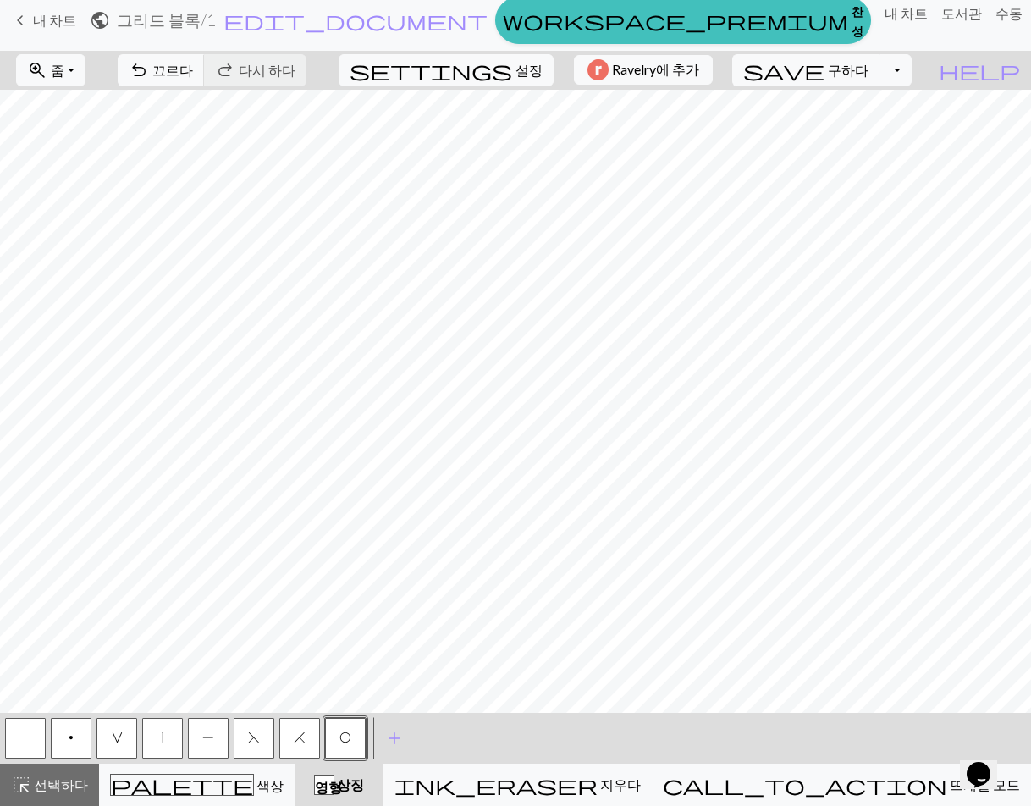
click at [300, 735] on span "H" at bounding box center [300, 737] width 12 height 14
click at [177, 736] on button "|" at bounding box center [162, 738] width 41 height 41
click at [261, 737] on button "F" at bounding box center [254, 738] width 41 height 41
click at [357, 732] on button "O" at bounding box center [345, 738] width 41 height 41
drag, startPoint x: 173, startPoint y: 735, endPoint x: 190, endPoint y: 724, distance: 21.4
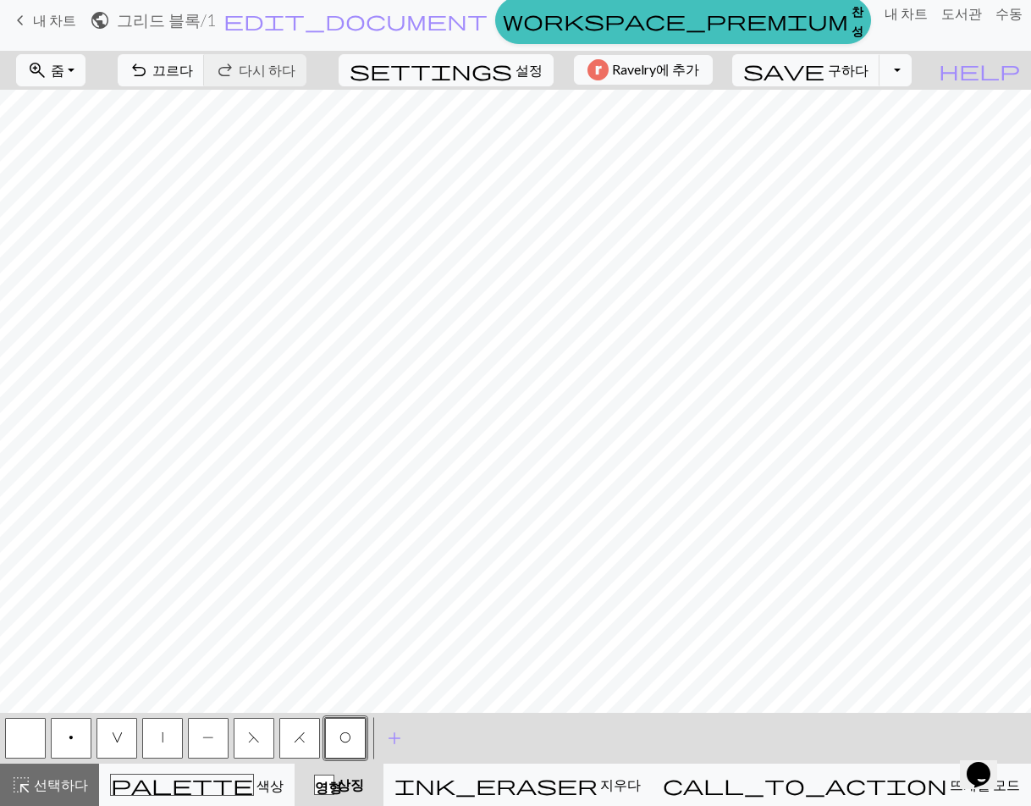
click at [172, 735] on button "|" at bounding box center [162, 738] width 41 height 41
click at [347, 736] on span "O" at bounding box center [345, 737] width 12 height 14
click at [258, 738] on span "F" at bounding box center [254, 737] width 12 height 14
click at [151, 737] on button "|" at bounding box center [162, 738] width 41 height 41
click at [259, 735] on button "F" at bounding box center [254, 738] width 41 height 41
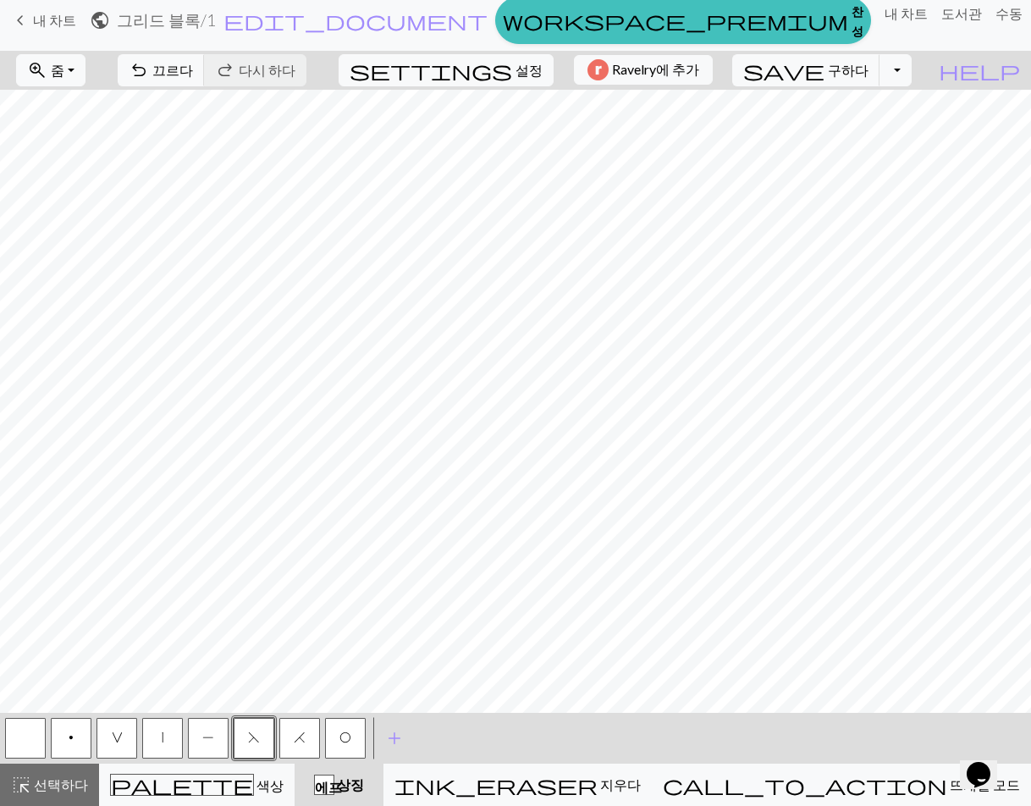
click at [350, 728] on button "O" at bounding box center [345, 738] width 41 height 41
click at [163, 739] on button "|" at bounding box center [162, 738] width 41 height 41
click at [345, 738] on span "O" at bounding box center [345, 737] width 12 height 14
drag, startPoint x: 303, startPoint y: 735, endPoint x: 293, endPoint y: 713, distance: 24.2
click at [302, 735] on span "H" at bounding box center [300, 737] width 12 height 14
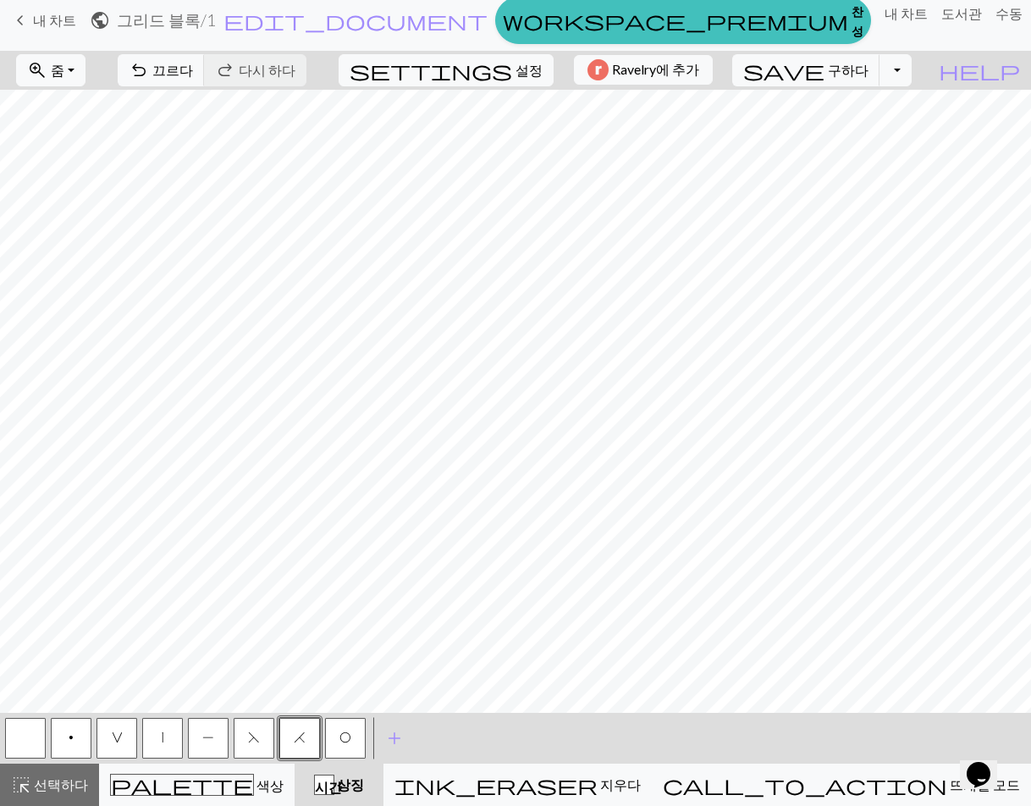
click at [170, 735] on button "|" at bounding box center [162, 738] width 41 height 41
click at [256, 736] on span "F" at bounding box center [254, 737] width 12 height 14
click at [347, 729] on button "O" at bounding box center [345, 738] width 41 height 41
click at [156, 746] on button "|" at bounding box center [162, 738] width 41 height 41
click at [207, 738] on span "P" at bounding box center [208, 737] width 12 height 14
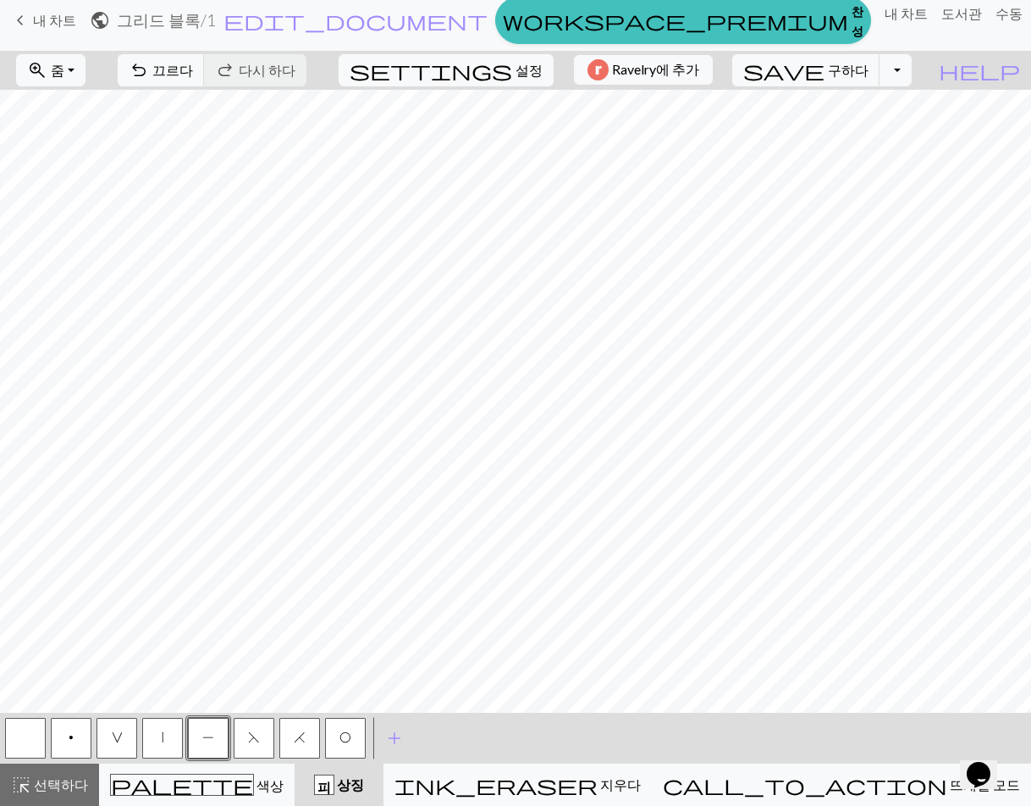
click at [120, 732] on span "V" at bounding box center [117, 737] width 11 height 14
click at [198, 740] on button "P" at bounding box center [208, 738] width 41 height 41
click at [193, 75] on font "끄르다" at bounding box center [172, 70] width 41 height 16
click at [193, 64] on font "끄르다" at bounding box center [172, 70] width 41 height 16
drag, startPoint x: 48, startPoint y: 778, endPoint x: 48, endPoint y: 766, distance: 11.8
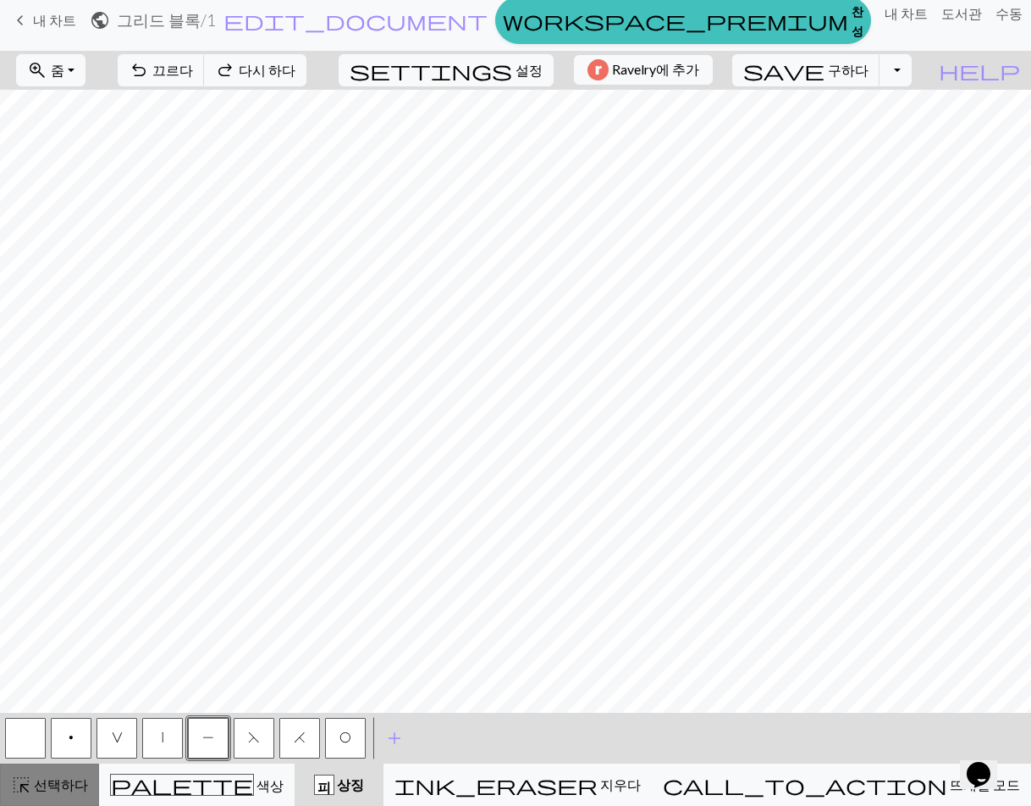
click at [48, 777] on font "선택하다" at bounding box center [61, 784] width 54 height 16
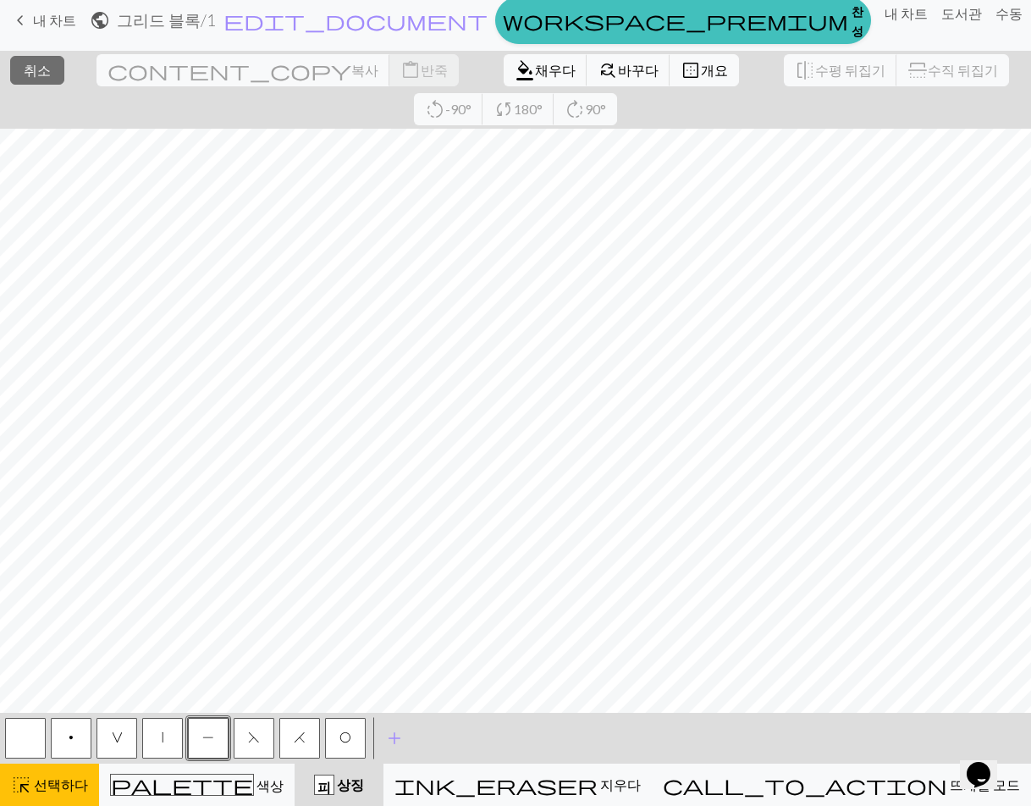
click at [206, 734] on span "P" at bounding box center [208, 737] width 12 height 14
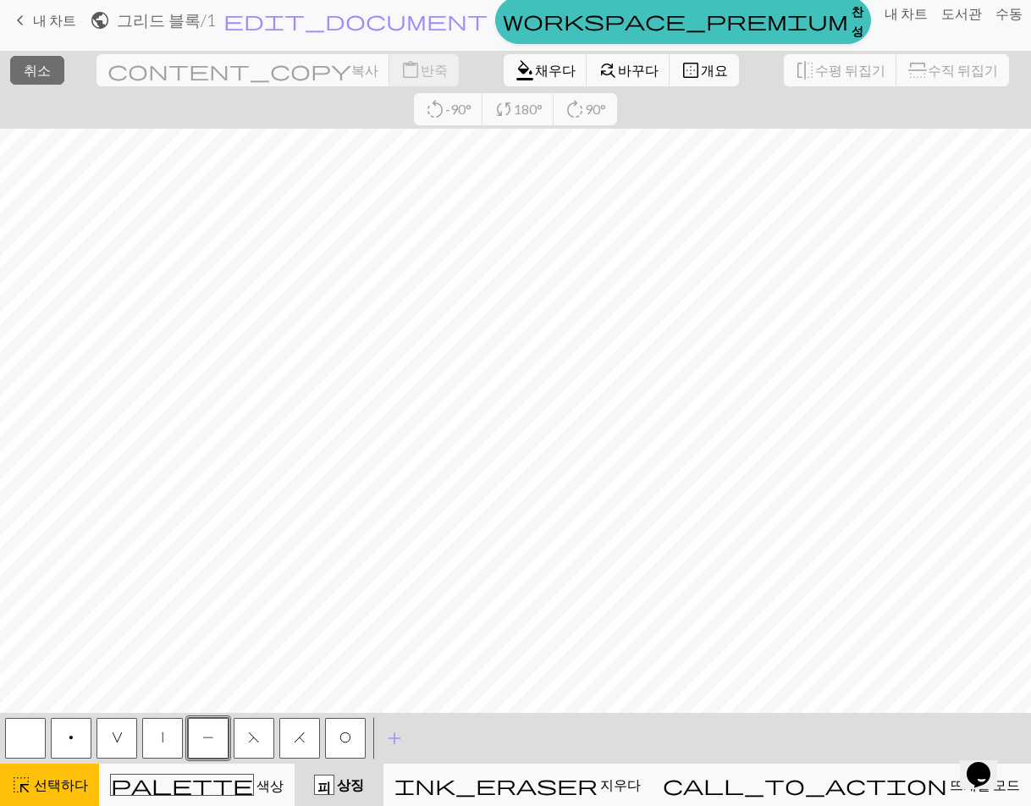
click at [331, 787] on font "피" at bounding box center [324, 786] width 14 height 14
click at [204, 732] on span "P" at bounding box center [208, 737] width 12 height 14
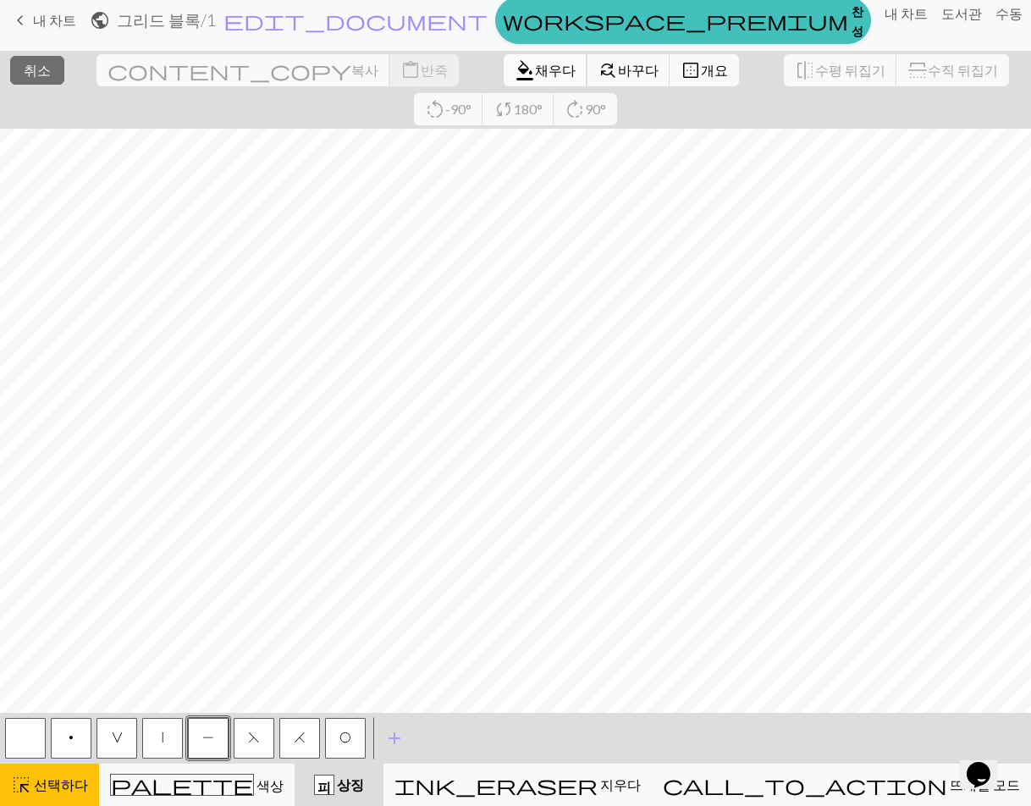
click at [535, 74] on font "채우다" at bounding box center [555, 70] width 41 height 16
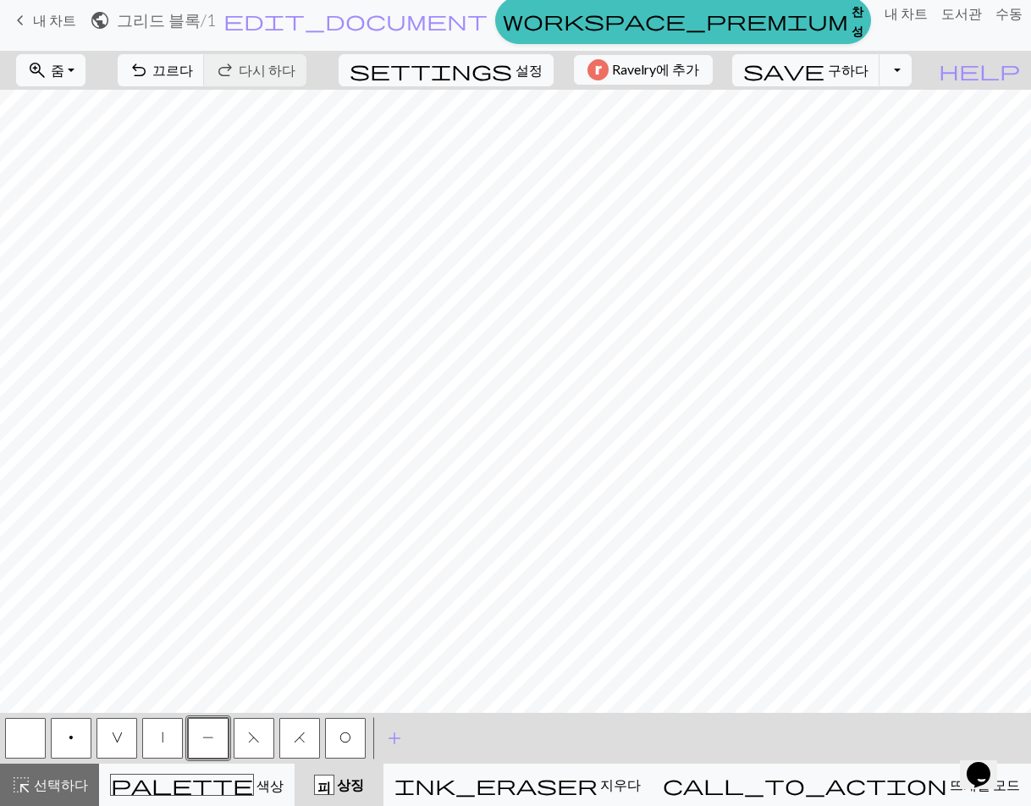
click at [465, 734] on div "< p V | P F H O > add 기호 추가" at bounding box center [515, 738] width 1031 height 51
click at [128, 738] on button "V" at bounding box center [116, 738] width 41 height 41
click at [206, 730] on span "P" at bounding box center [208, 737] width 12 height 14
click at [158, 737] on button "|" at bounding box center [162, 738] width 41 height 41
click at [211, 739] on span "P" at bounding box center [208, 737] width 12 height 14
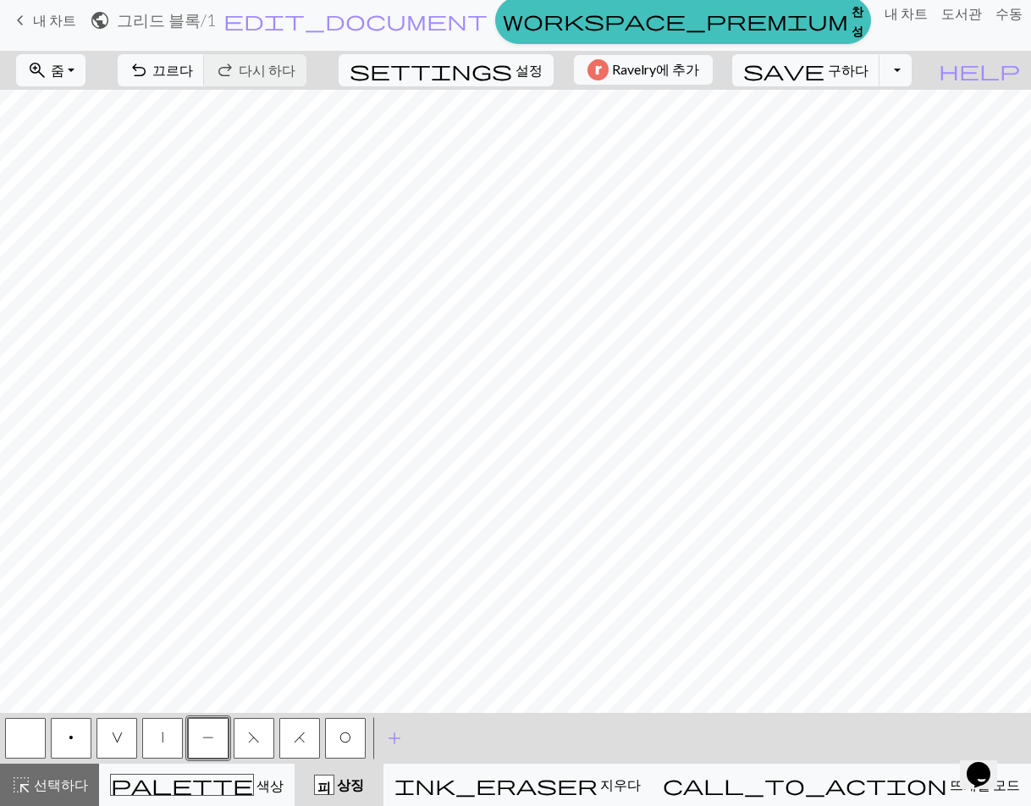
click at [169, 740] on button "|" at bounding box center [162, 738] width 41 height 41
click at [202, 741] on span "P" at bounding box center [208, 737] width 12 height 14
click at [173, 738] on button "|" at bounding box center [162, 738] width 41 height 41
click at [211, 738] on span "P" at bounding box center [208, 737] width 12 height 14
drag, startPoint x: 173, startPoint y: 728, endPoint x: 163, endPoint y: 716, distance: 15.1
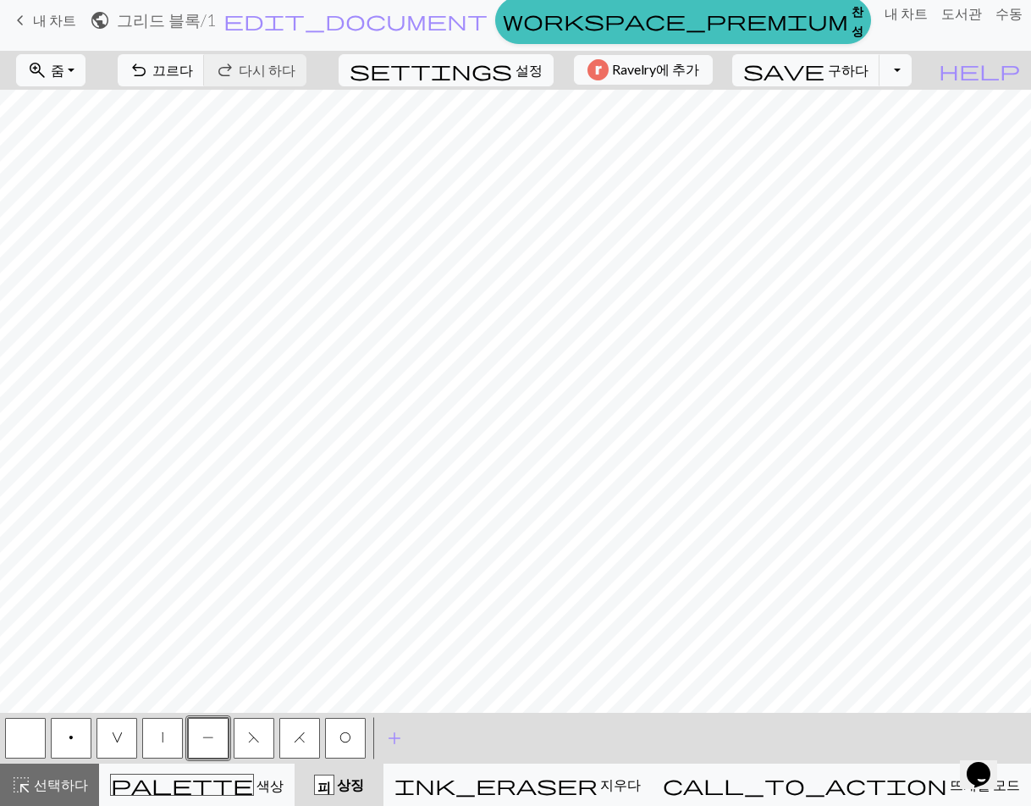
click at [172, 728] on button "|" at bounding box center [162, 738] width 41 height 41
click at [460, 736] on div "< p V | P F H O > add 기호 추가" at bounding box center [515, 738] width 1031 height 51
click at [118, 733] on span "V" at bounding box center [117, 737] width 11 height 14
click at [201, 744] on button "P" at bounding box center [208, 738] width 41 height 41
click at [180, 734] on button "|" at bounding box center [162, 738] width 41 height 41
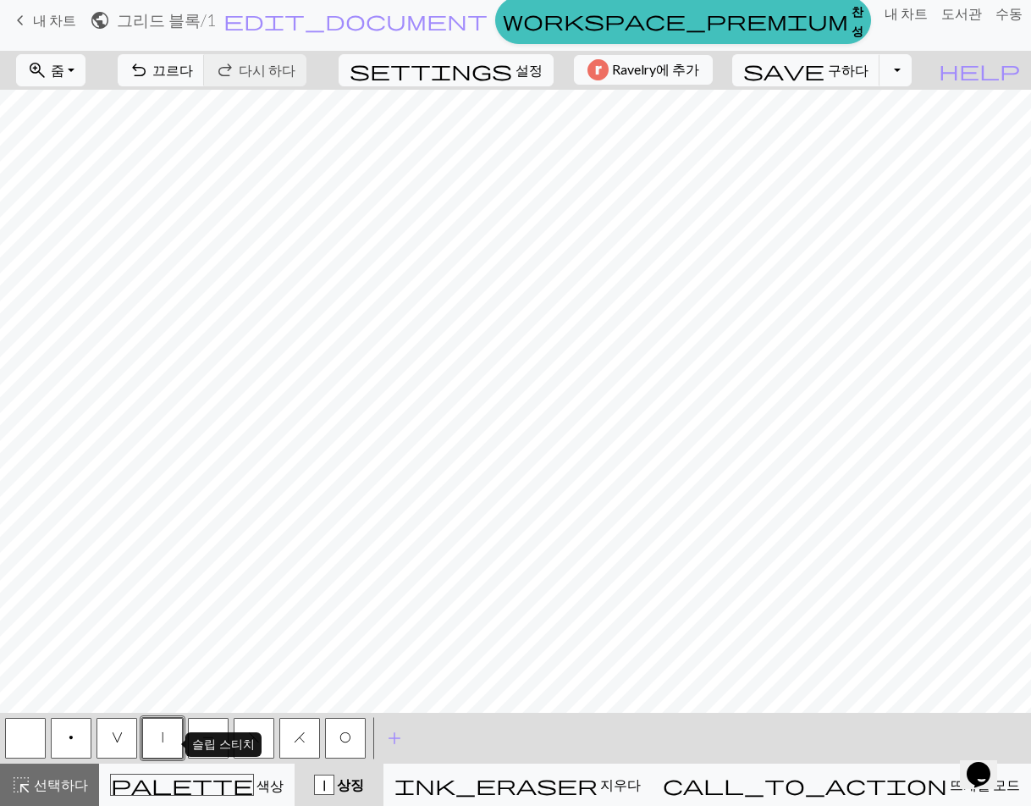
click at [146, 739] on button "|" at bounding box center [162, 738] width 41 height 41
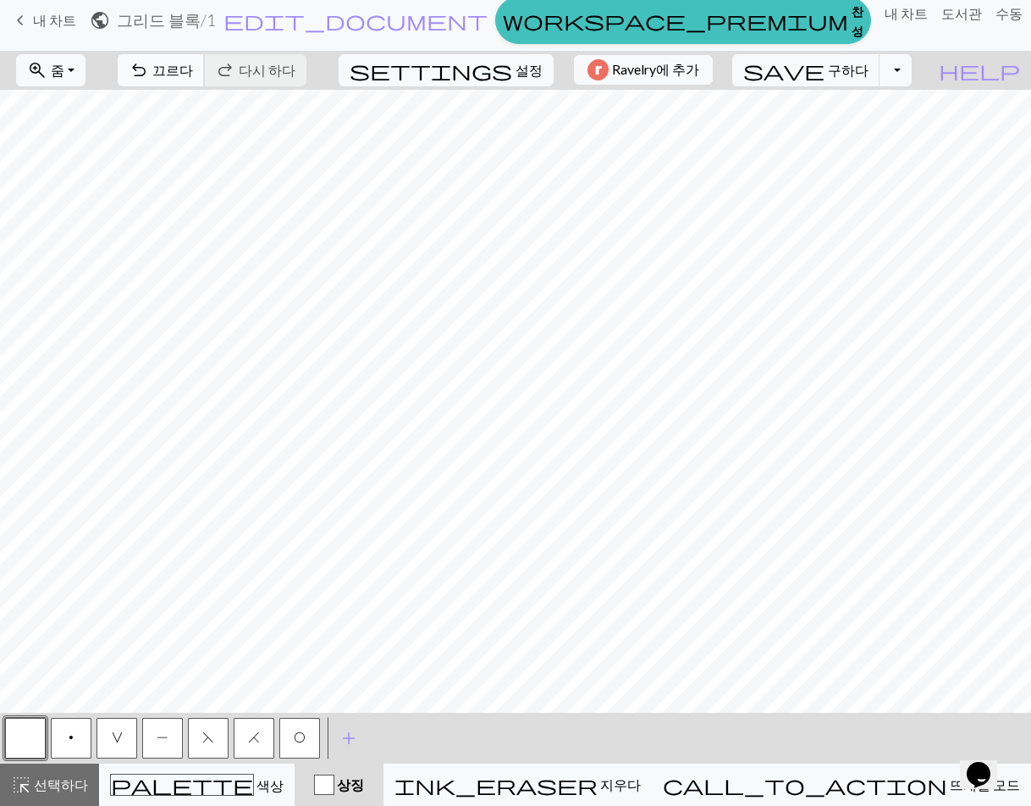
click at [205, 58] on button "undo 끄르다 끄르다" at bounding box center [161, 70] width 87 height 32
drag, startPoint x: 154, startPoint y: 732, endPoint x: 149, endPoint y: 713, distance: 19.3
click at [155, 732] on button "|" at bounding box center [162, 738] width 41 height 41
click at [197, 734] on button "P" at bounding box center [208, 738] width 41 height 41
drag, startPoint x: 160, startPoint y: 735, endPoint x: 165, endPoint y: 719, distance: 17.7
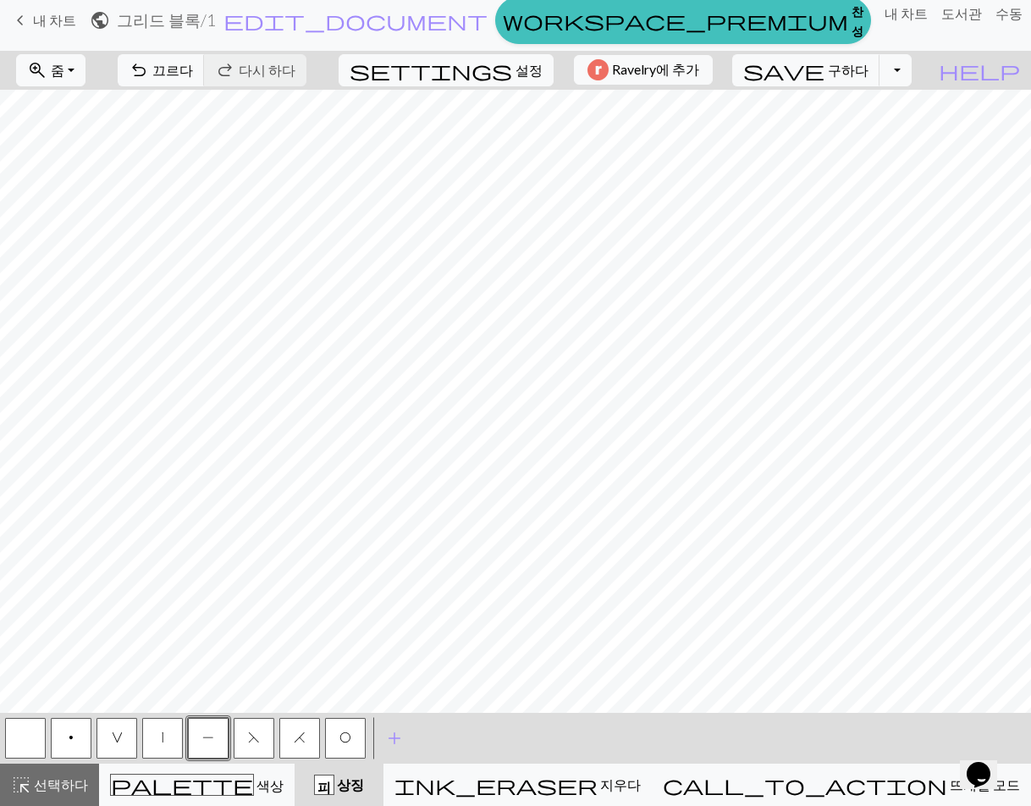
click at [161, 735] on button "|" at bounding box center [162, 738] width 41 height 41
click at [203, 728] on button "P" at bounding box center [208, 738] width 41 height 41
click at [460, 739] on div "< p V | P F H O > add 기호 추가" at bounding box center [515, 738] width 1031 height 51
click at [119, 737] on span "V" at bounding box center [117, 737] width 11 height 14
click at [210, 733] on span "P" at bounding box center [208, 737] width 12 height 14
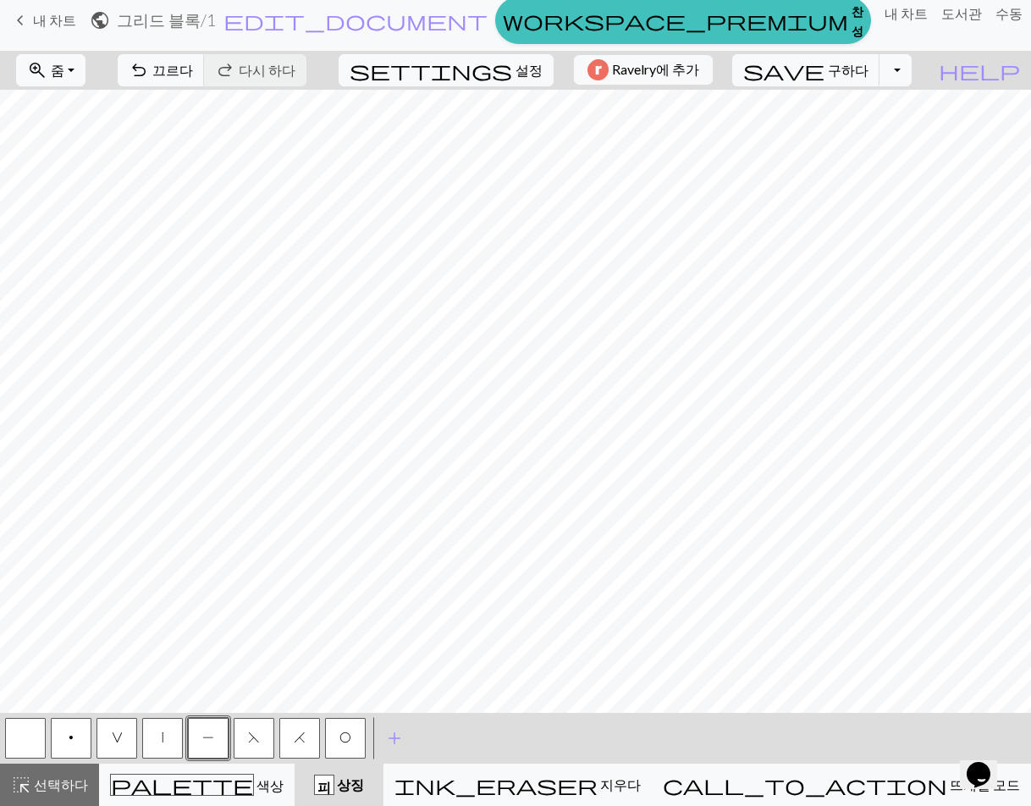
click at [37, 736] on button "button" at bounding box center [25, 738] width 41 height 41
drag, startPoint x: 124, startPoint y: 742, endPoint x: 124, endPoint y: 718, distance: 24.6
click at [125, 739] on button "V" at bounding box center [116, 738] width 41 height 41
click at [165, 734] on button "|" at bounding box center [162, 738] width 41 height 41
click at [421, 719] on div "< p V | P F H O > add 기호 추가" at bounding box center [515, 738] width 1031 height 51
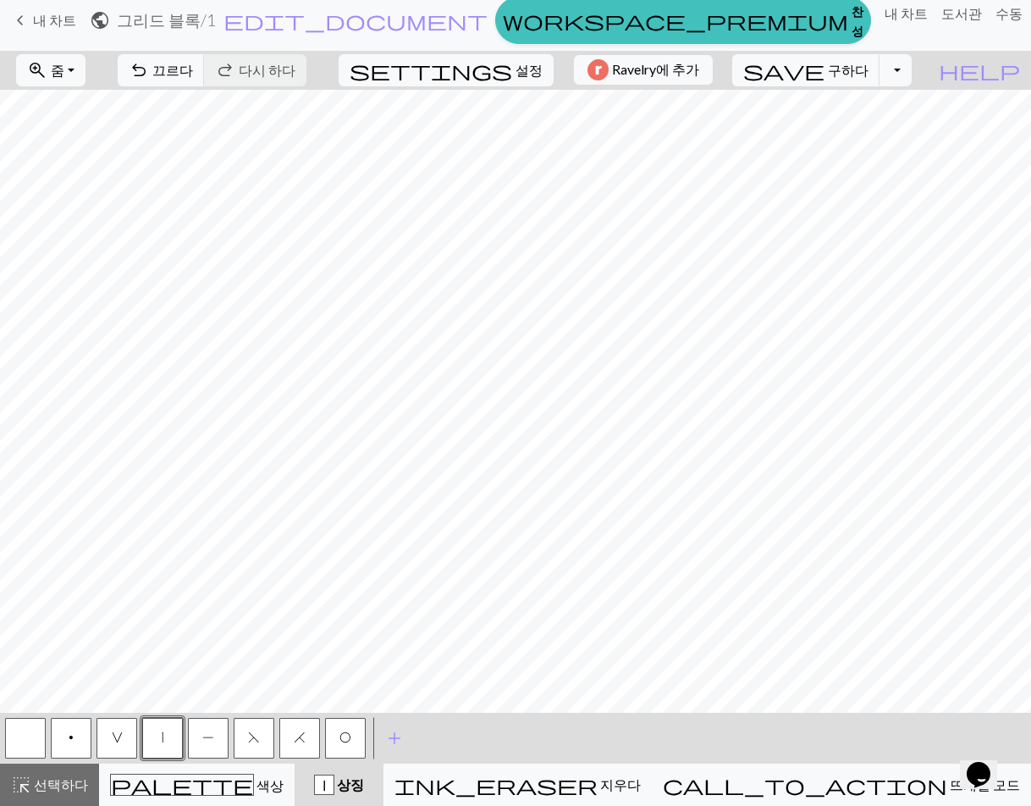
click at [116, 730] on button "V" at bounding box center [116, 738] width 41 height 41
click at [176, 735] on button "|" at bounding box center [162, 738] width 41 height 41
click at [344, 730] on span "O" at bounding box center [345, 737] width 12 height 14
click at [295, 731] on span "H" at bounding box center [300, 737] width 12 height 14
click at [446, 730] on div "< p V | P F H O > add 기호 추가" at bounding box center [515, 738] width 1031 height 51
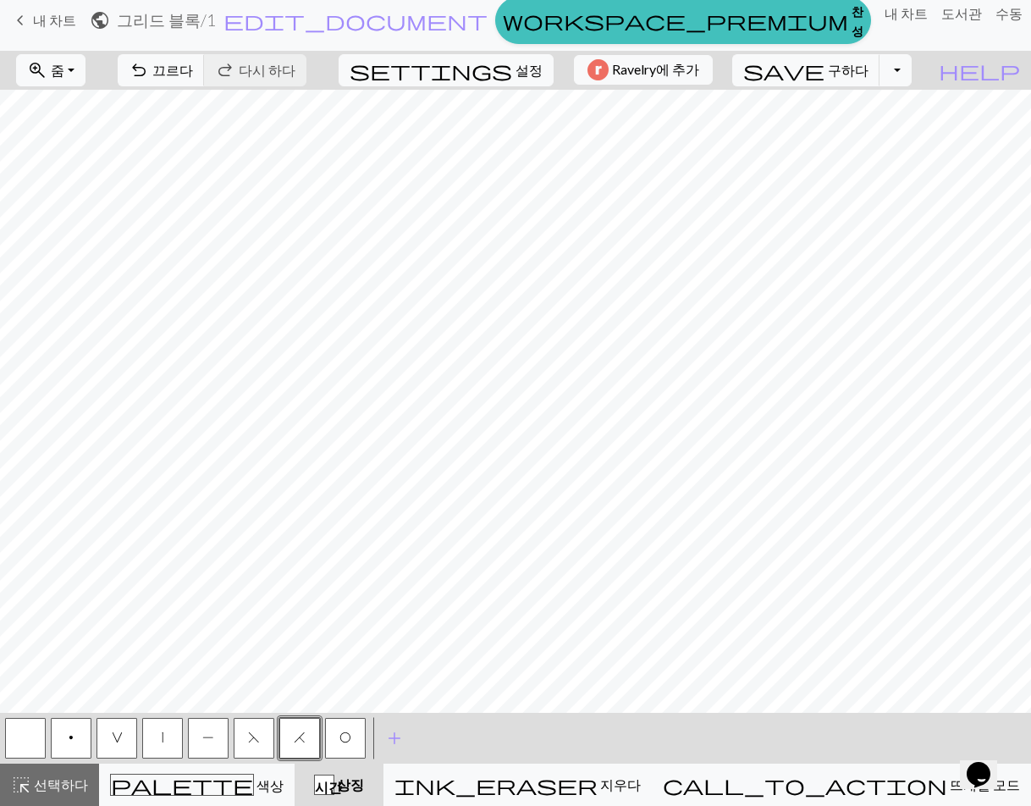
click at [157, 735] on button "|" at bounding box center [162, 738] width 41 height 41
drag, startPoint x: 262, startPoint y: 739, endPoint x: 284, endPoint y: 713, distance: 34.8
click at [261, 739] on button "F" at bounding box center [254, 738] width 41 height 41
drag, startPoint x: 155, startPoint y: 739, endPoint x: 178, endPoint y: 719, distance: 30.0
click at [154, 739] on button "|" at bounding box center [162, 738] width 41 height 41
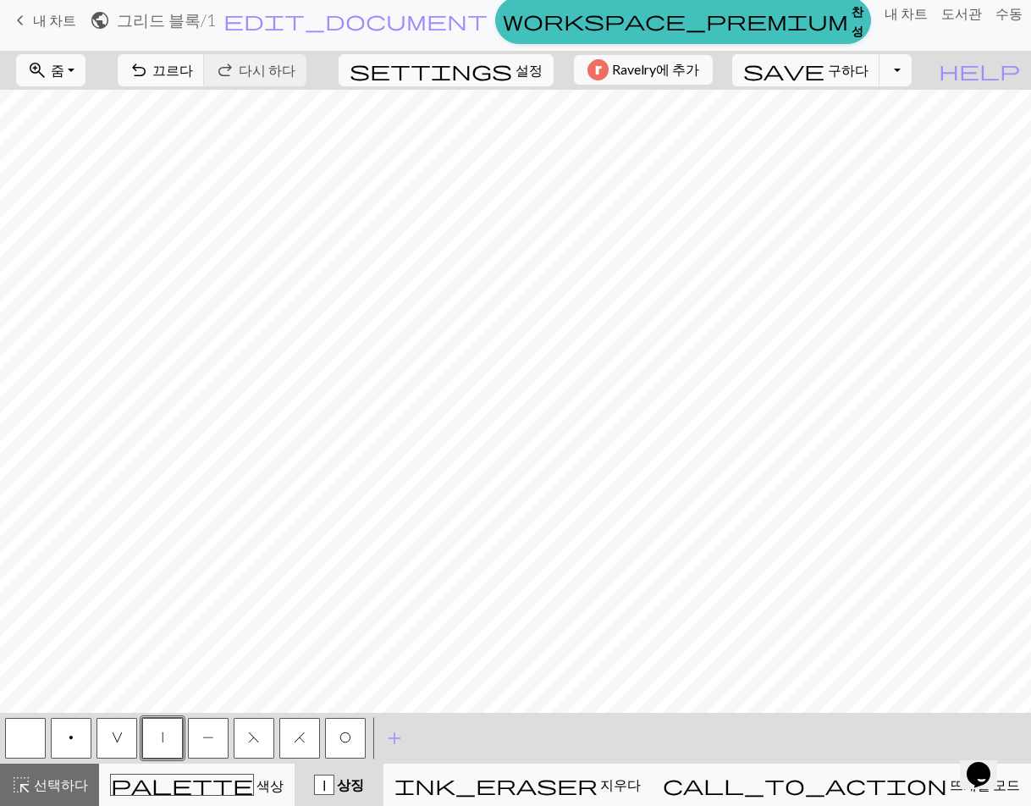
click at [339, 740] on span "O" at bounding box center [345, 737] width 12 height 14
click at [166, 736] on button "|" at bounding box center [162, 738] width 41 height 41
drag, startPoint x: 339, startPoint y: 735, endPoint x: 355, endPoint y: 719, distance: 23.3
click at [340, 735] on span "O" at bounding box center [345, 737] width 12 height 14
click at [290, 726] on button "H" at bounding box center [299, 738] width 41 height 41
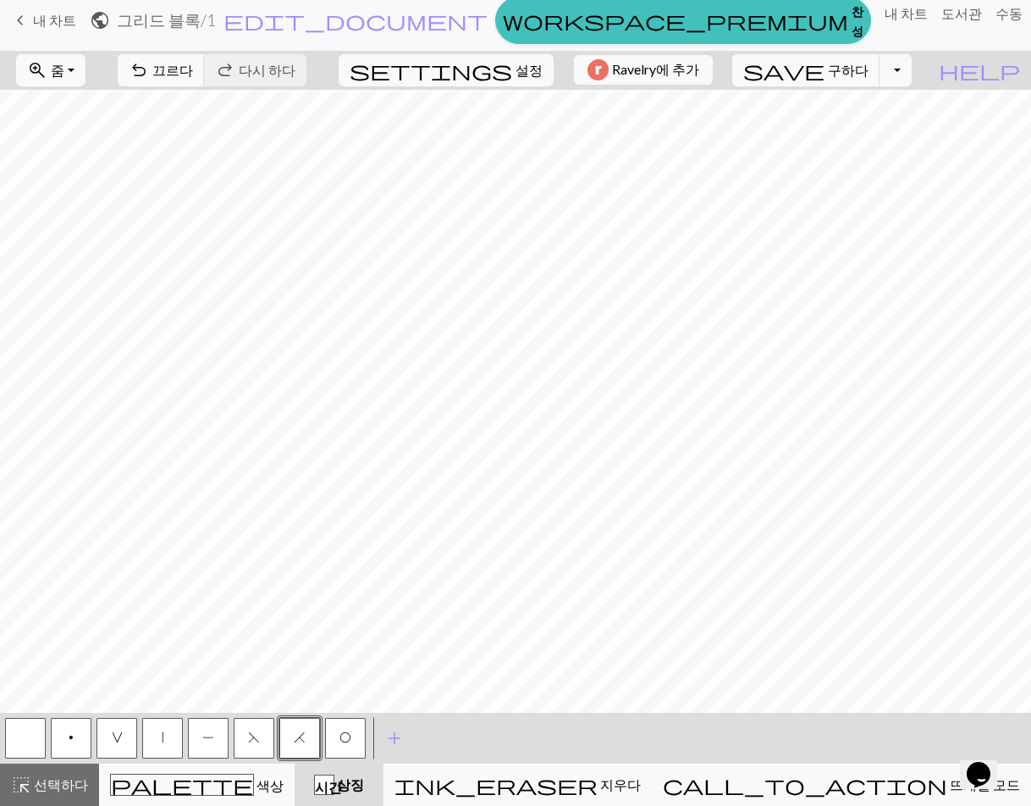
click at [172, 733] on button "|" at bounding box center [162, 738] width 41 height 41
drag, startPoint x: 253, startPoint y: 736, endPoint x: 266, endPoint y: 721, distance: 19.8
click at [253, 736] on span "F" at bounding box center [254, 737] width 12 height 14
drag, startPoint x: 344, startPoint y: 732, endPoint x: 351, endPoint y: 713, distance: 19.8
click at [344, 731] on span "O" at bounding box center [345, 737] width 12 height 14
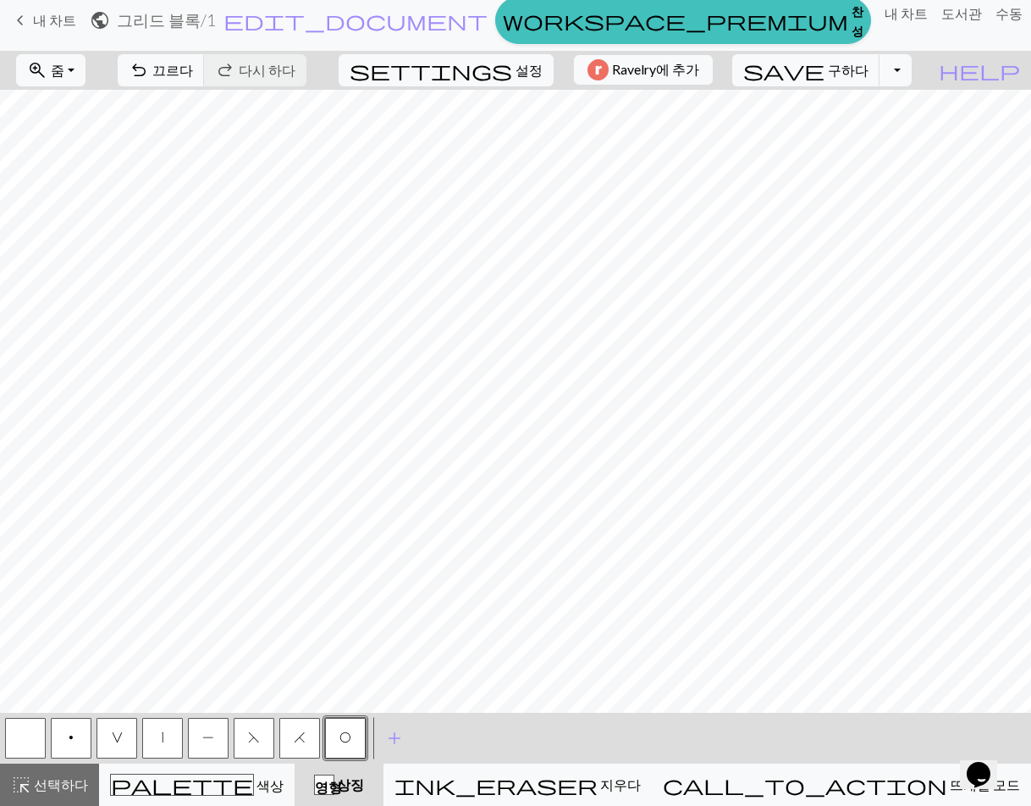
click at [171, 738] on button "|" at bounding box center [162, 738] width 41 height 41
click at [343, 741] on span "O" at bounding box center [345, 737] width 12 height 14
drag, startPoint x: 289, startPoint y: 739, endPoint x: 294, endPoint y: 720, distance: 19.1
click at [290, 735] on button "H" at bounding box center [299, 738] width 41 height 41
click at [173, 742] on button "|" at bounding box center [162, 738] width 41 height 41
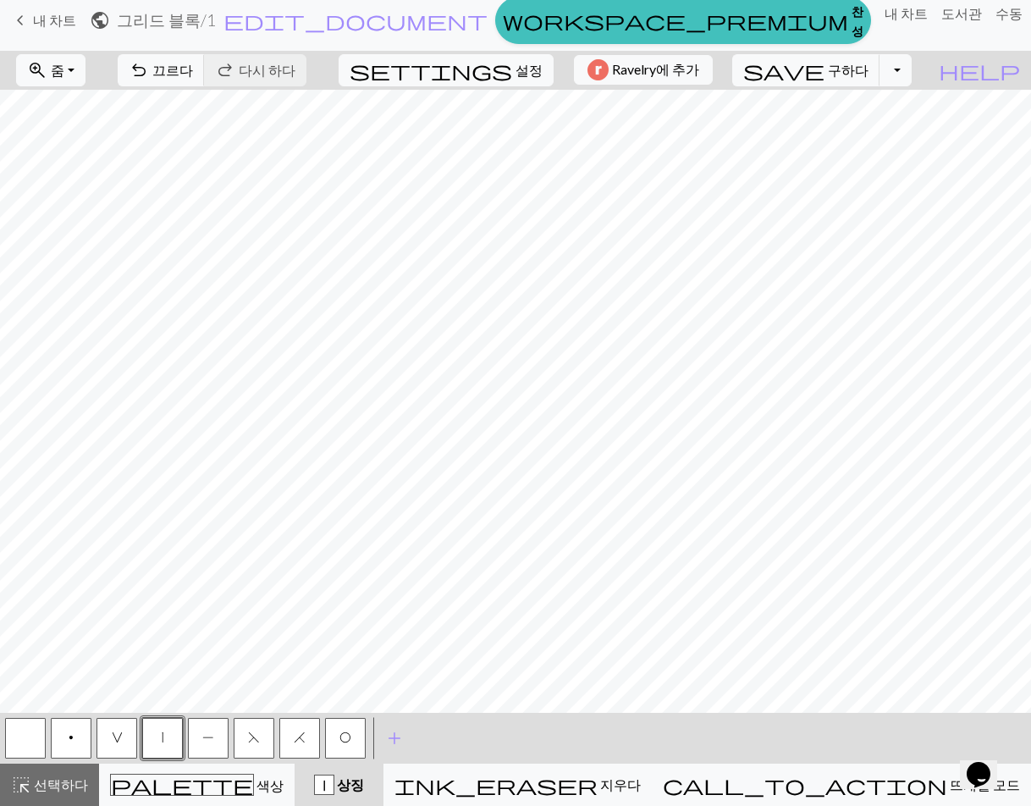
click at [264, 737] on button "F" at bounding box center [254, 738] width 41 height 41
click at [351, 741] on button "O" at bounding box center [345, 738] width 41 height 41
drag, startPoint x: 173, startPoint y: 735, endPoint x: 173, endPoint y: 718, distance: 17.8
click at [173, 733] on button "|" at bounding box center [162, 738] width 41 height 41
drag, startPoint x: 330, startPoint y: 738, endPoint x: 318, endPoint y: 713, distance: 27.3
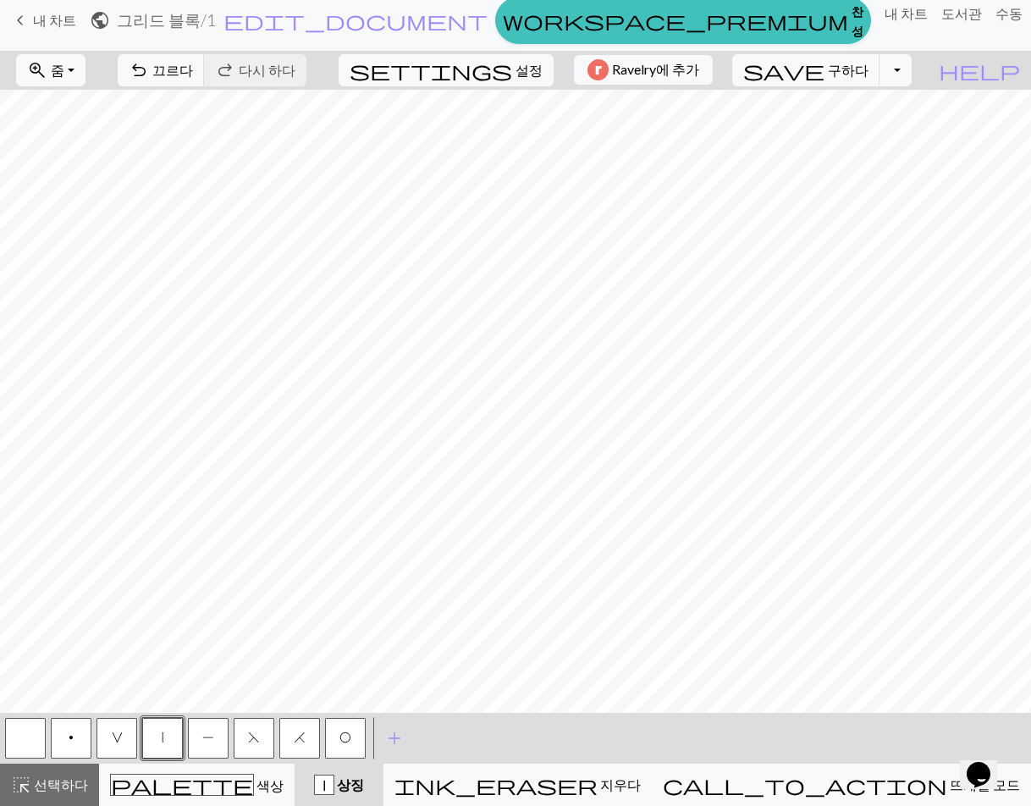
click at [330, 737] on button "O" at bounding box center [345, 738] width 41 height 41
click at [302, 740] on span "H" at bounding box center [300, 737] width 12 height 14
click at [168, 731] on button "|" at bounding box center [162, 738] width 41 height 41
click at [467, 722] on div "< p V | P F H O > add 기호 추가" at bounding box center [515, 738] width 1031 height 51
click at [101, 741] on button "V" at bounding box center [116, 738] width 41 height 41
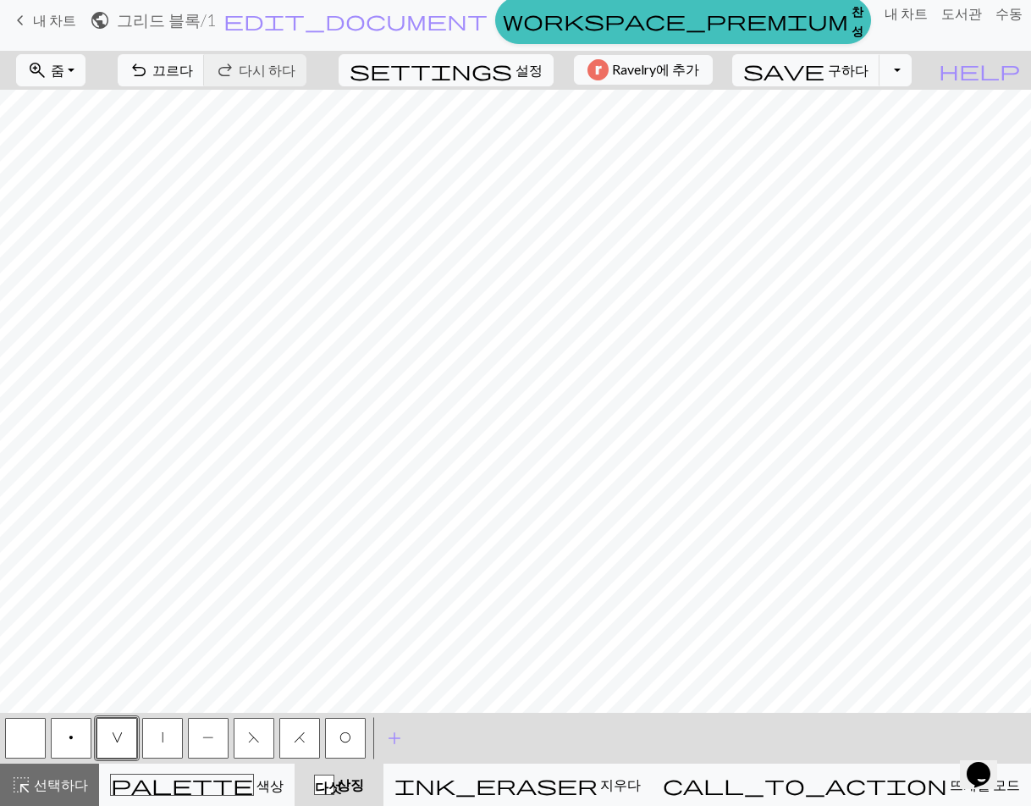
click at [168, 737] on button "|" at bounding box center [162, 738] width 41 height 41
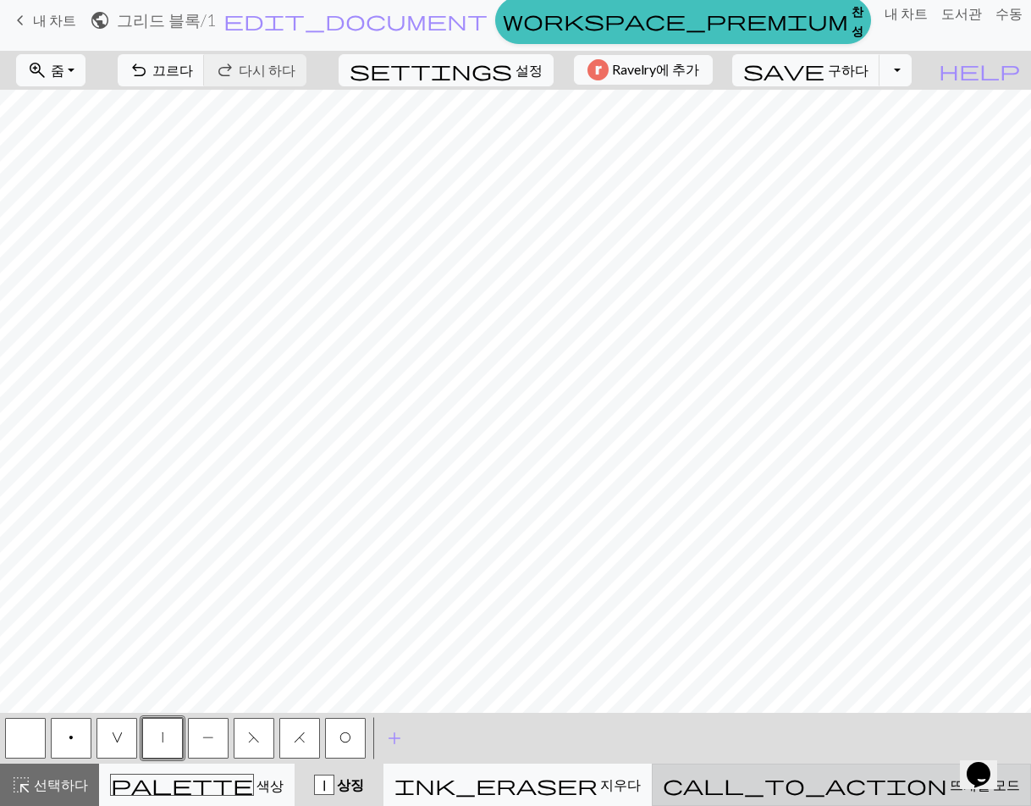
click at [875, 773] on span "call_to_action" at bounding box center [805, 785] width 284 height 24
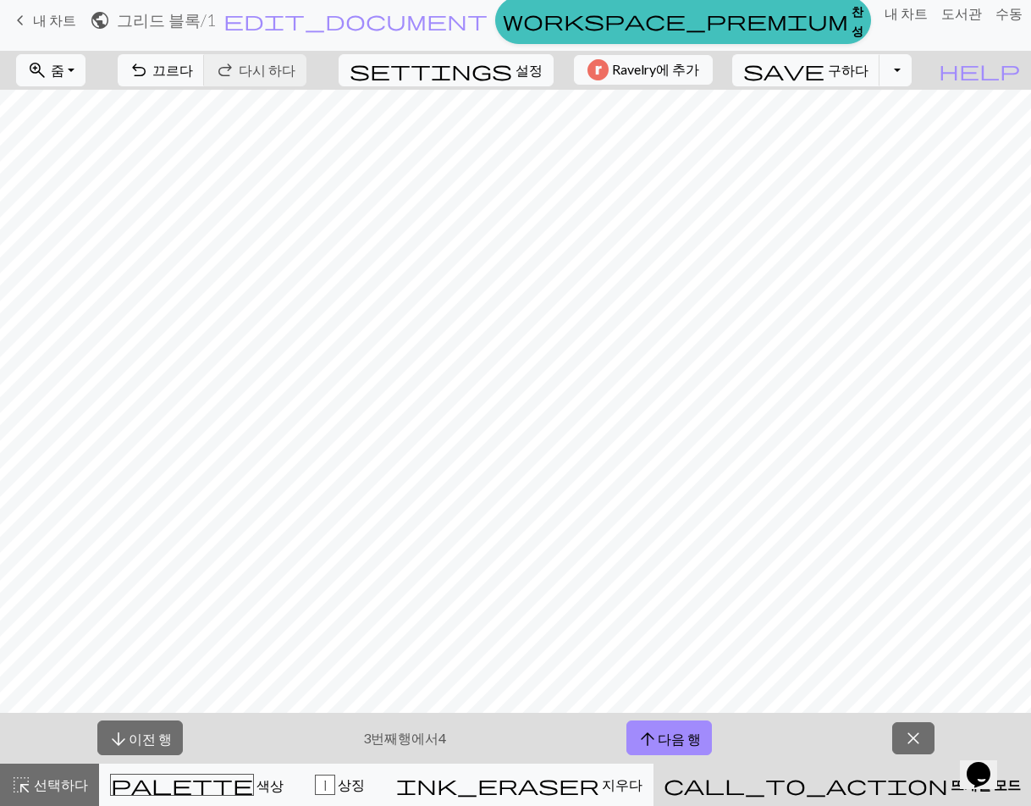
scroll to position [0, 0]
